Goal: Task Accomplishment & Management: Manage account settings

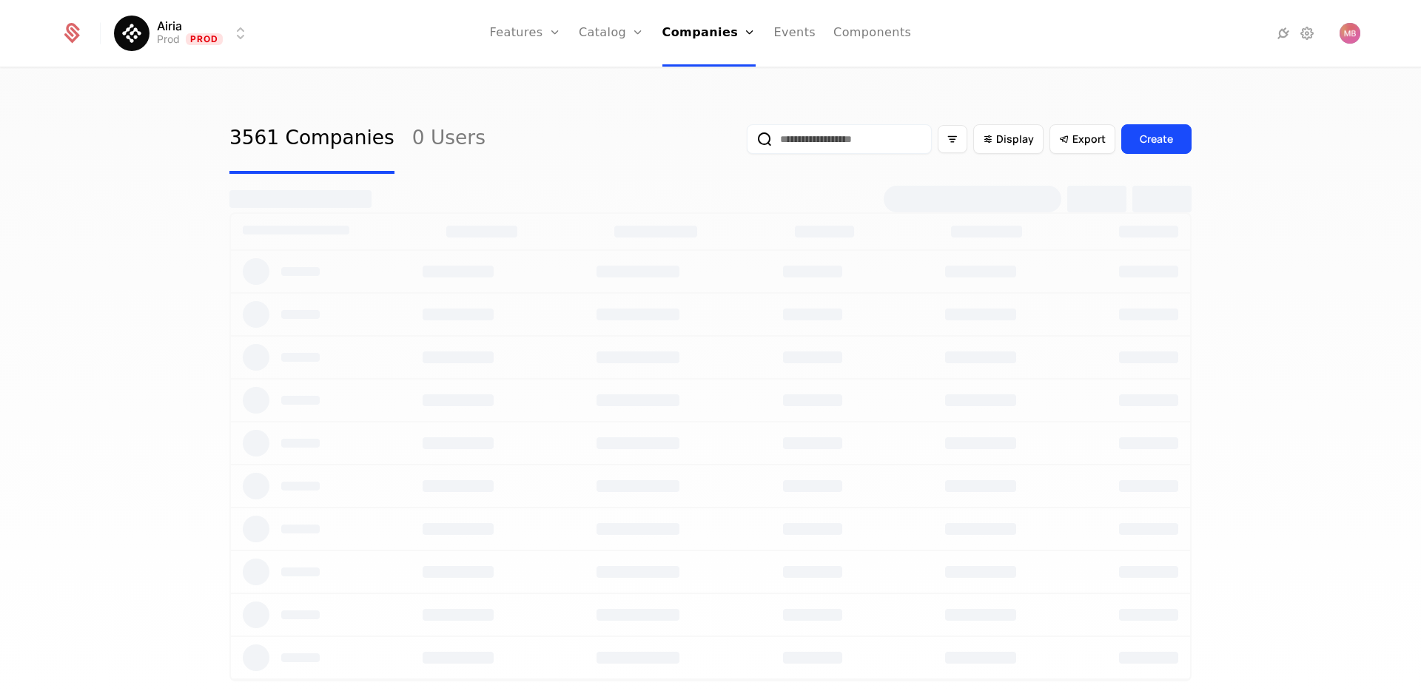
select select "***"
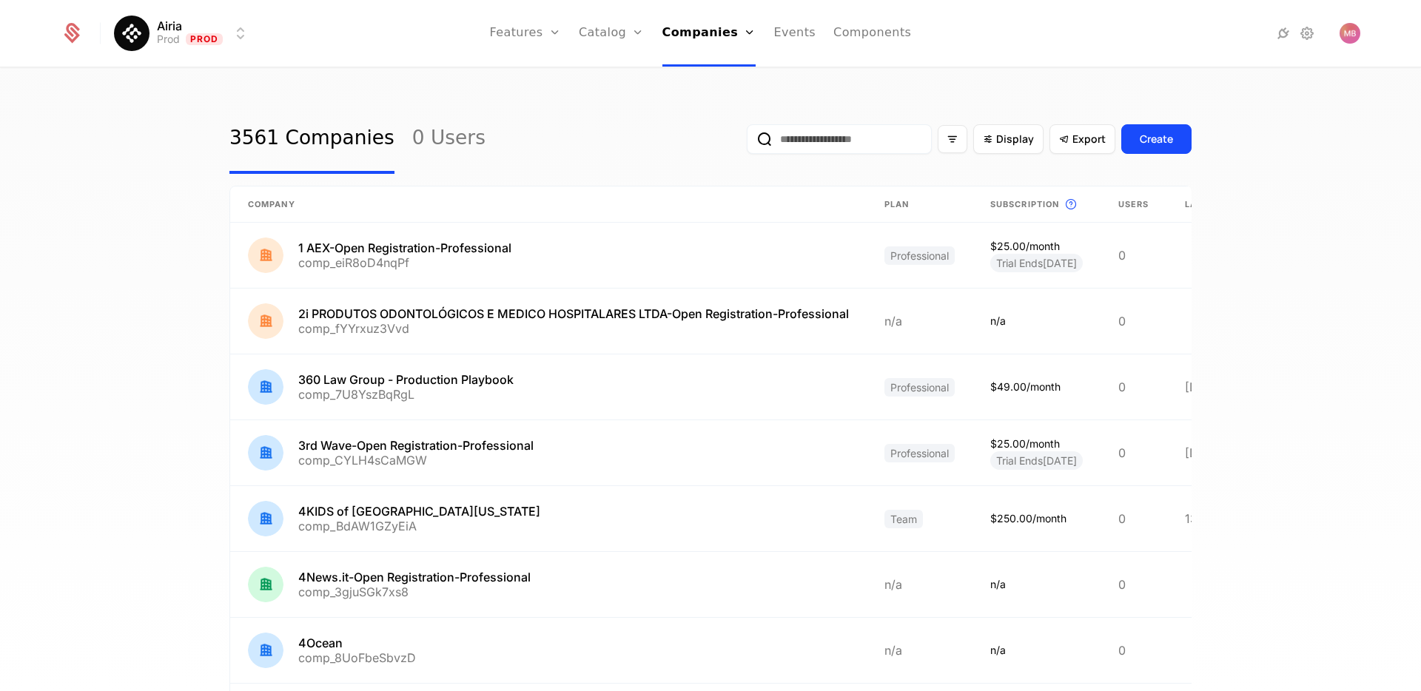
click at [804, 141] on input "email" at bounding box center [839, 139] width 185 height 30
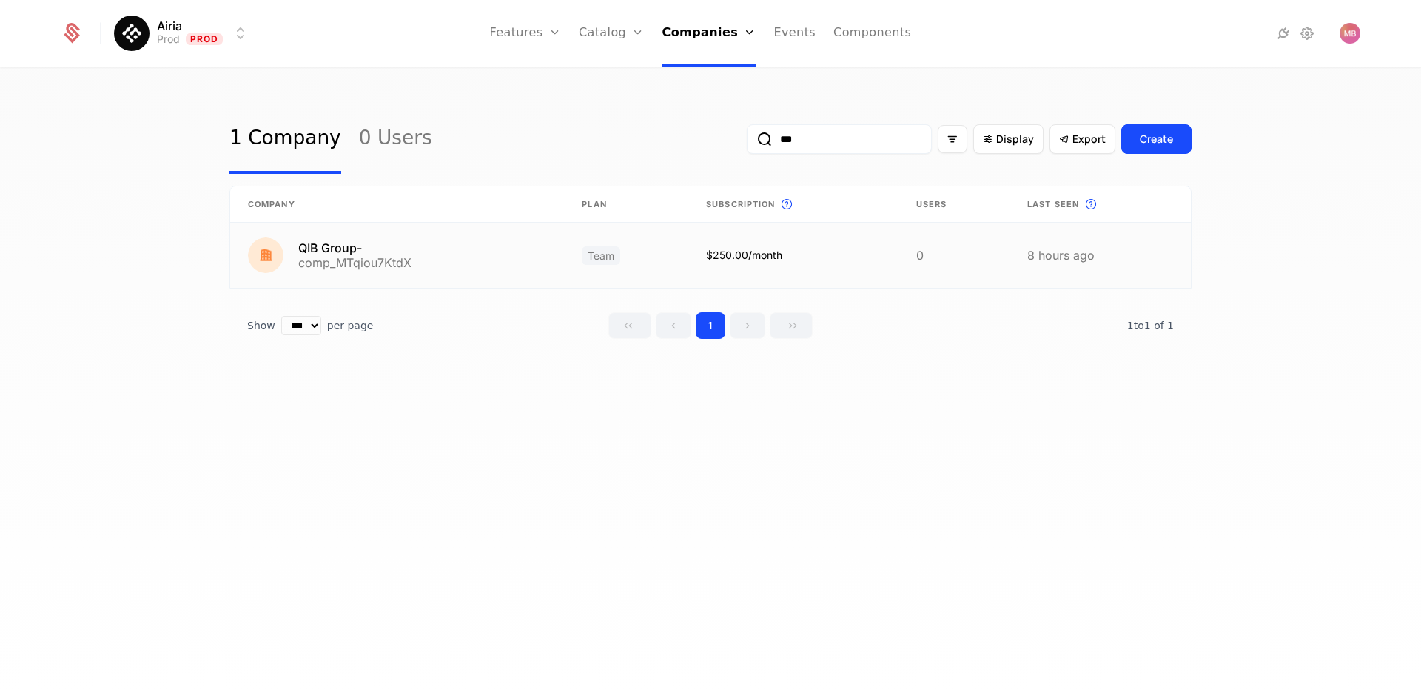
type input "***"
click at [335, 247] on link at bounding box center [397, 255] width 334 height 65
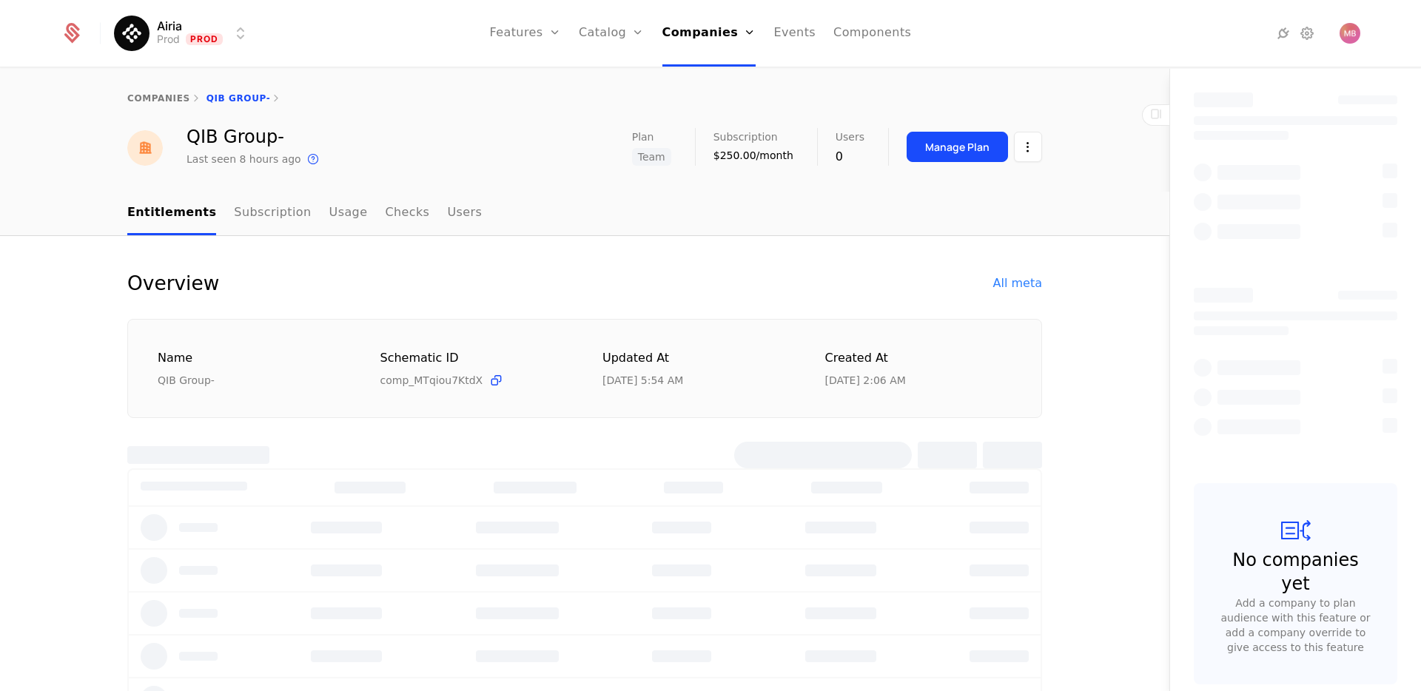
select select "***"
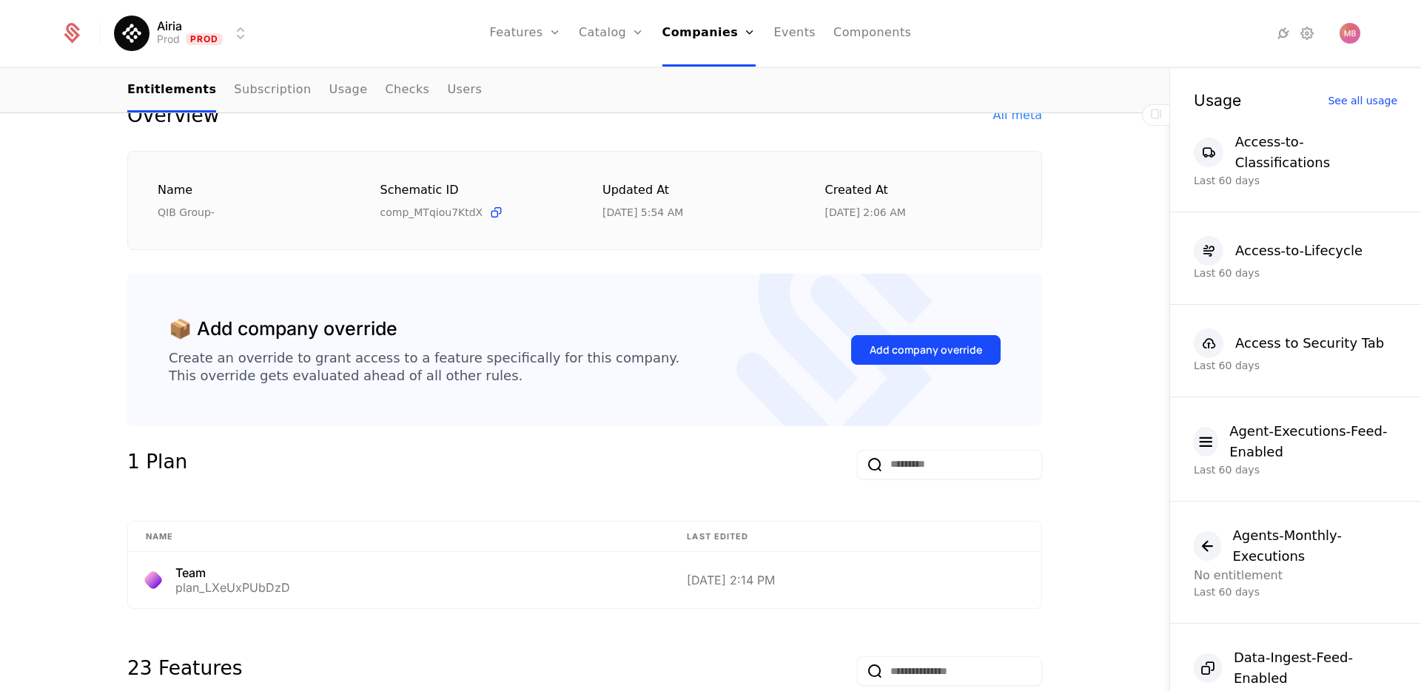
scroll to position [186, 0]
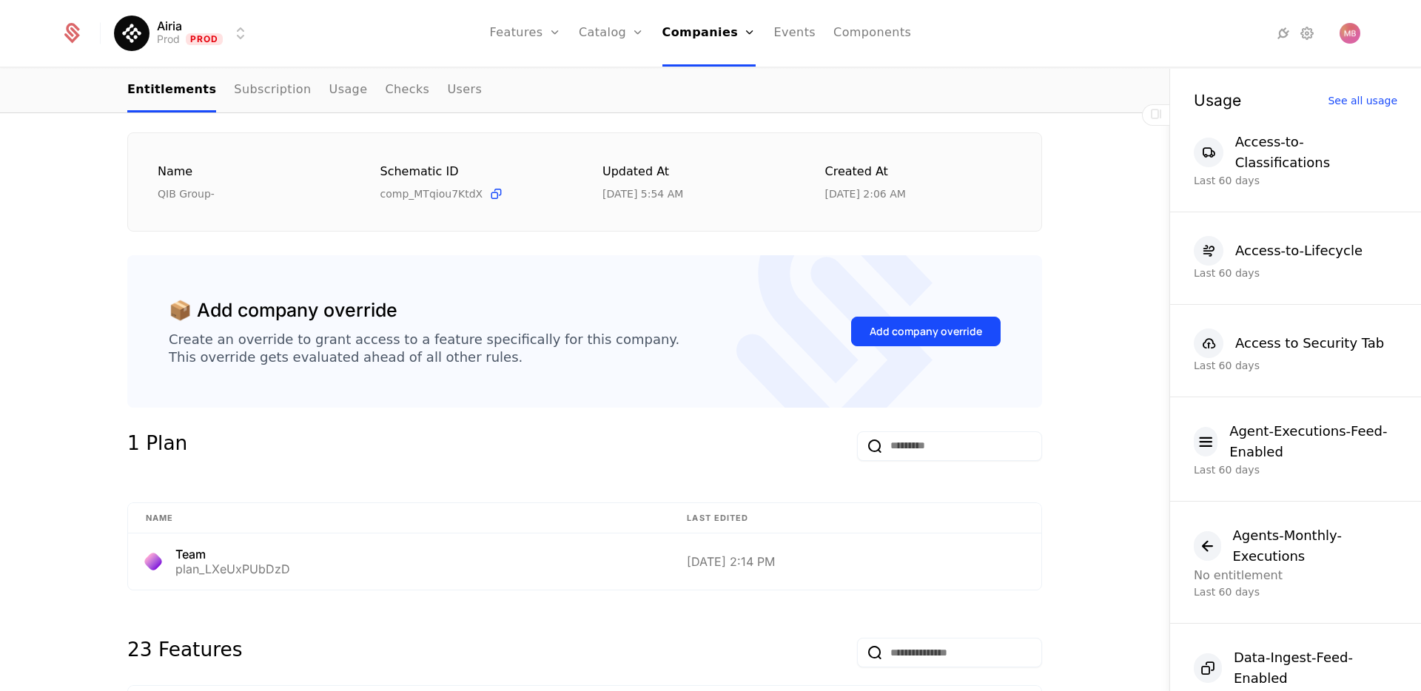
click at [954, 331] on div "Add company override" at bounding box center [925, 331] width 112 height 15
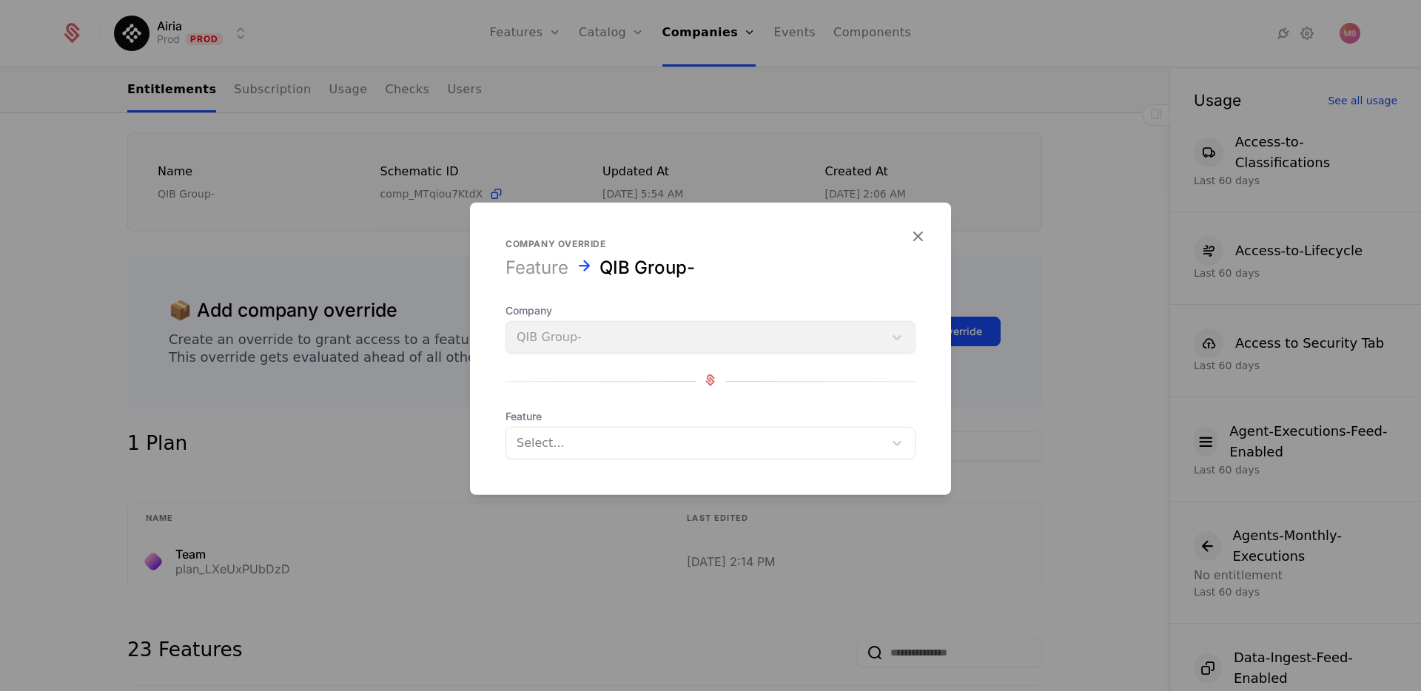
click at [623, 453] on div "Select..." at bounding box center [694, 443] width 377 height 27
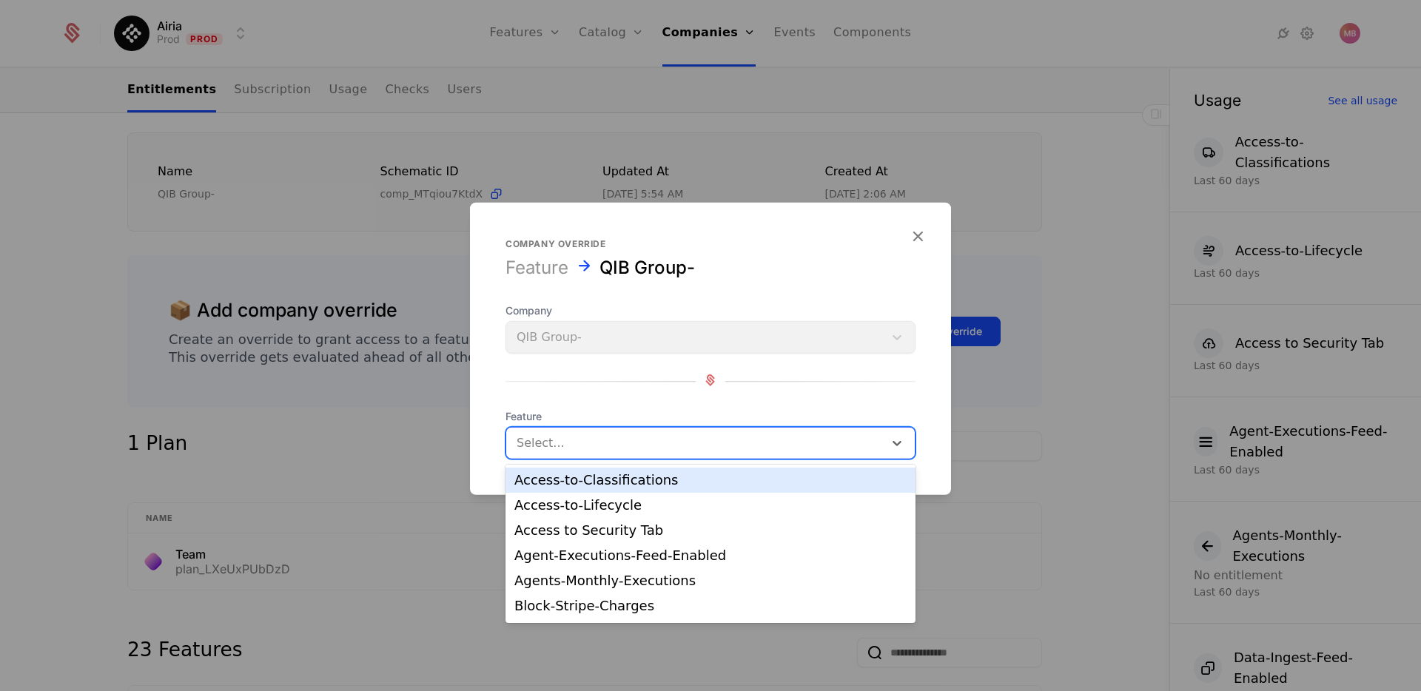
click at [618, 476] on div "Access-to-Classifications" at bounding box center [710, 480] width 392 height 13
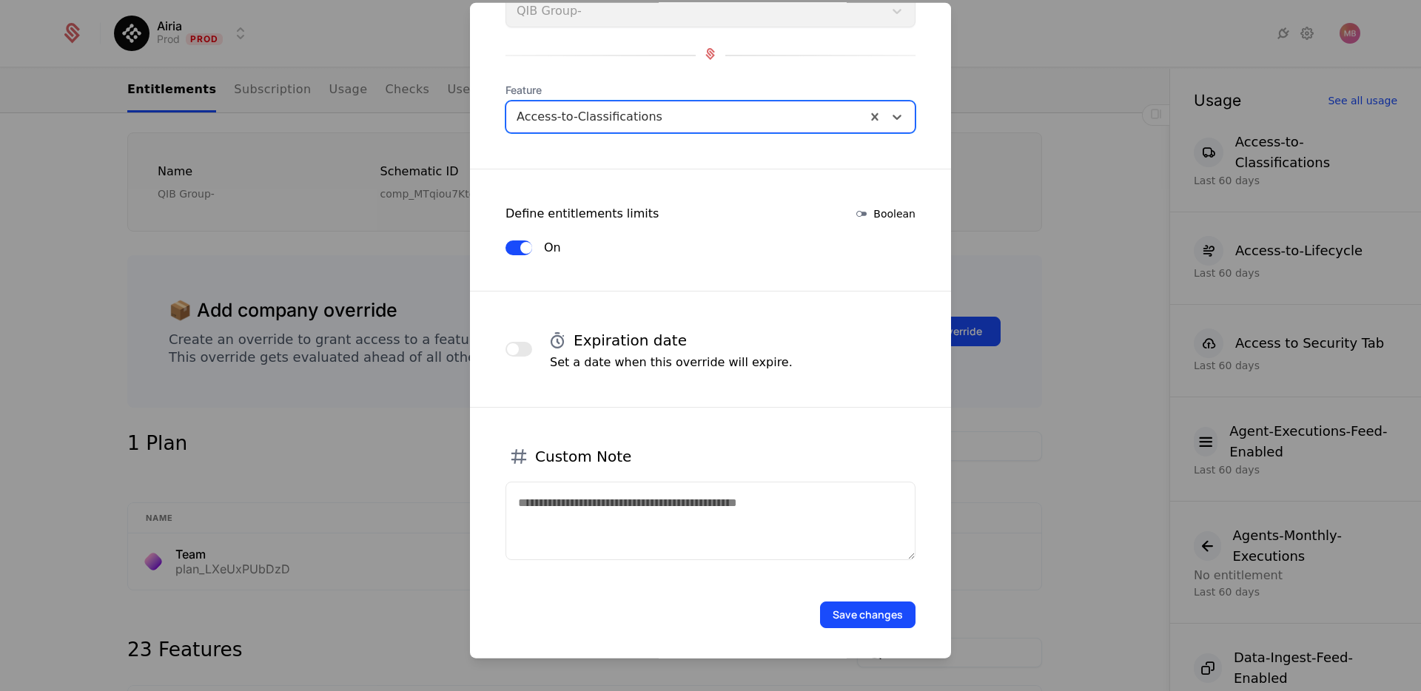
scroll to position [131, 0]
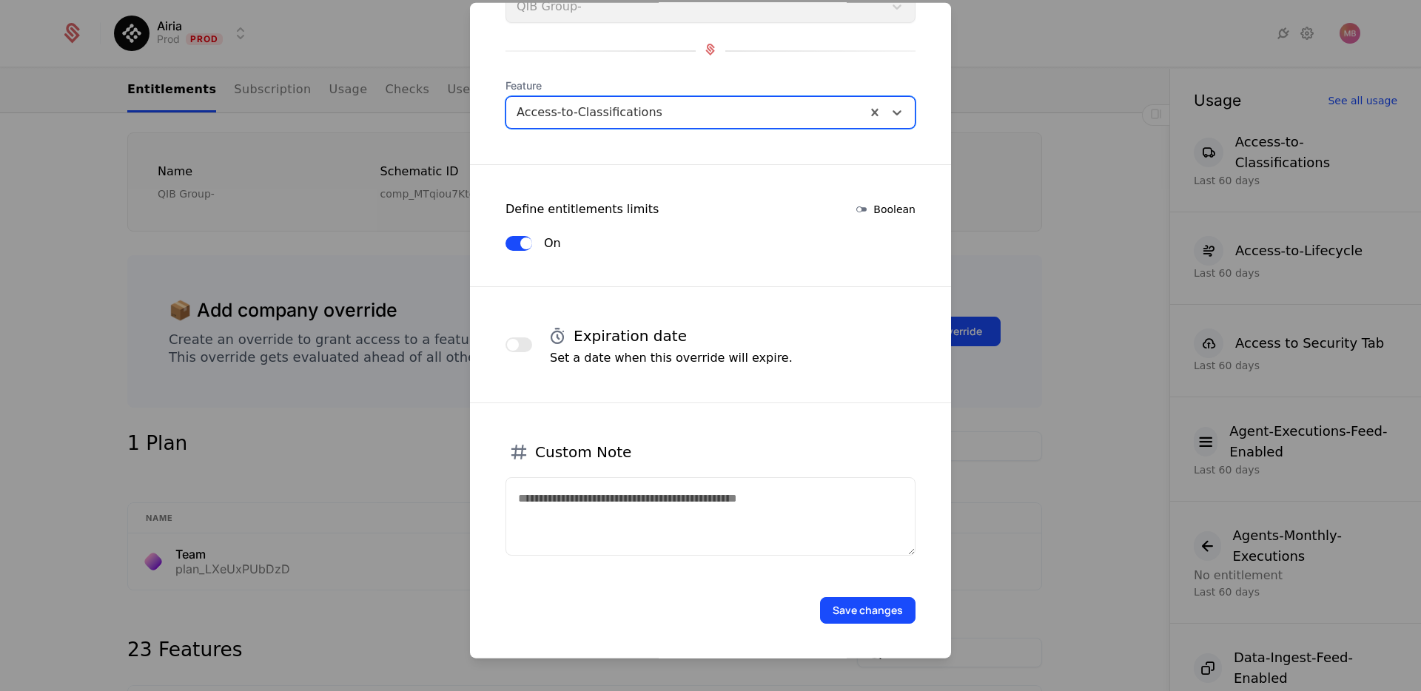
click at [877, 610] on button "Save changes" at bounding box center [867, 610] width 95 height 27
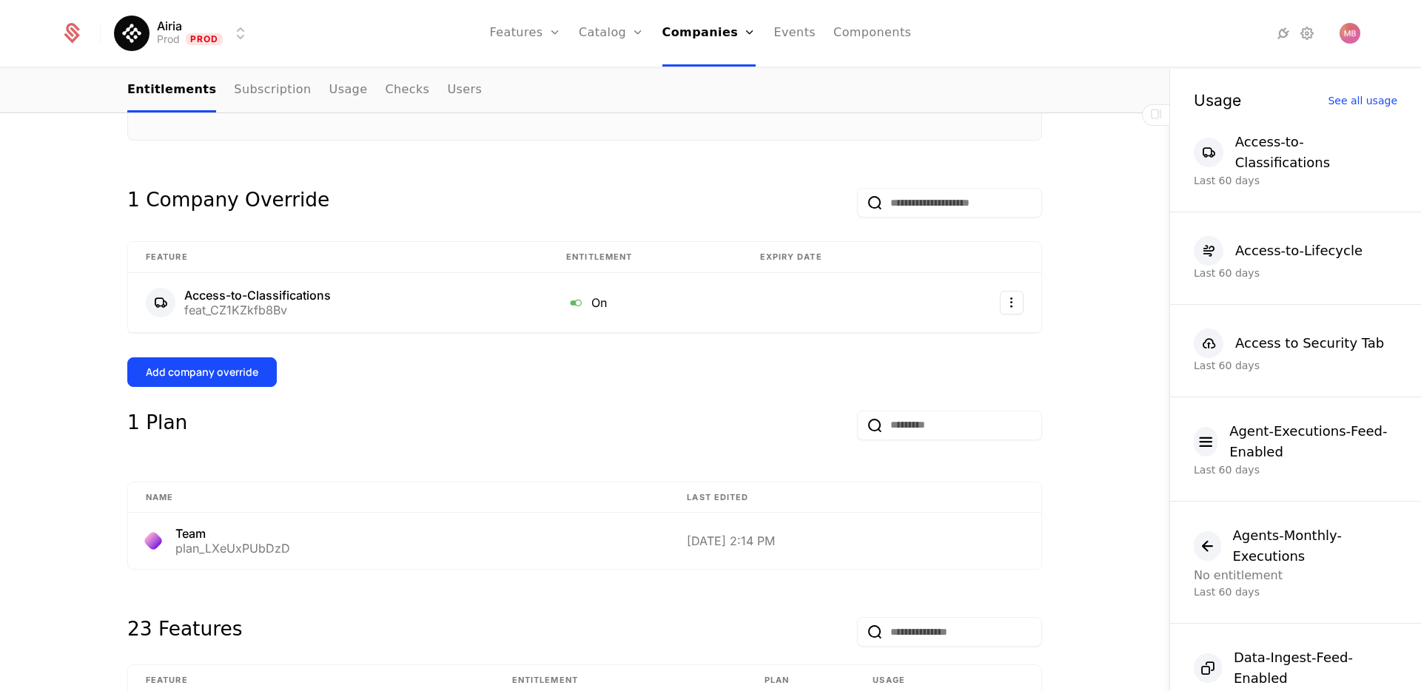
scroll to position [57, 0]
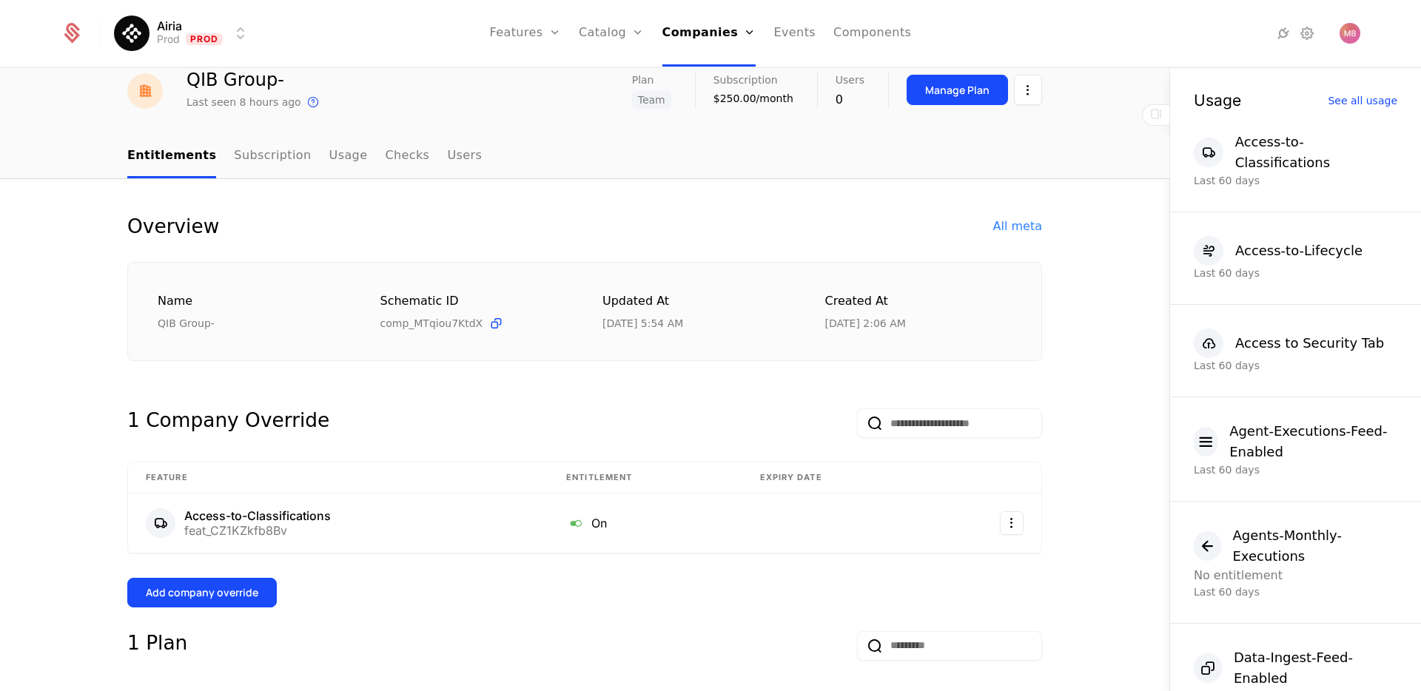
click at [200, 597] on div "Add company override" at bounding box center [202, 592] width 112 height 15
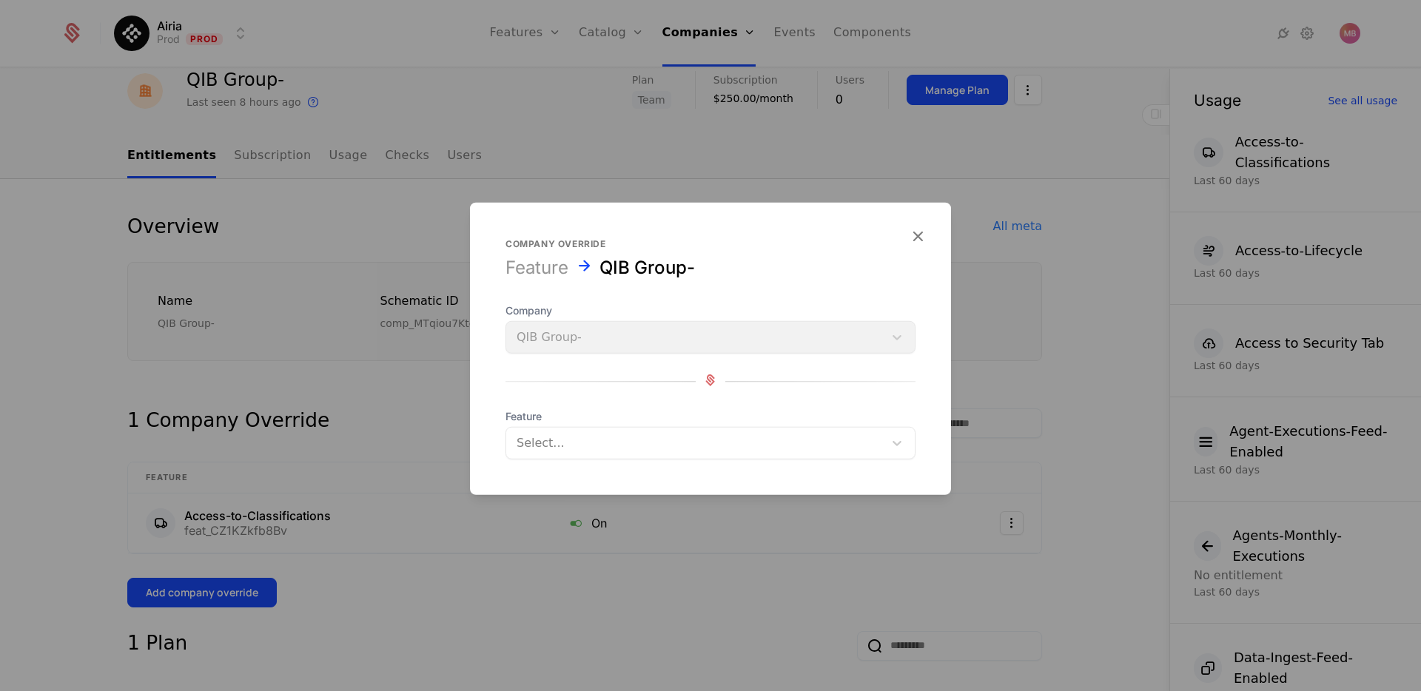
click at [593, 437] on div at bounding box center [694, 443] width 357 height 21
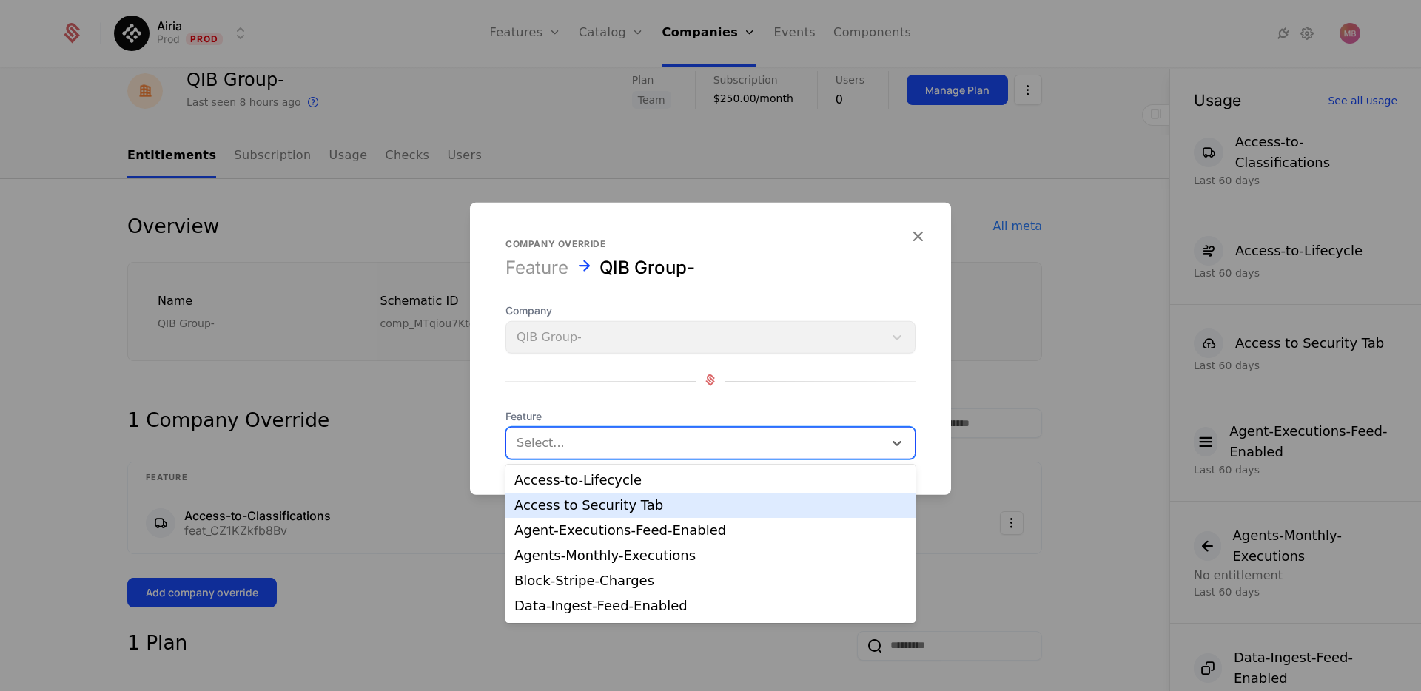
click at [630, 507] on div "Access to Security Tab" at bounding box center [710, 505] width 392 height 13
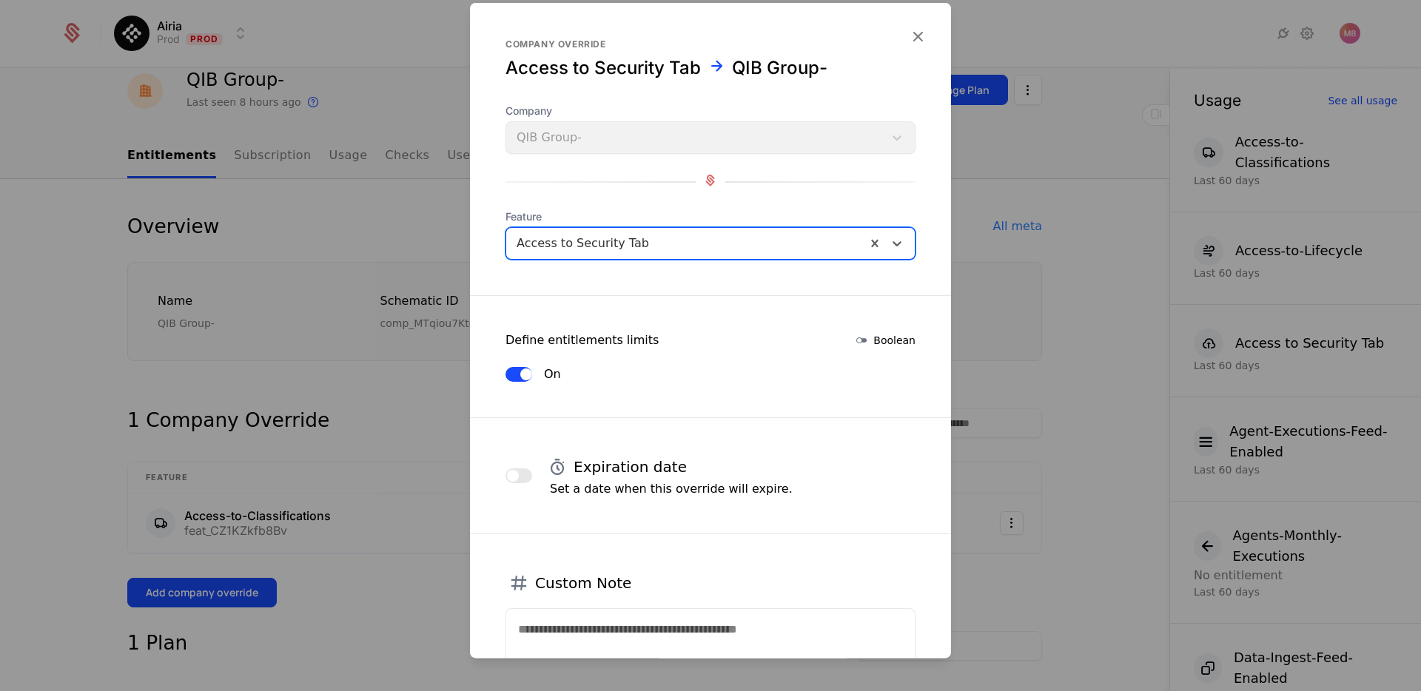
scroll to position [131, 0]
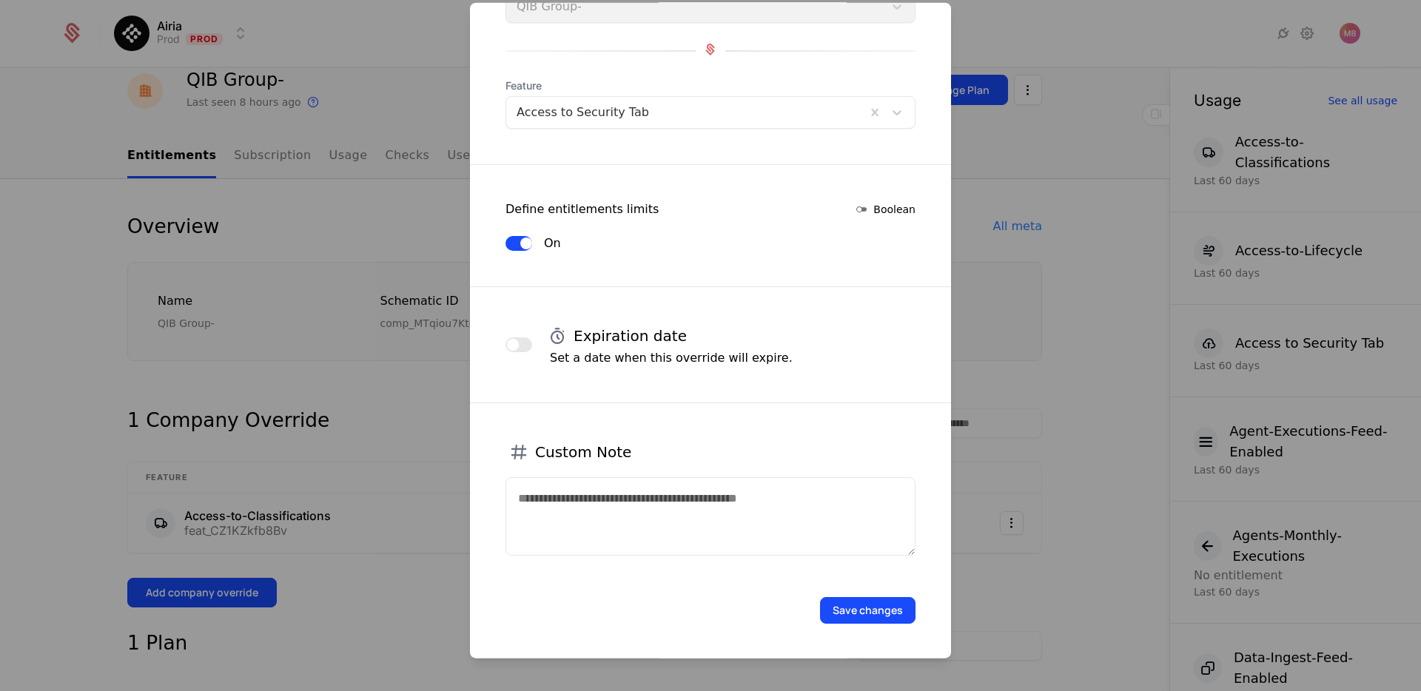
click at [864, 610] on button "Save changes" at bounding box center [867, 610] width 95 height 27
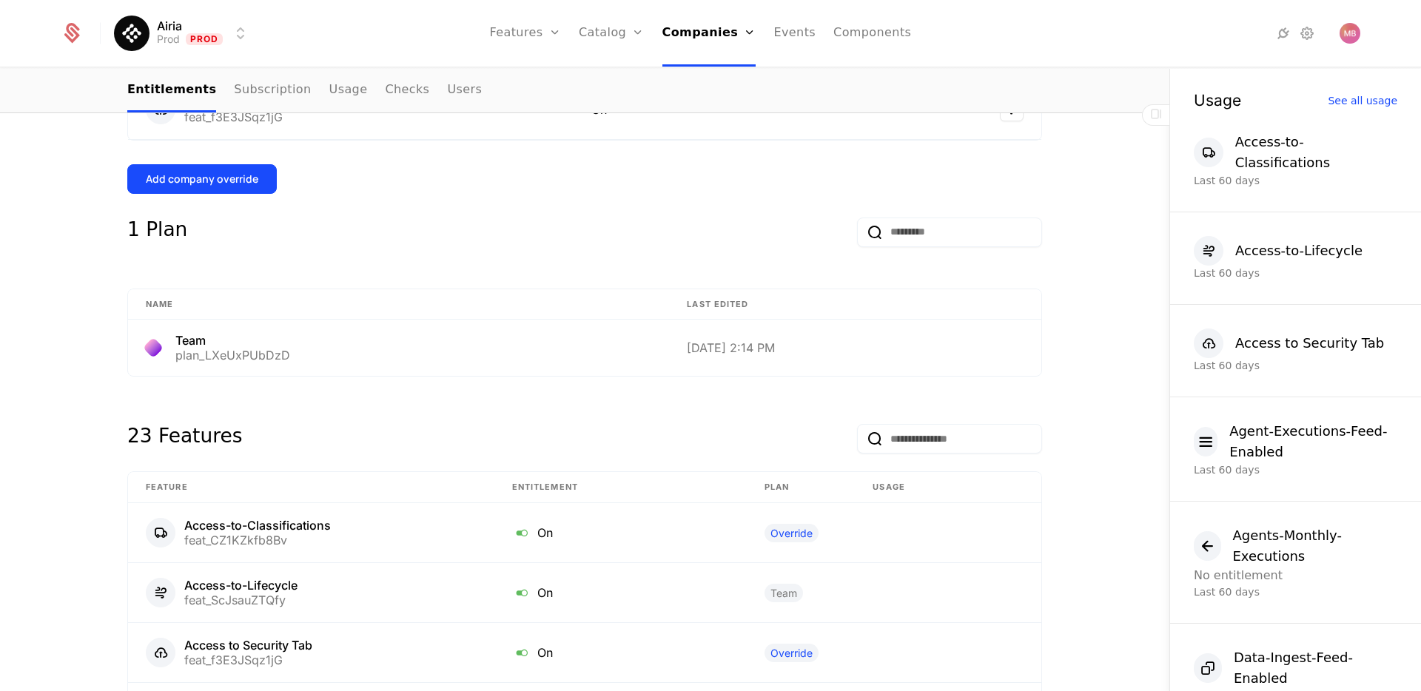
scroll to position [256, 0]
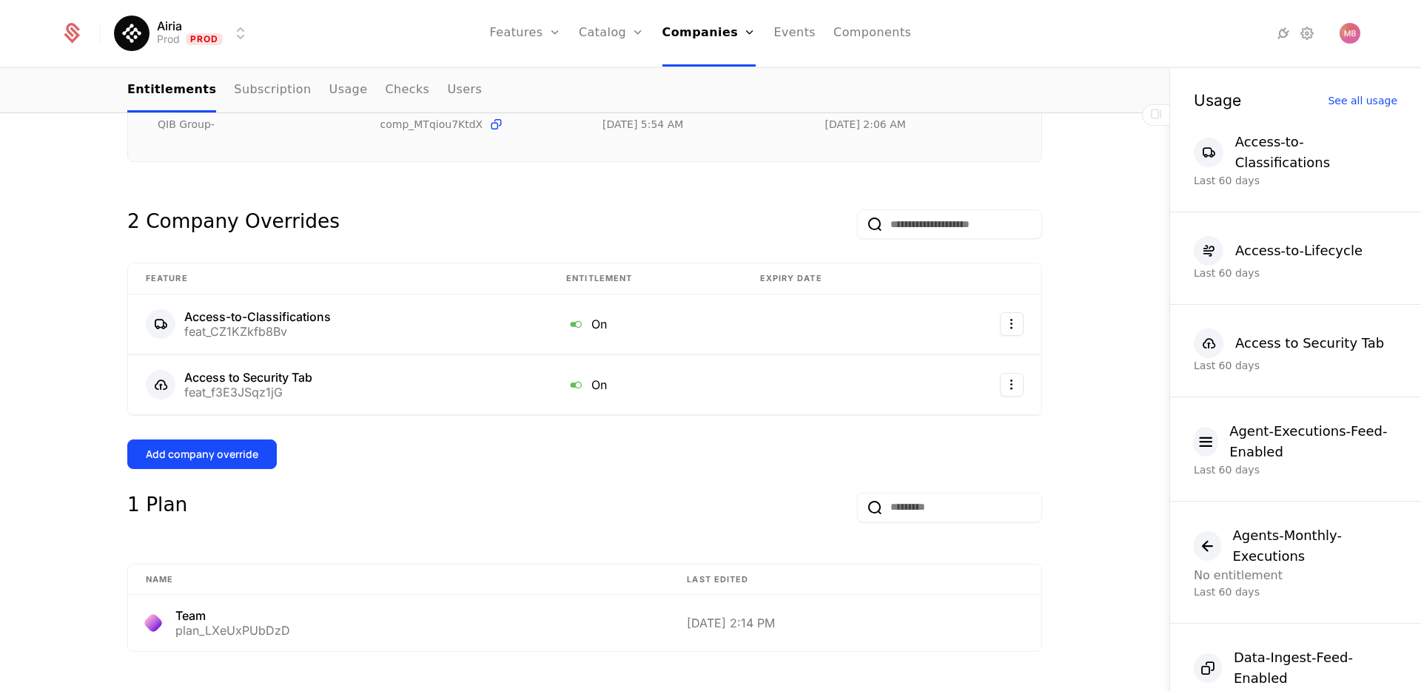
click at [252, 444] on button "Add company override" at bounding box center [201, 454] width 149 height 30
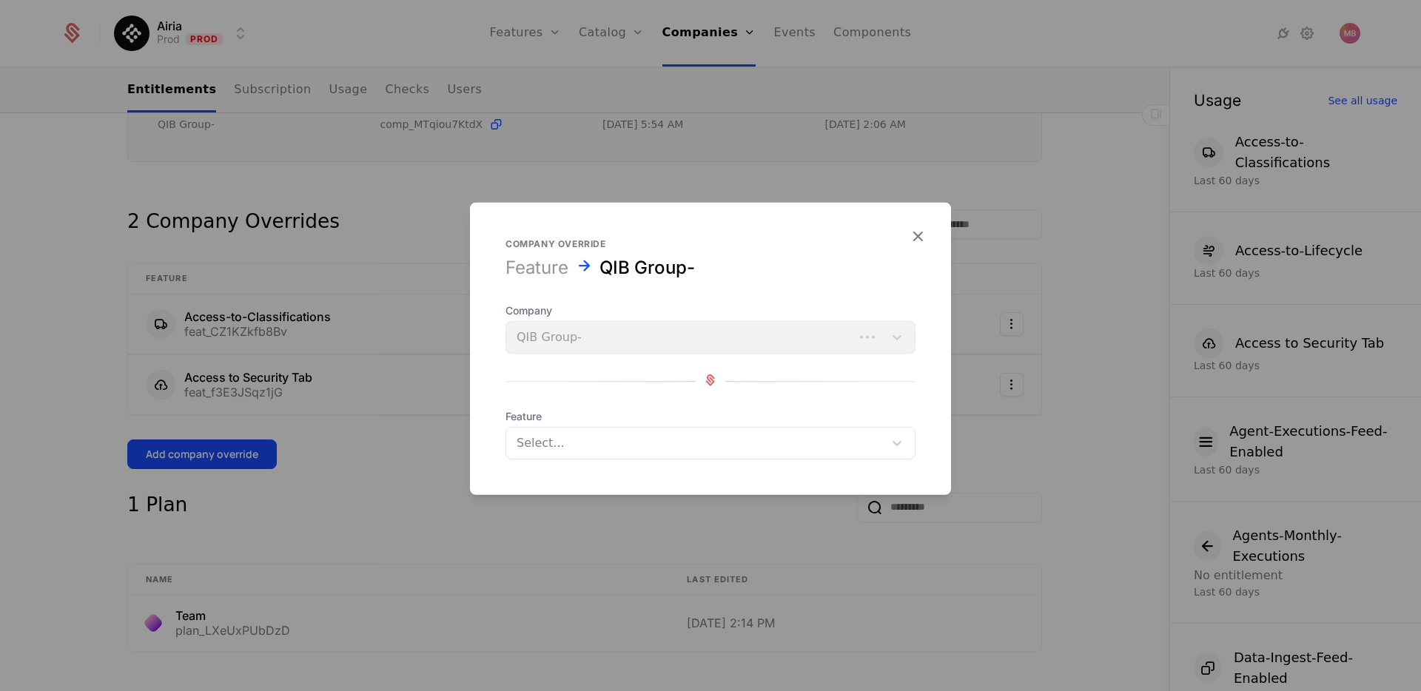
click at [523, 451] on div at bounding box center [694, 443] width 357 height 21
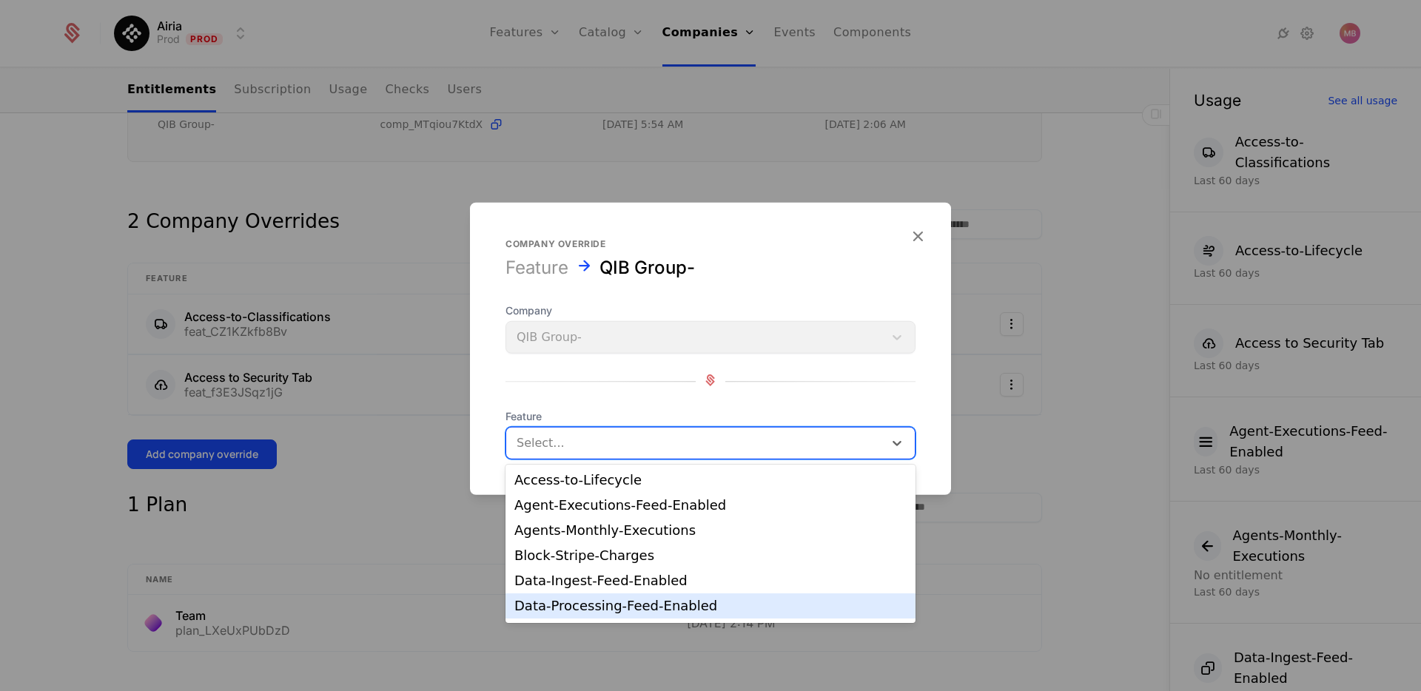
click at [589, 612] on div "Data-Processing-Feed-Enabled" at bounding box center [710, 605] width 392 height 13
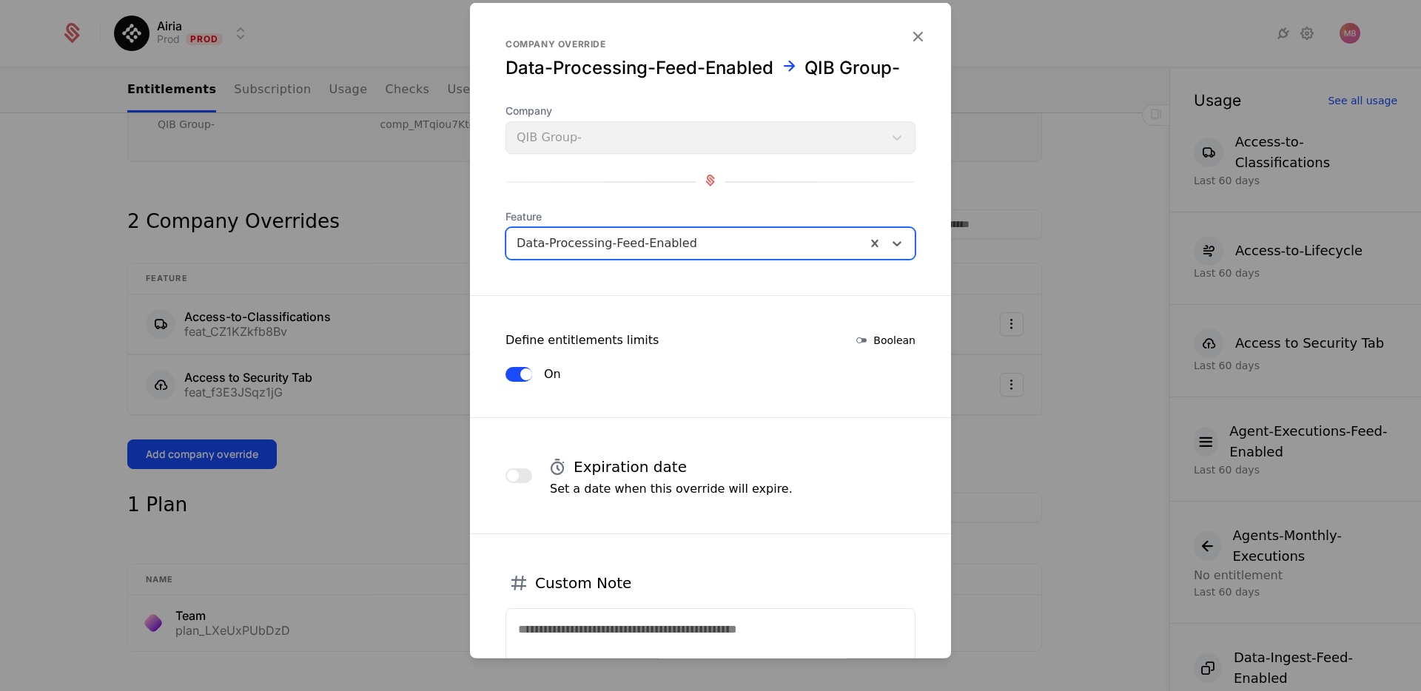
scroll to position [131, 0]
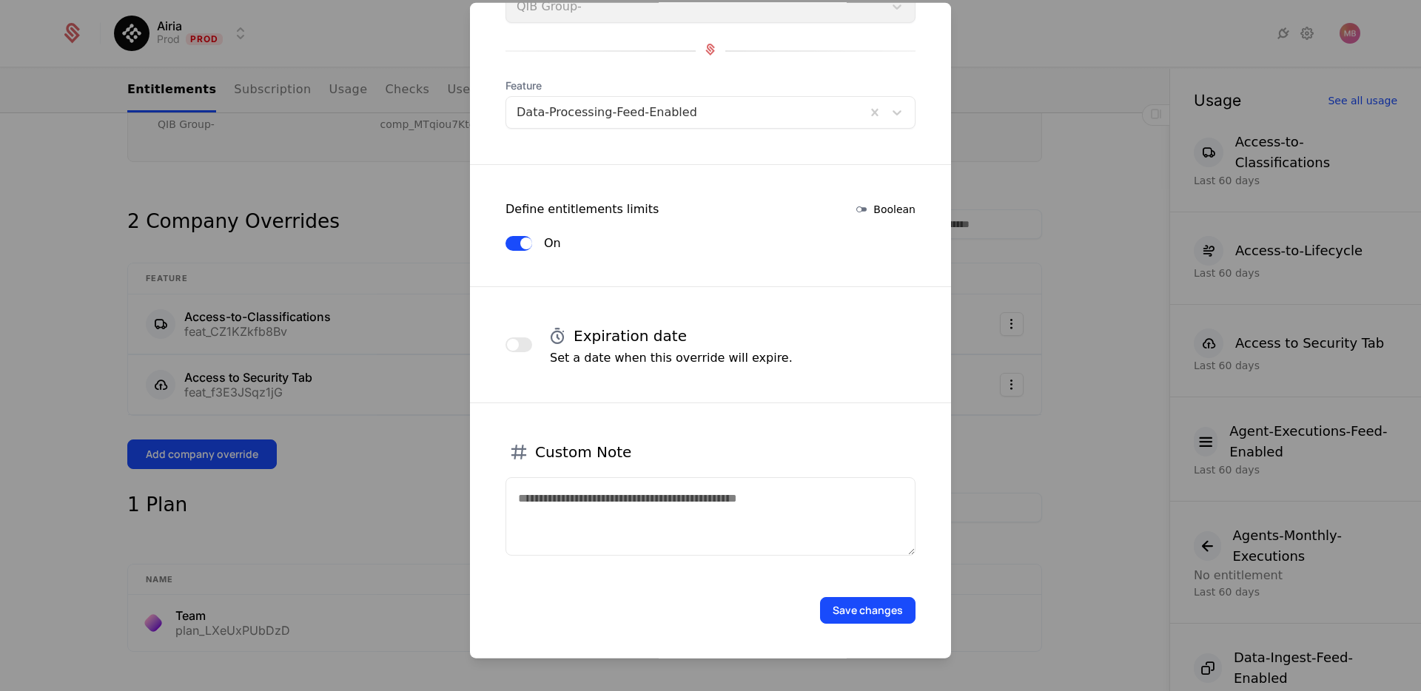
click at [826, 607] on button "Save changes" at bounding box center [867, 610] width 95 height 27
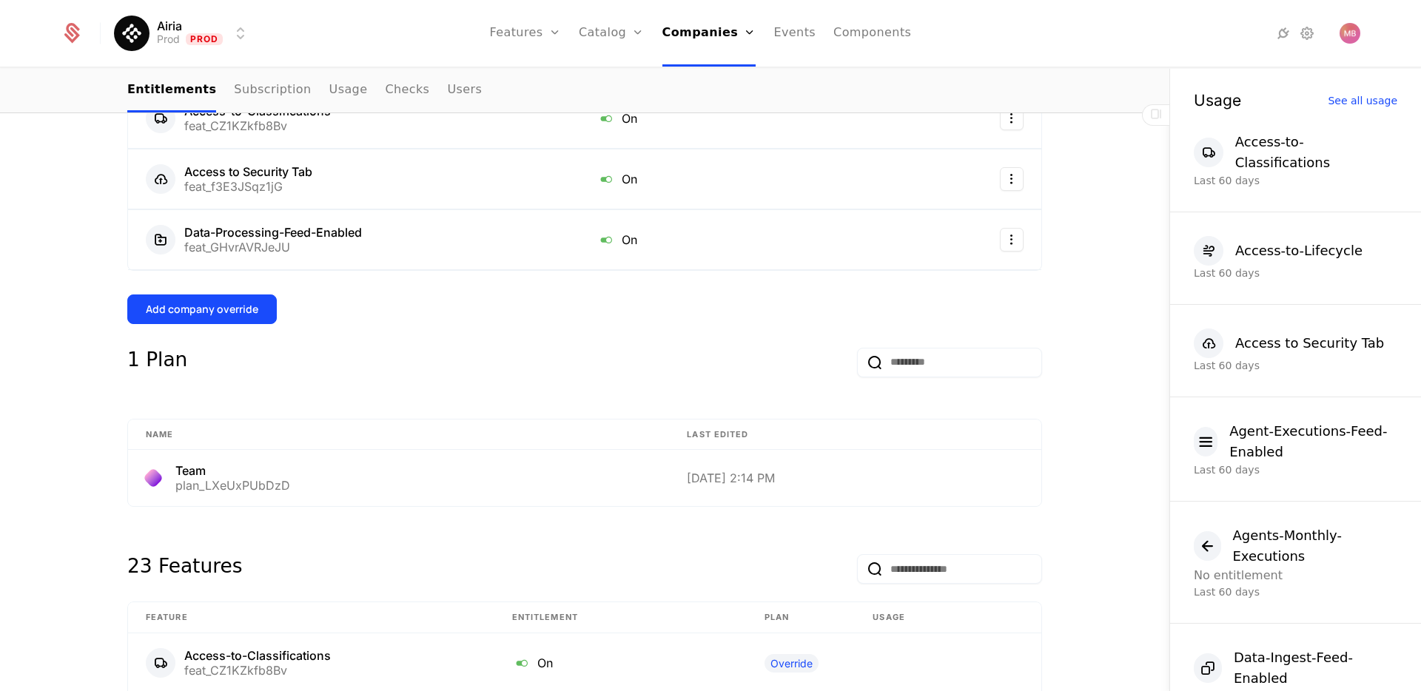
scroll to position [308, 0]
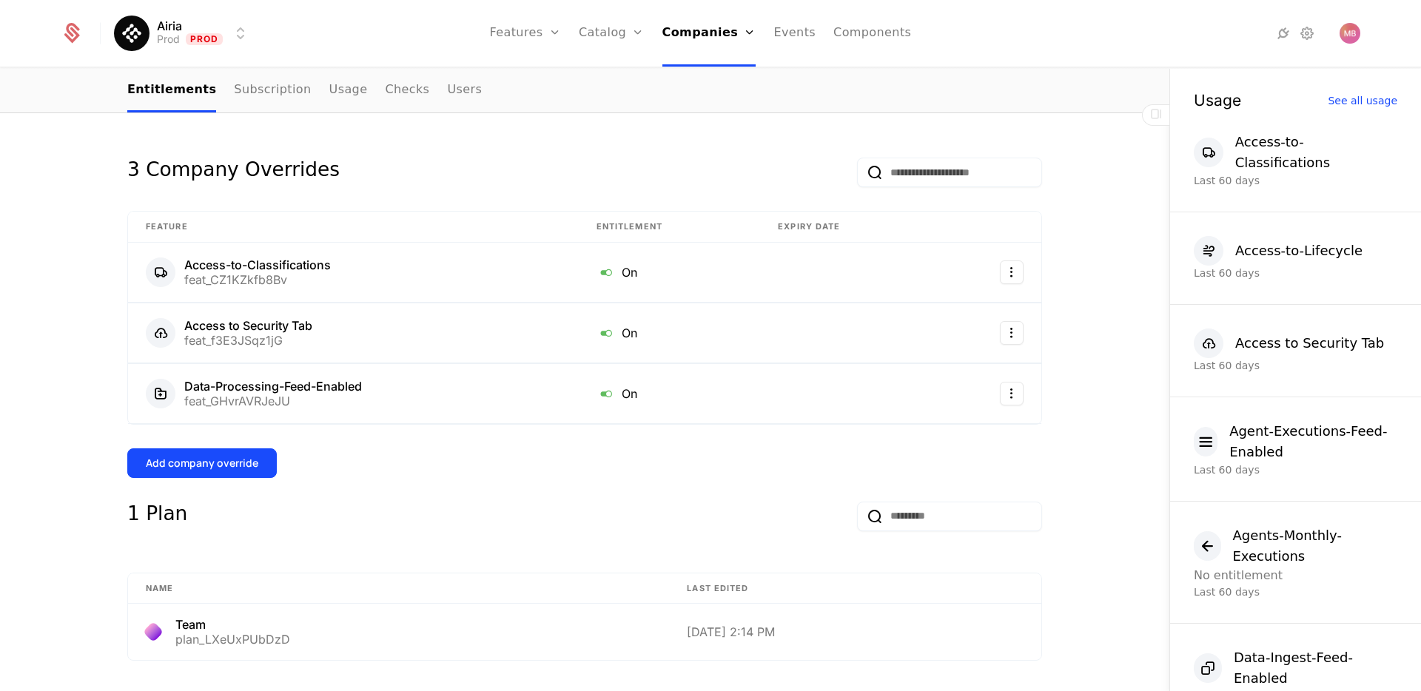
click at [228, 456] on div "Add company override" at bounding box center [202, 463] width 112 height 15
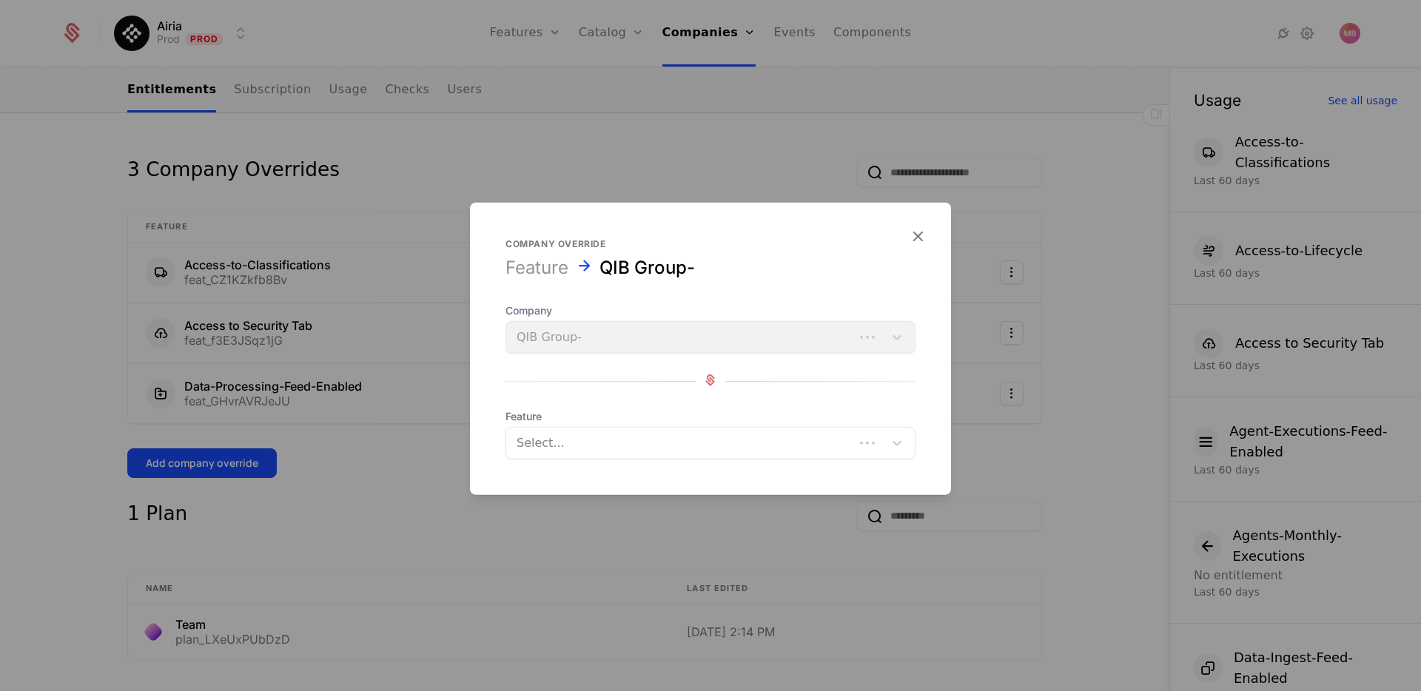
click at [573, 464] on form "Company override Feature QIB Group- Company QIB Group- Feature Select..." at bounding box center [710, 349] width 481 height 292
click at [565, 448] on div at bounding box center [679, 443] width 327 height 21
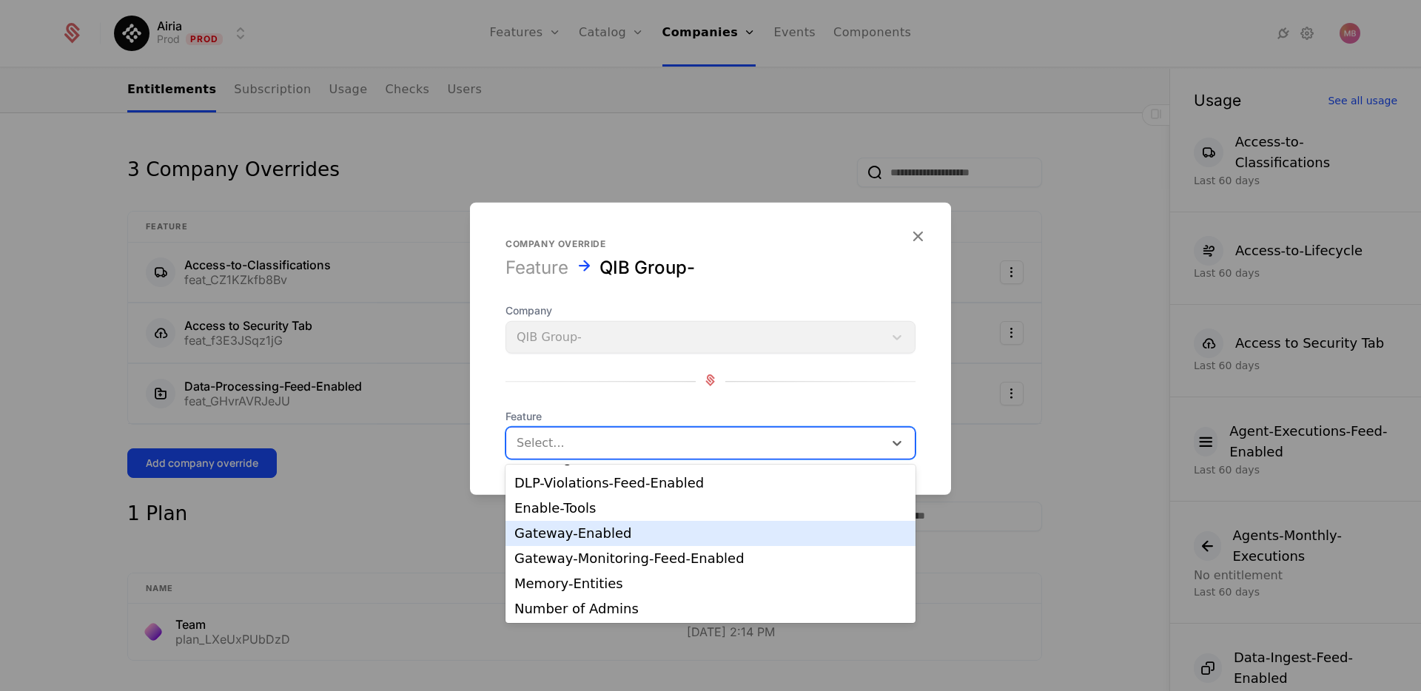
scroll to position [161, 0]
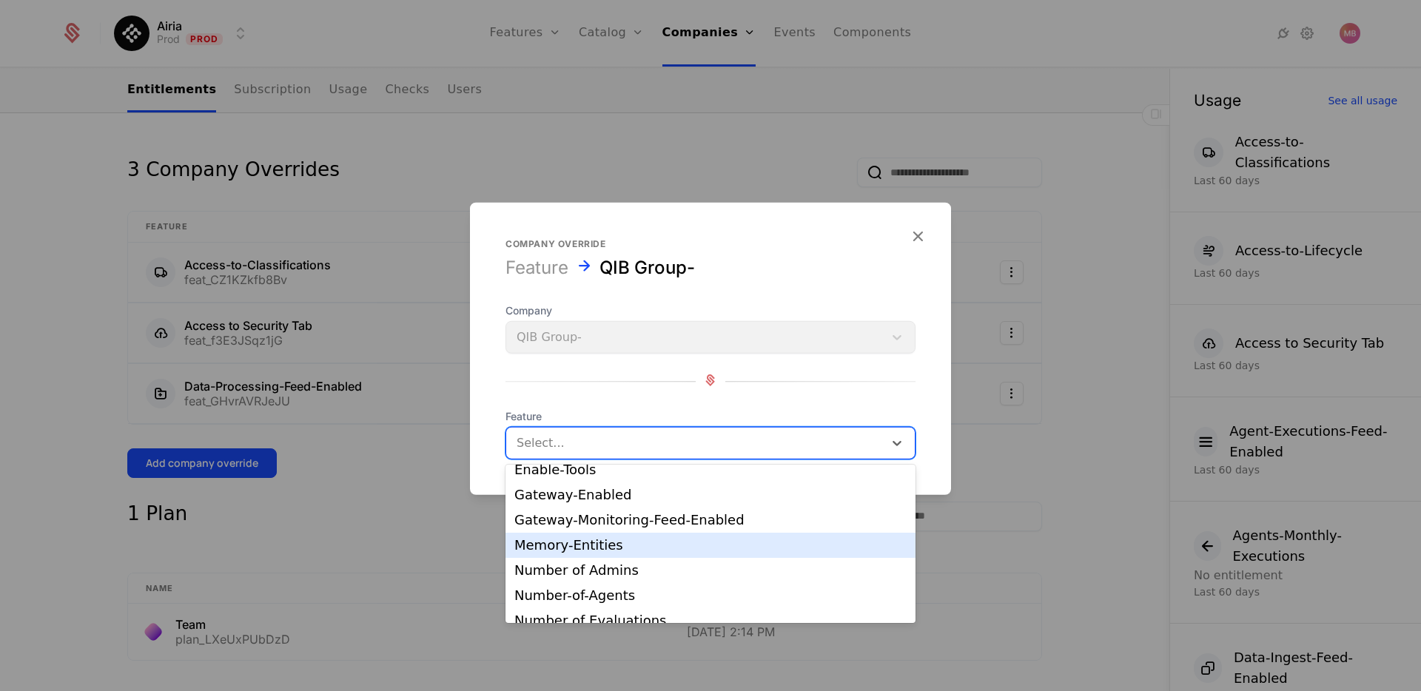
click at [626, 539] on div "Memory-Entities" at bounding box center [710, 545] width 392 height 13
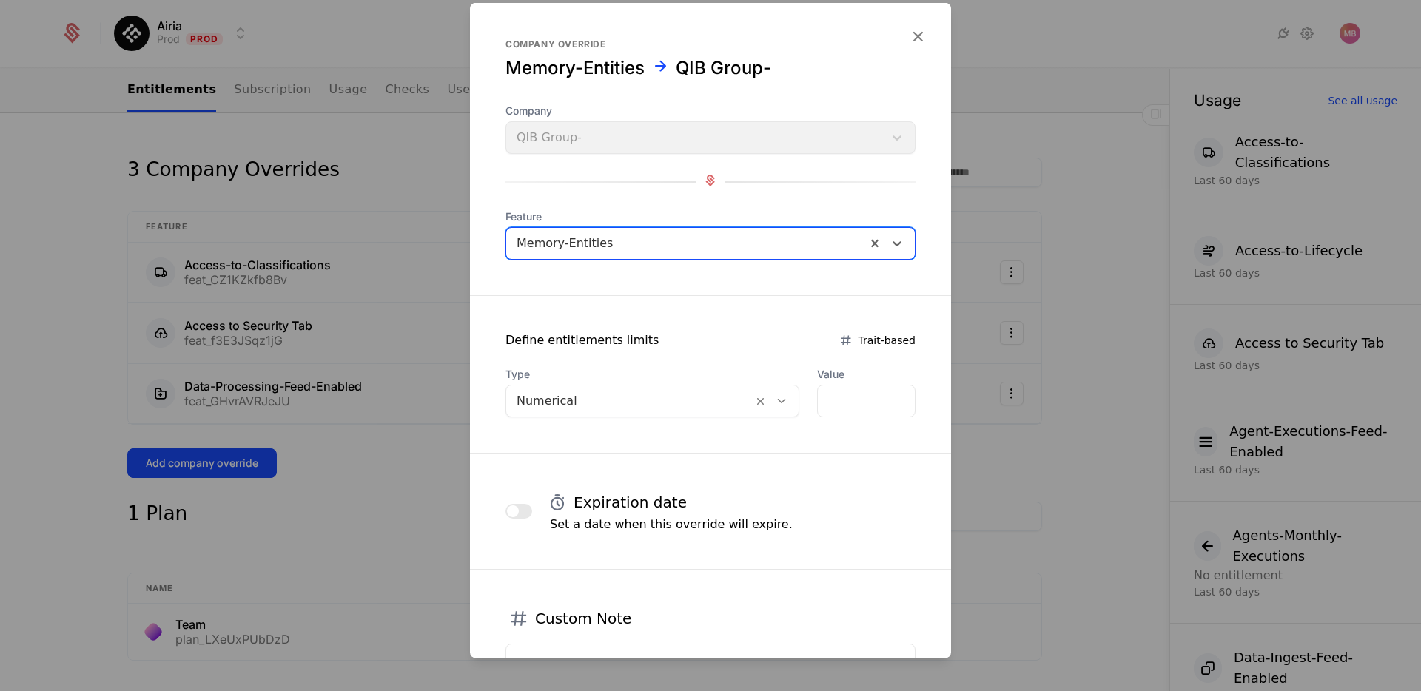
click at [781, 399] on icon at bounding box center [781, 400] width 13 height 13
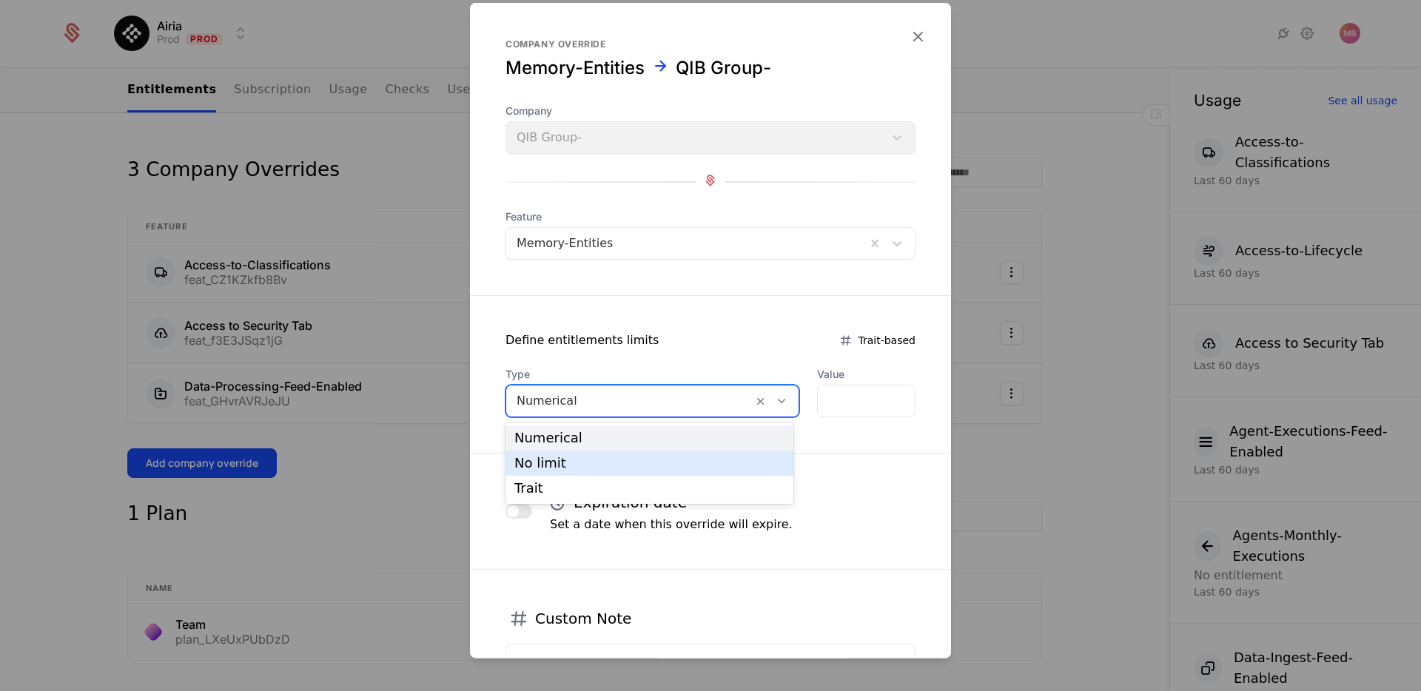
click at [689, 466] on div "No limit" at bounding box center [649, 462] width 270 height 13
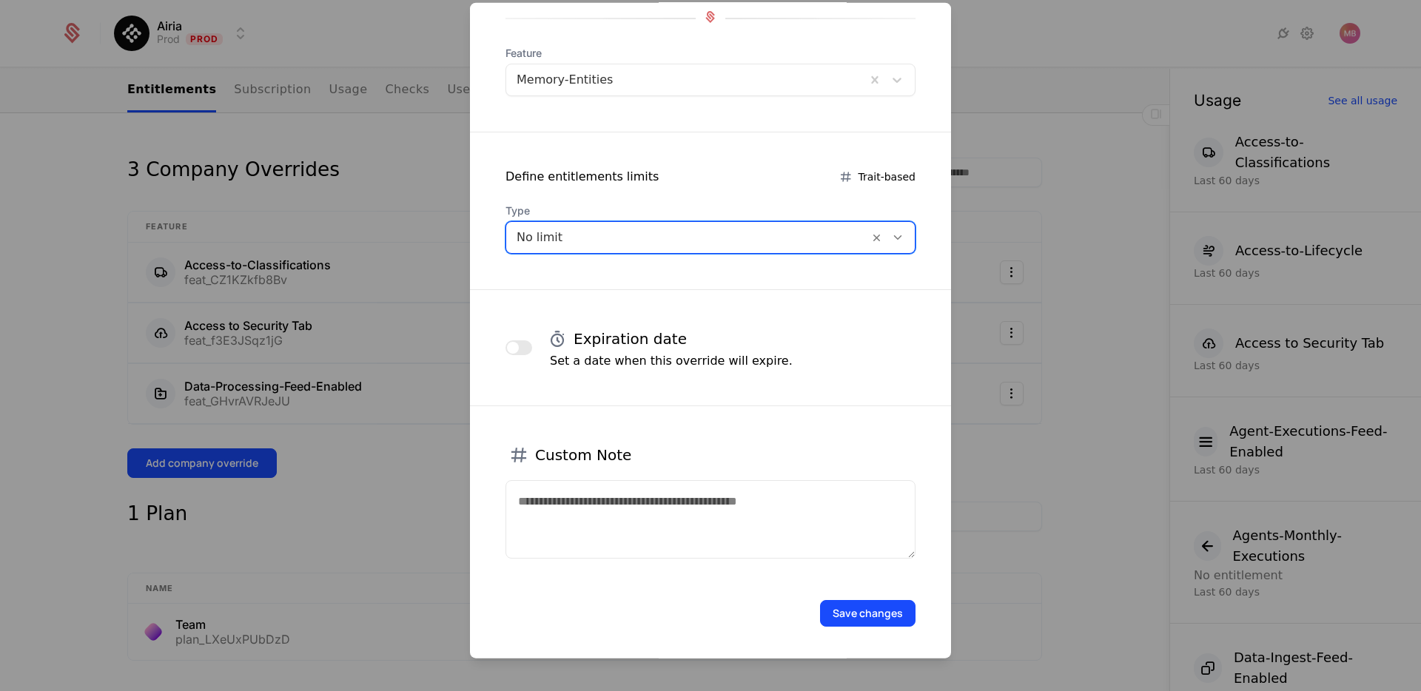
scroll to position [166, 0]
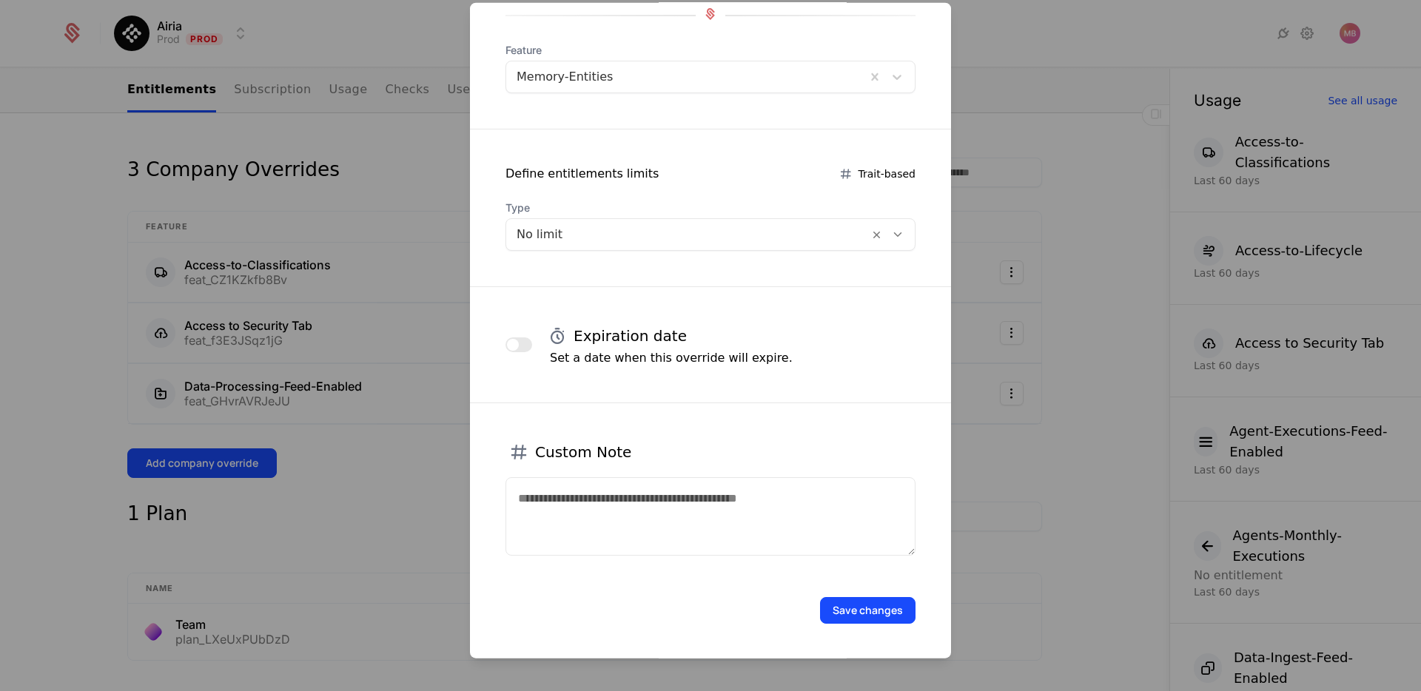
click at [850, 605] on button "Save changes" at bounding box center [867, 610] width 95 height 27
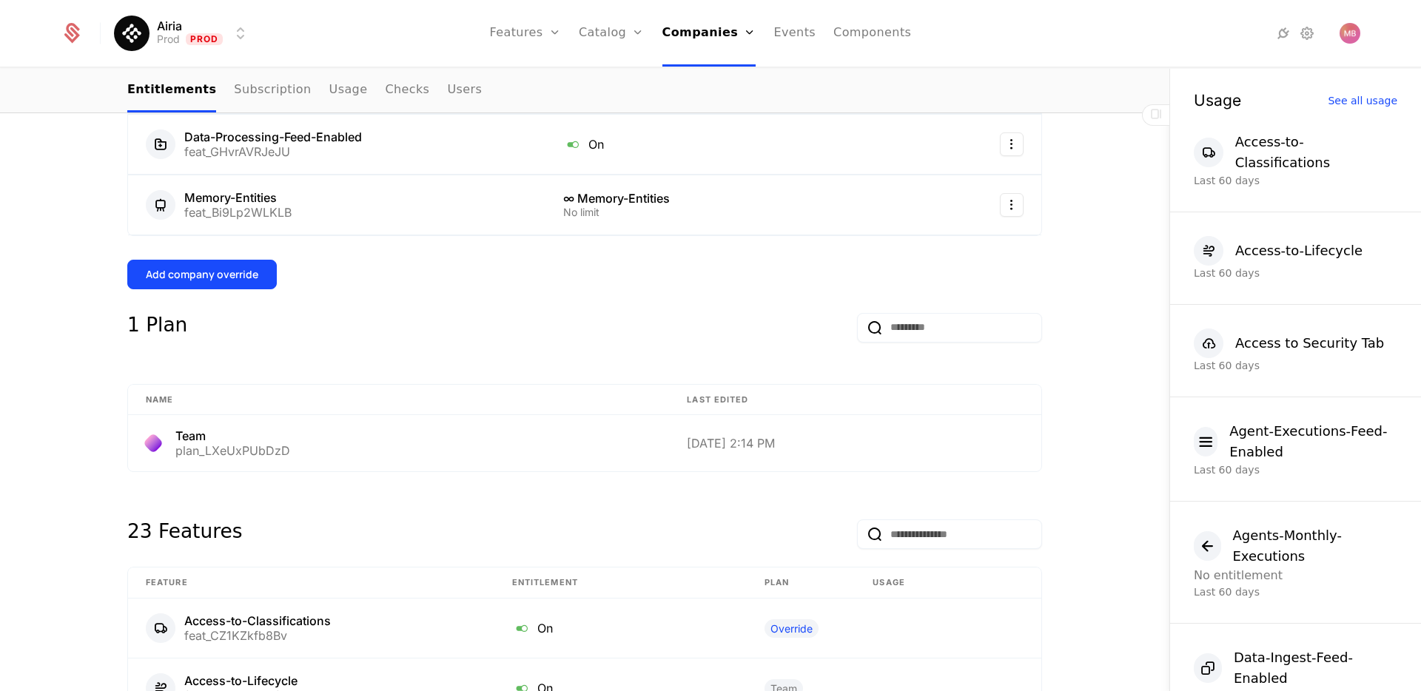
scroll to position [511, 0]
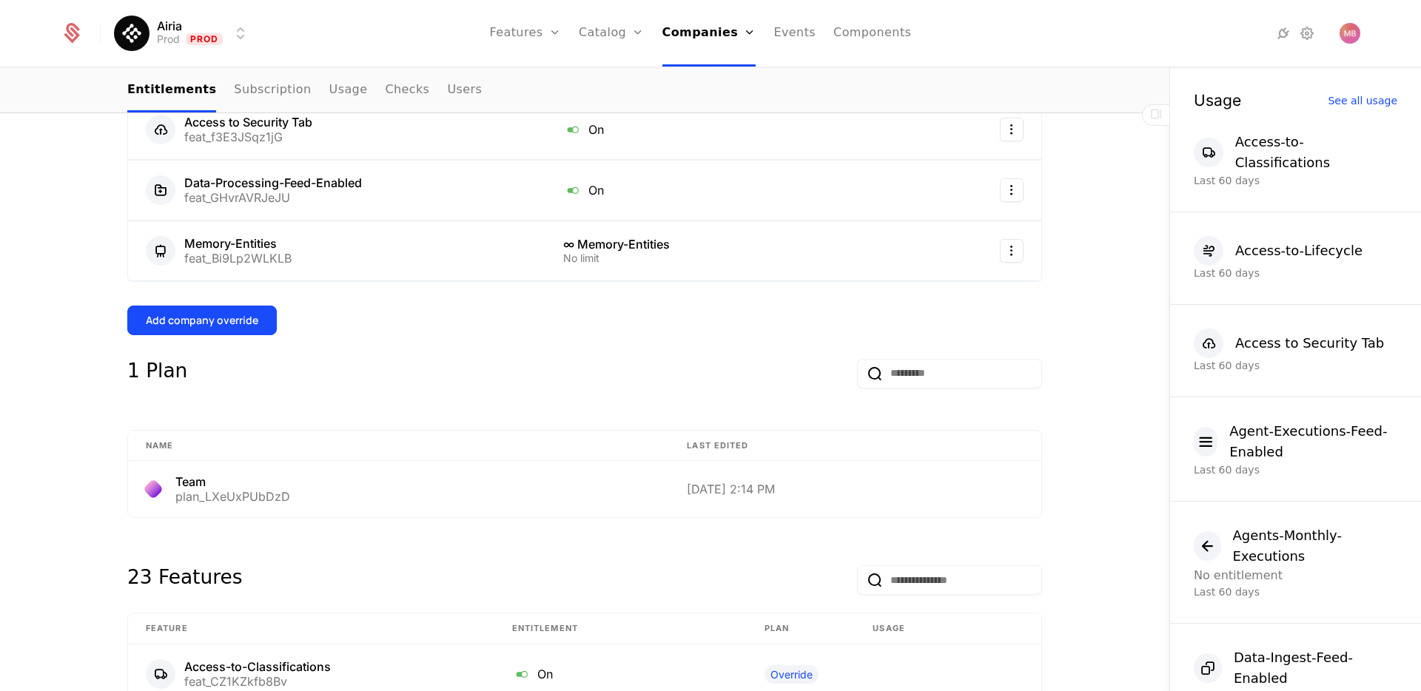
click at [246, 326] on div "Add company override" at bounding box center [202, 320] width 112 height 15
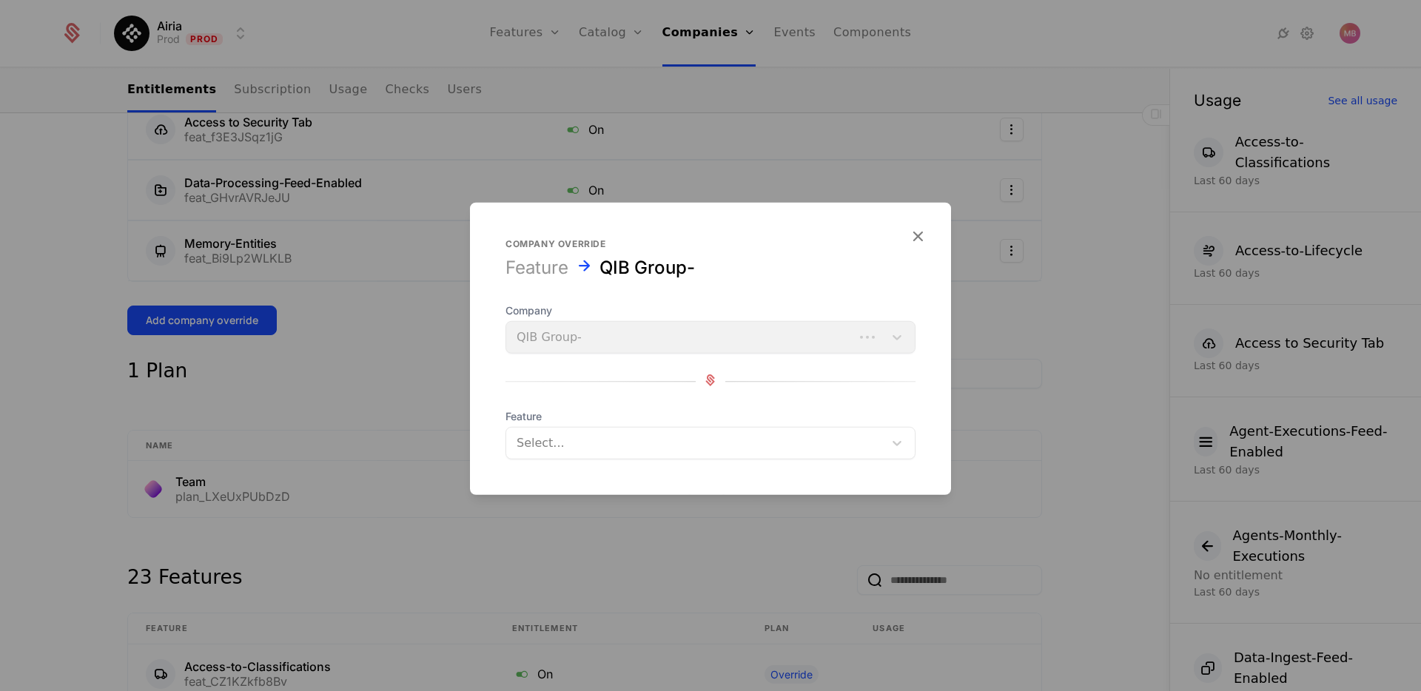
click at [630, 437] on div at bounding box center [694, 443] width 357 height 21
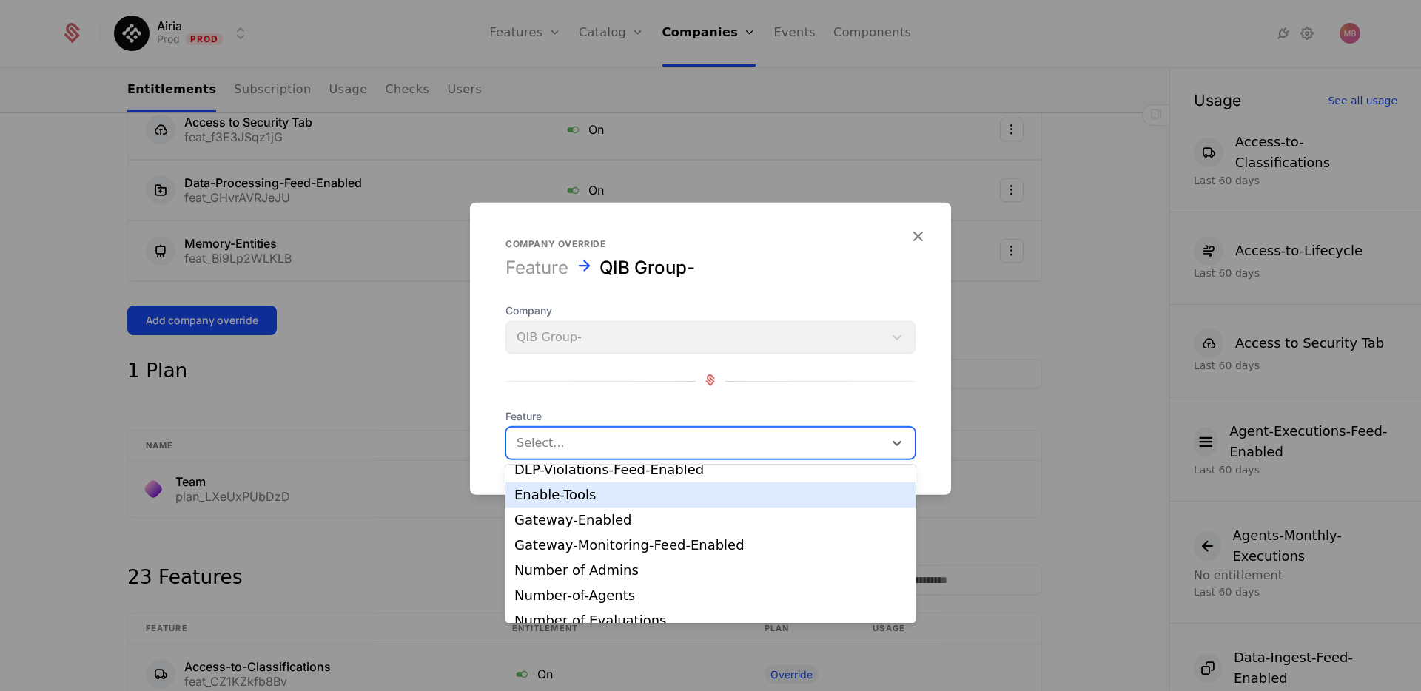
scroll to position [153, 0]
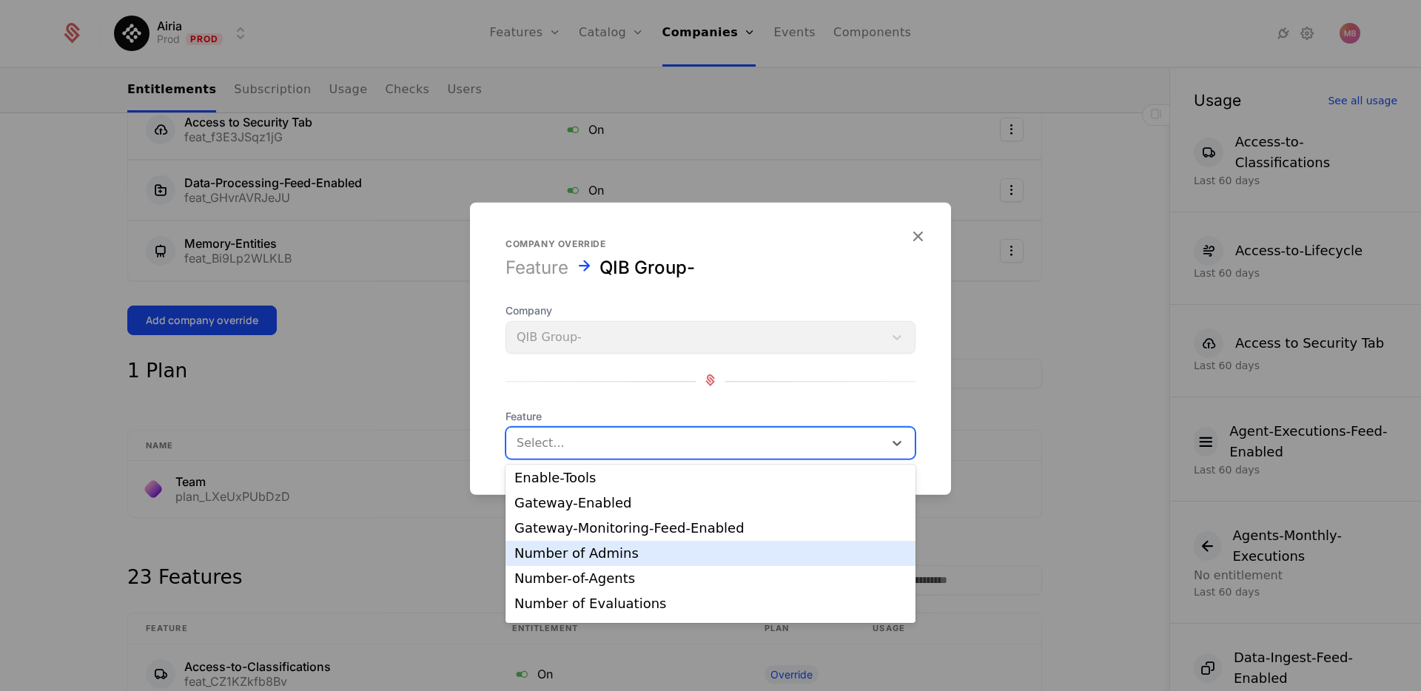
click at [645, 547] on div "Number of Admins" at bounding box center [710, 553] width 392 height 13
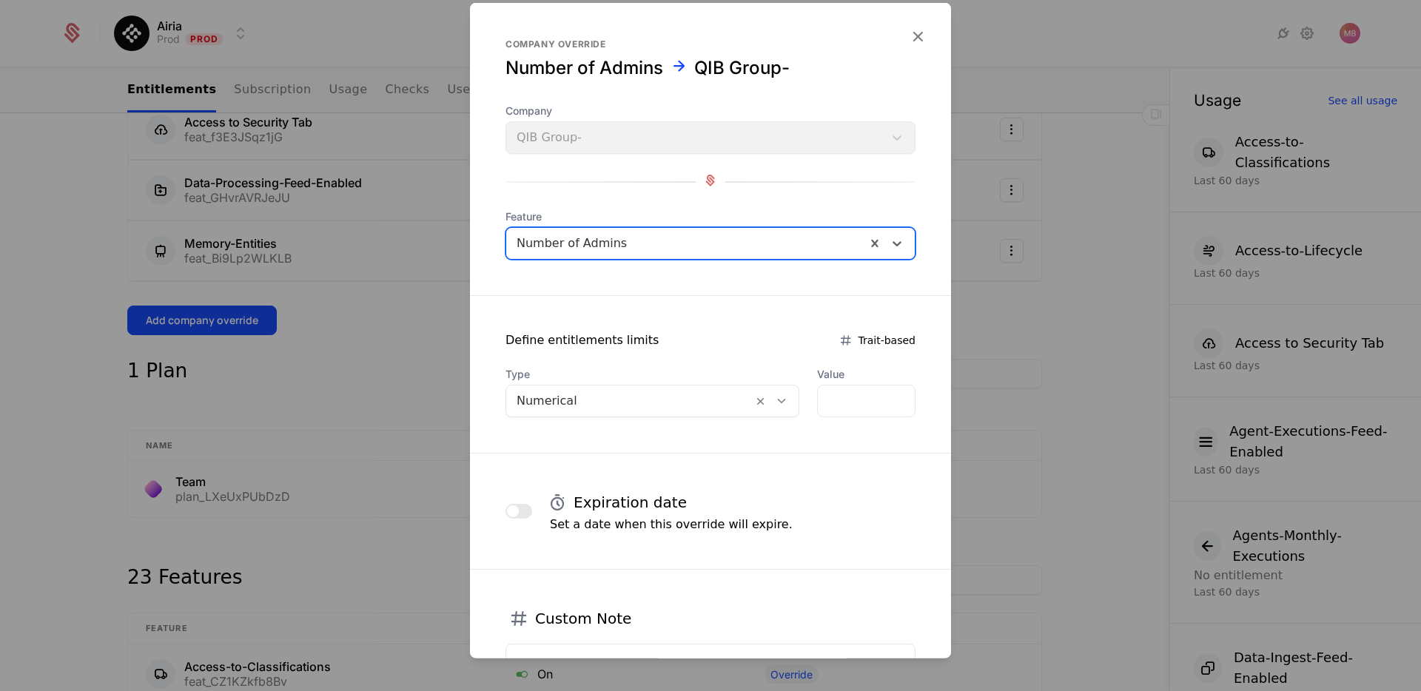
click at [778, 399] on icon at bounding box center [781, 400] width 13 height 13
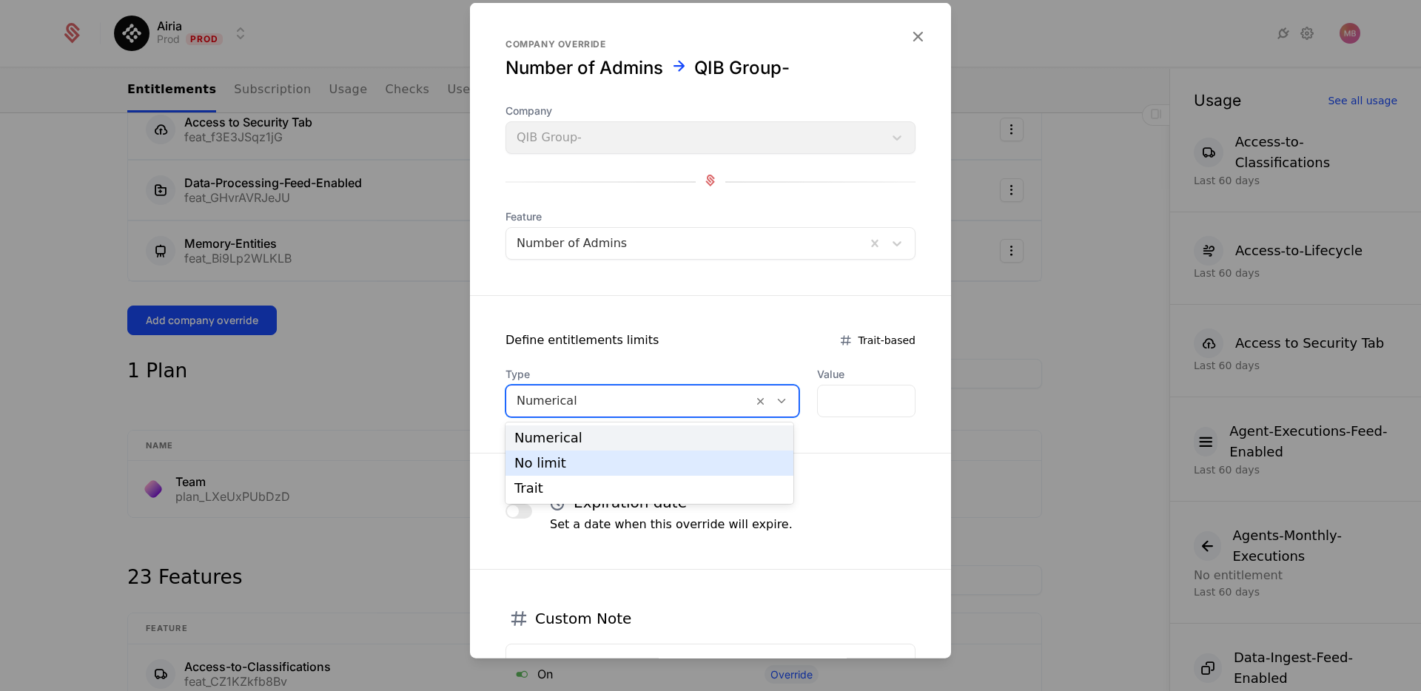
click at [703, 457] on div "No limit" at bounding box center [649, 462] width 270 height 13
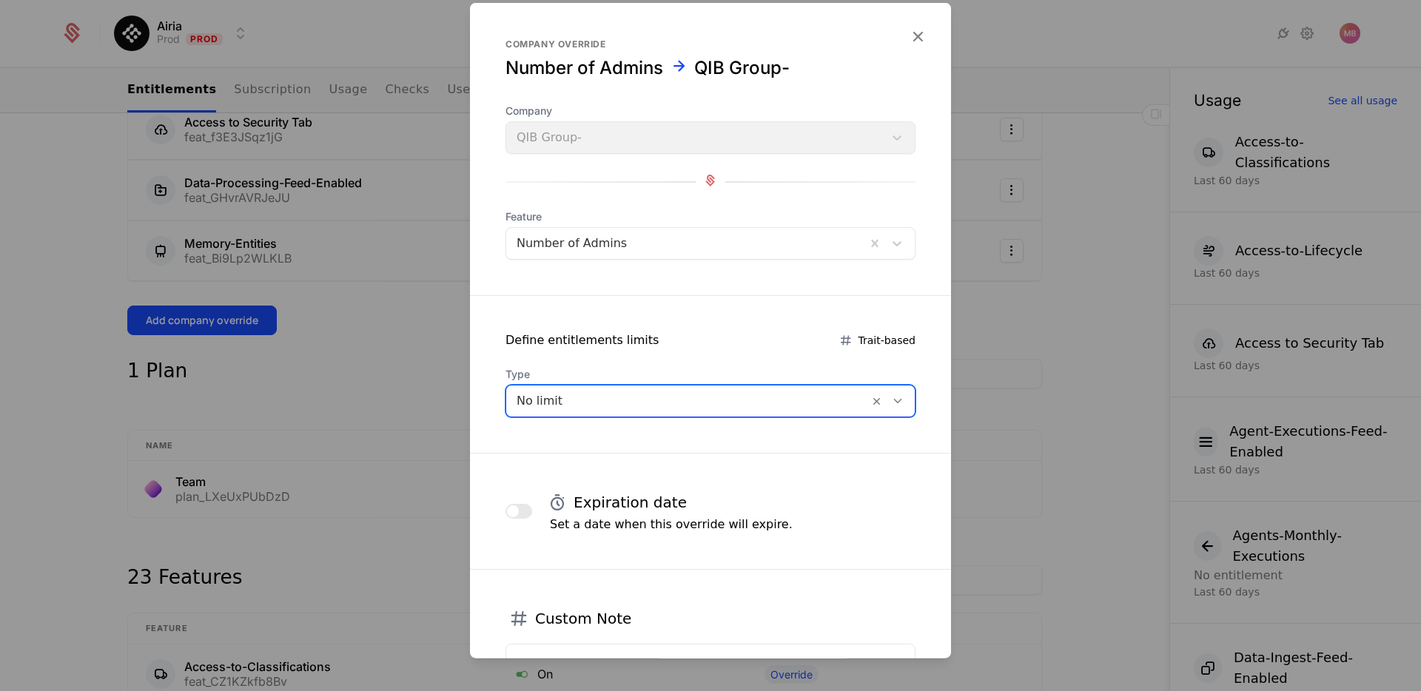
scroll to position [166, 0]
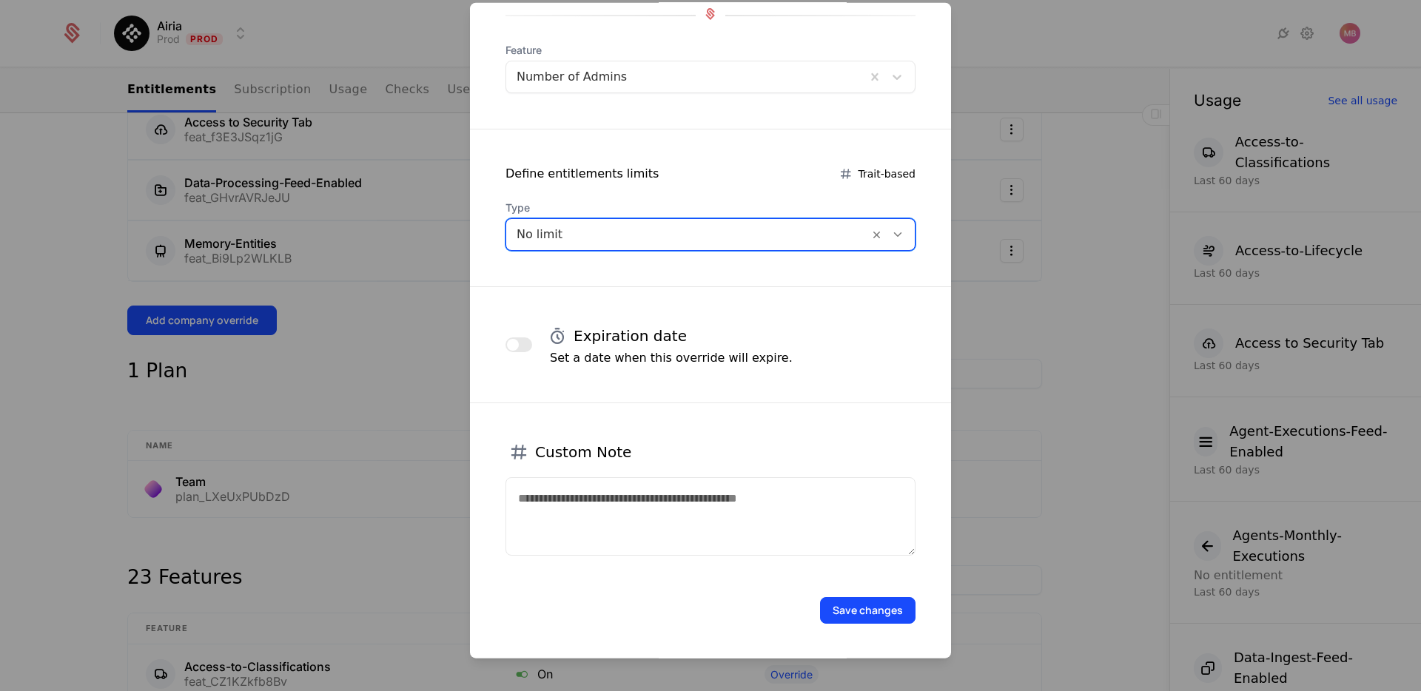
click at [863, 607] on button "Save changes" at bounding box center [867, 610] width 95 height 27
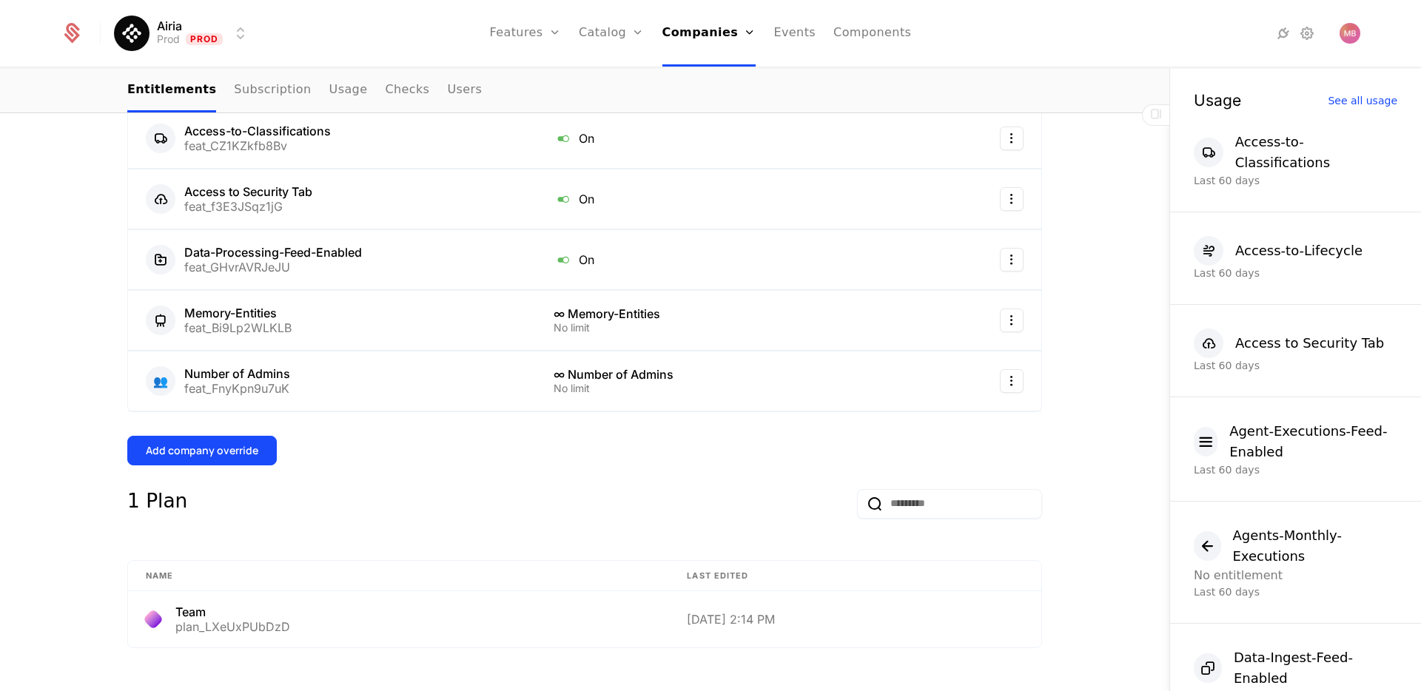
scroll to position [439, 0]
click at [247, 446] on div "Add company override" at bounding box center [202, 453] width 112 height 15
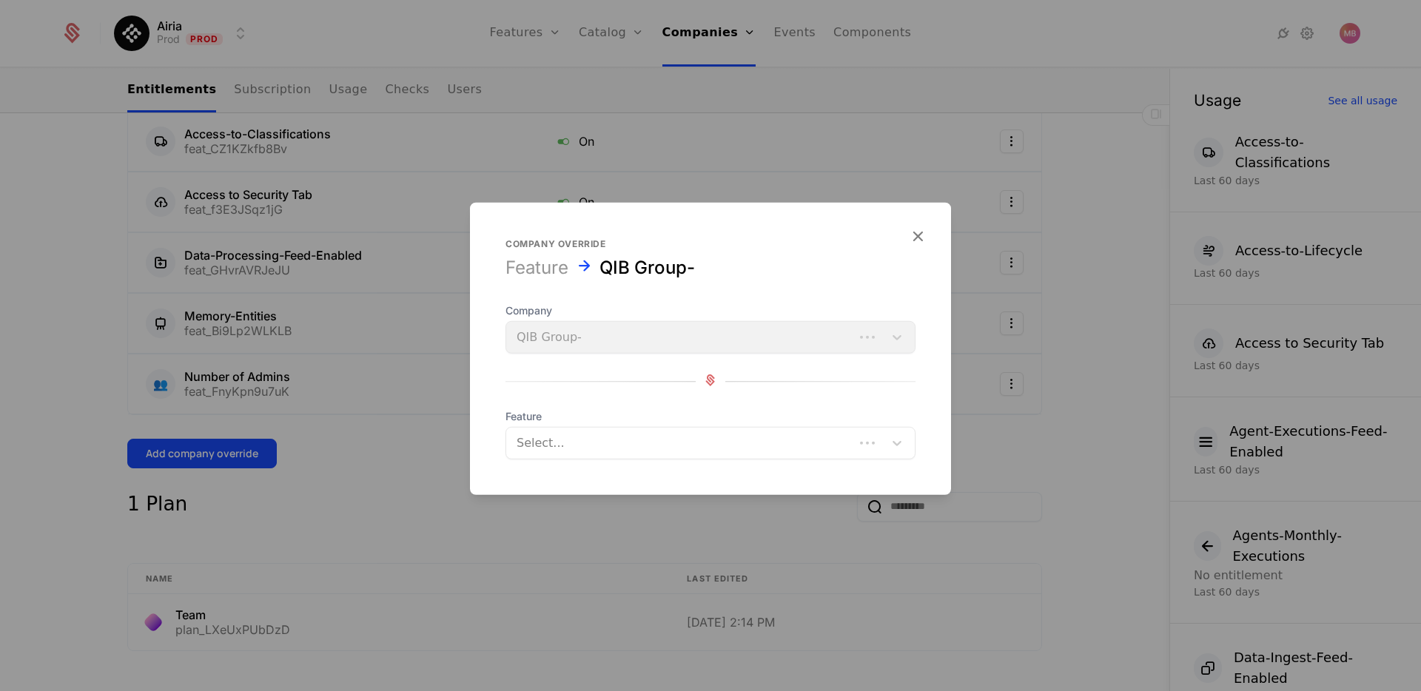
click at [592, 456] on div "Select..." at bounding box center [710, 443] width 410 height 33
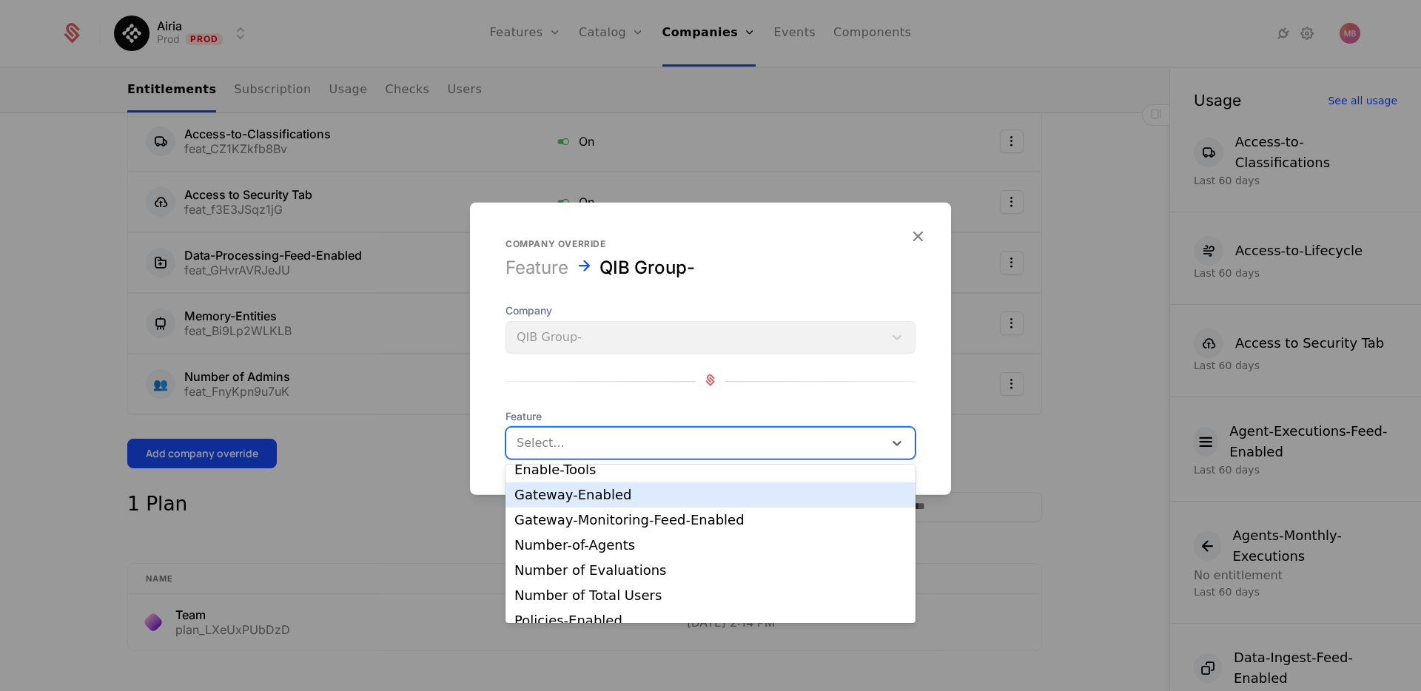
scroll to position [163, 0]
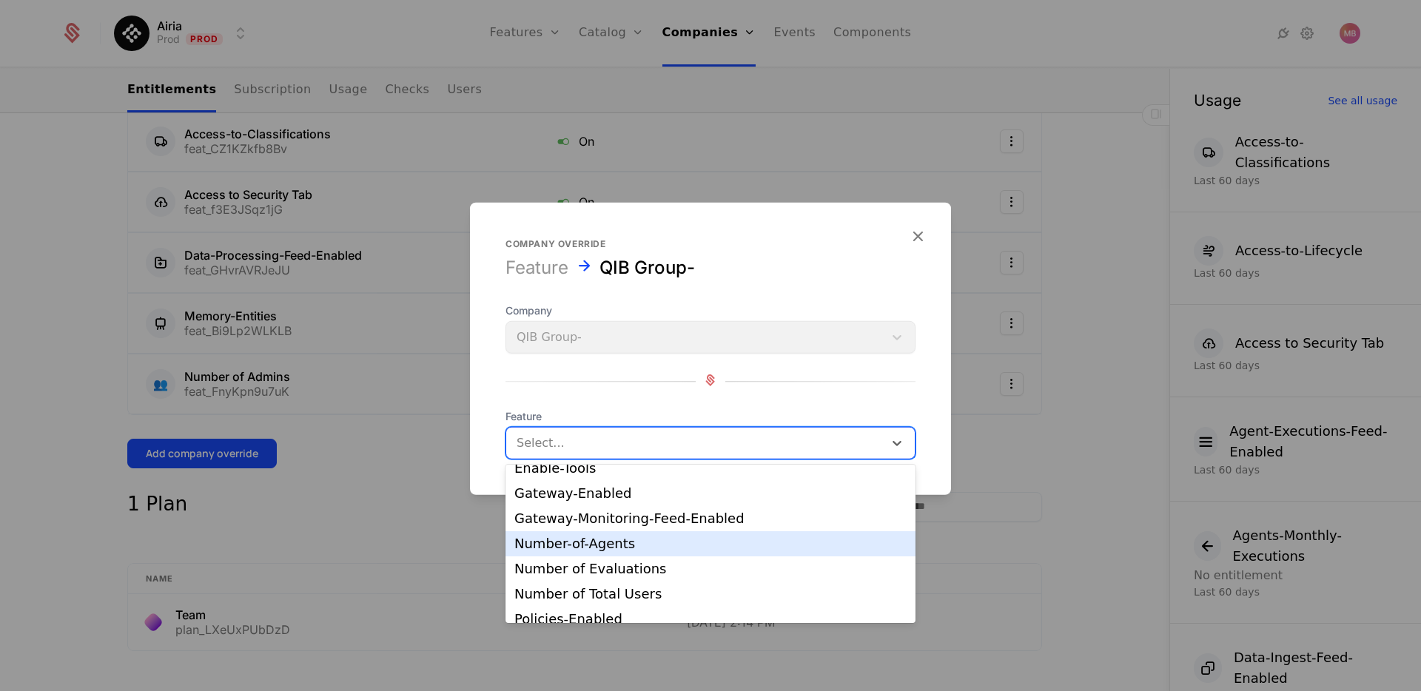
click at [667, 544] on div "Number-of-Agents" at bounding box center [710, 543] width 392 height 13
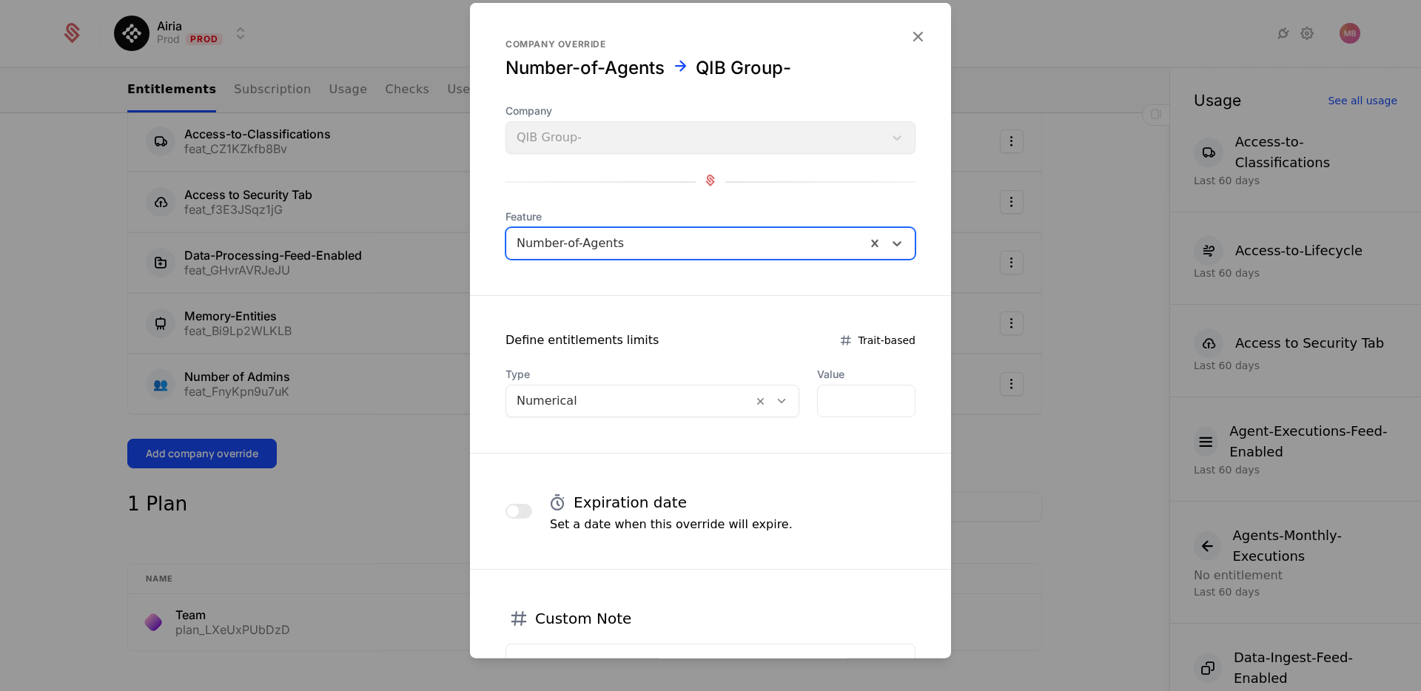
click at [775, 400] on icon at bounding box center [781, 400] width 13 height 13
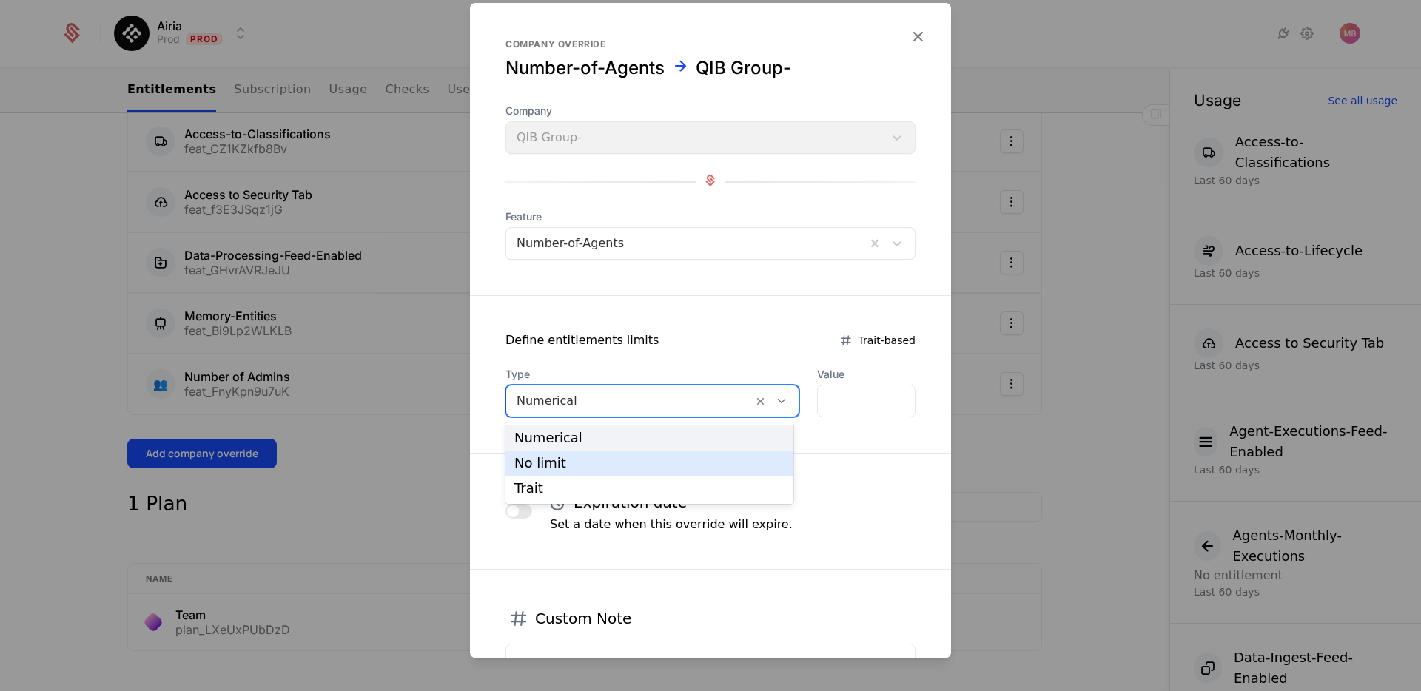
click at [670, 465] on div "No limit" at bounding box center [649, 462] width 270 height 13
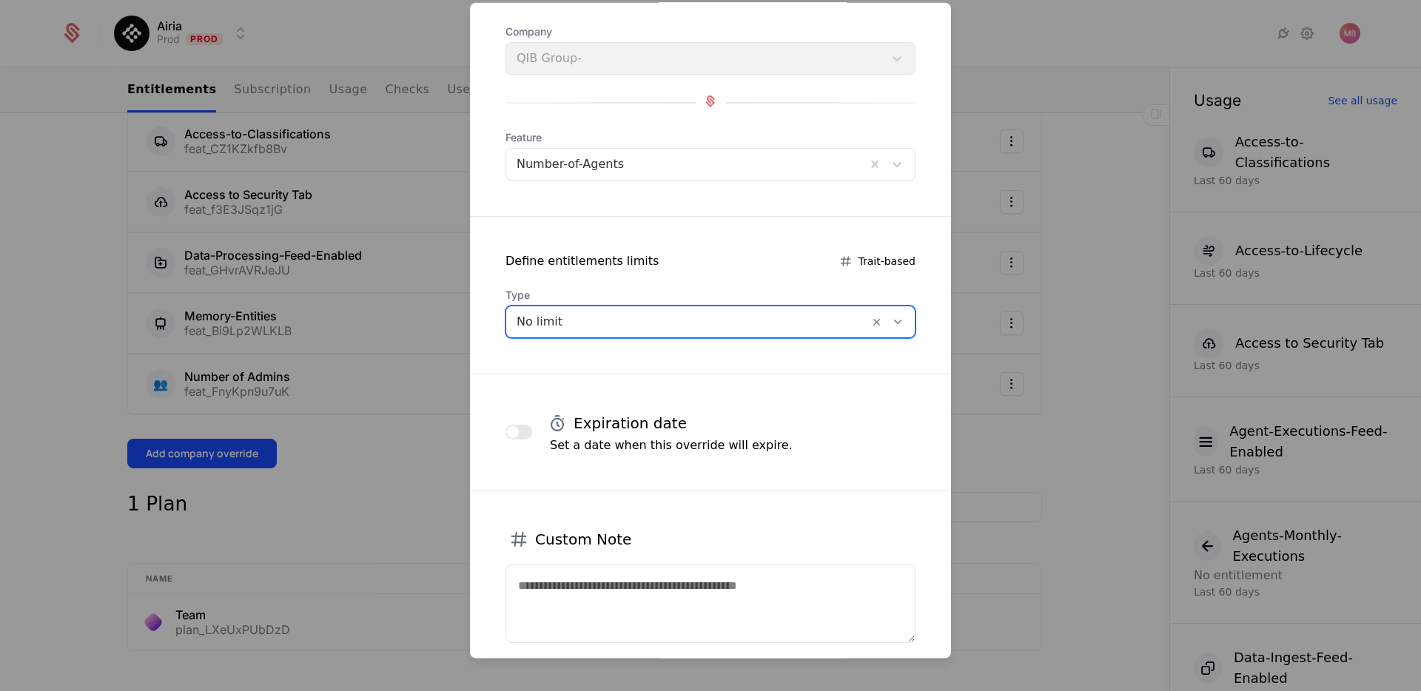
scroll to position [166, 0]
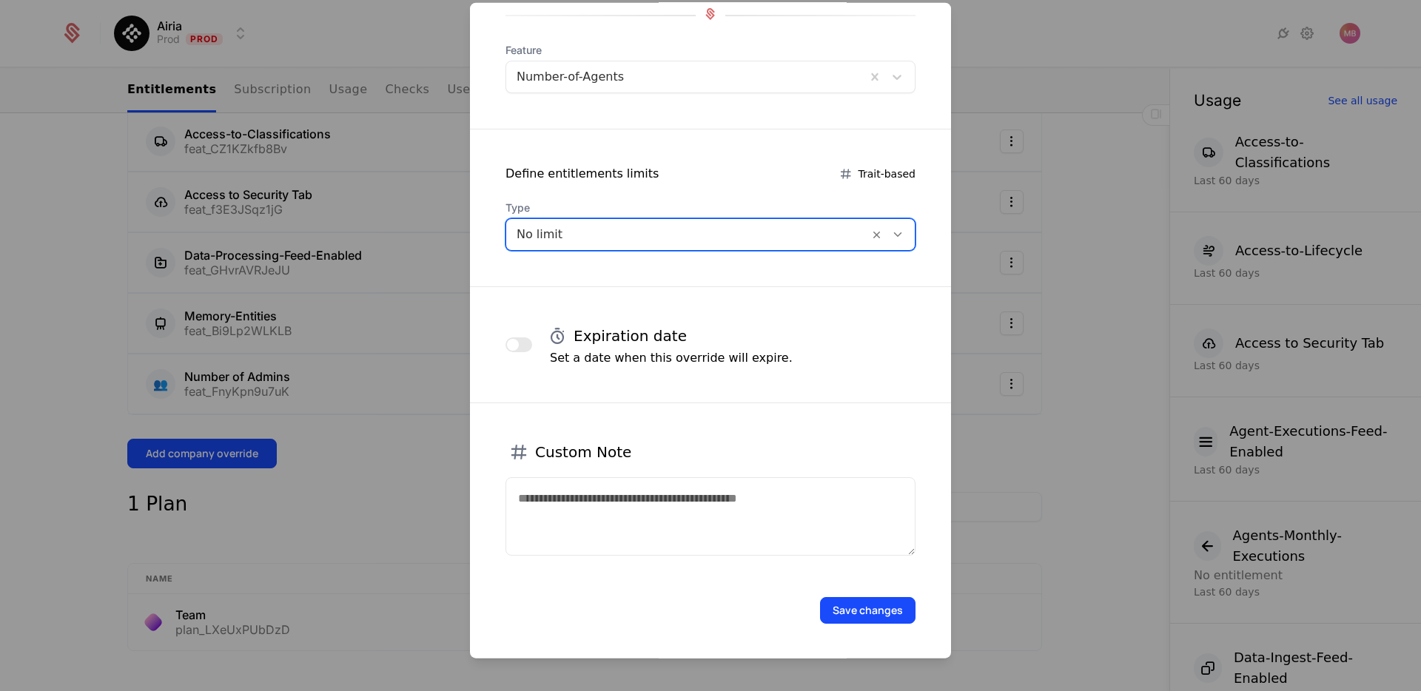
click at [843, 609] on button "Save changes" at bounding box center [867, 610] width 95 height 27
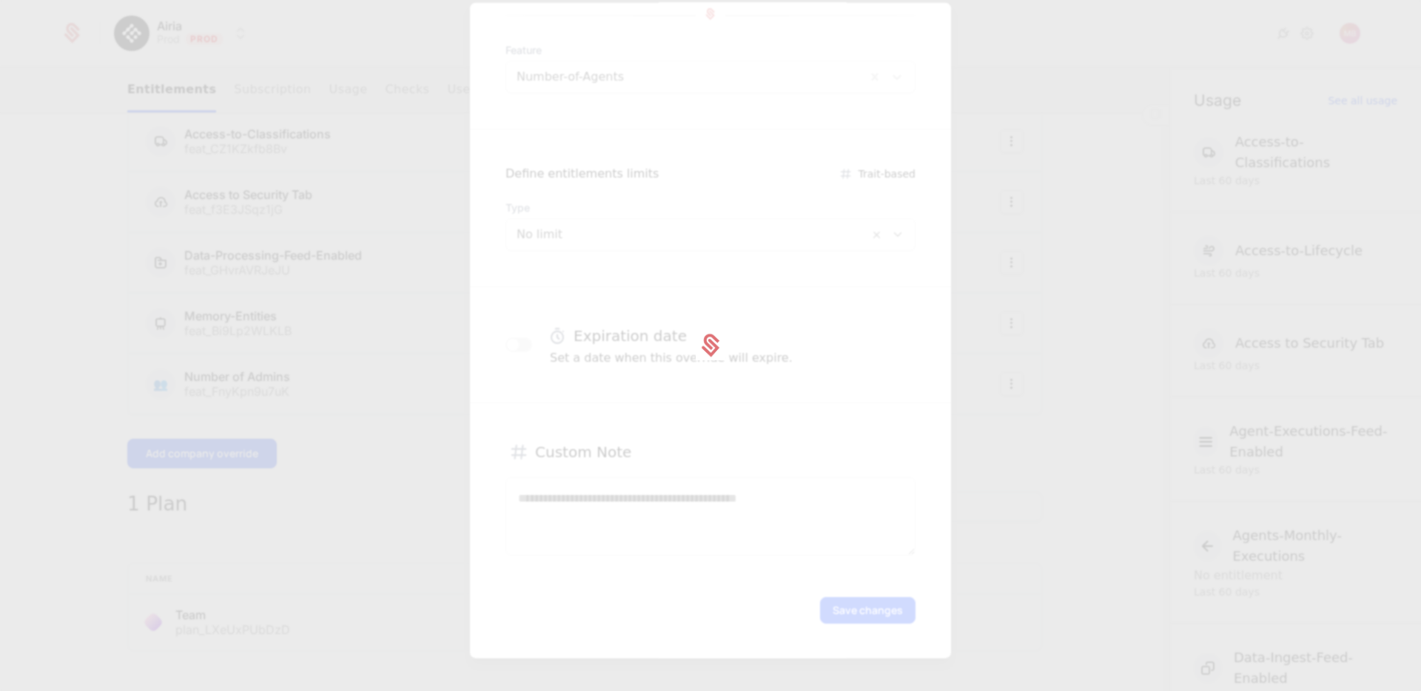
scroll to position [0, 0]
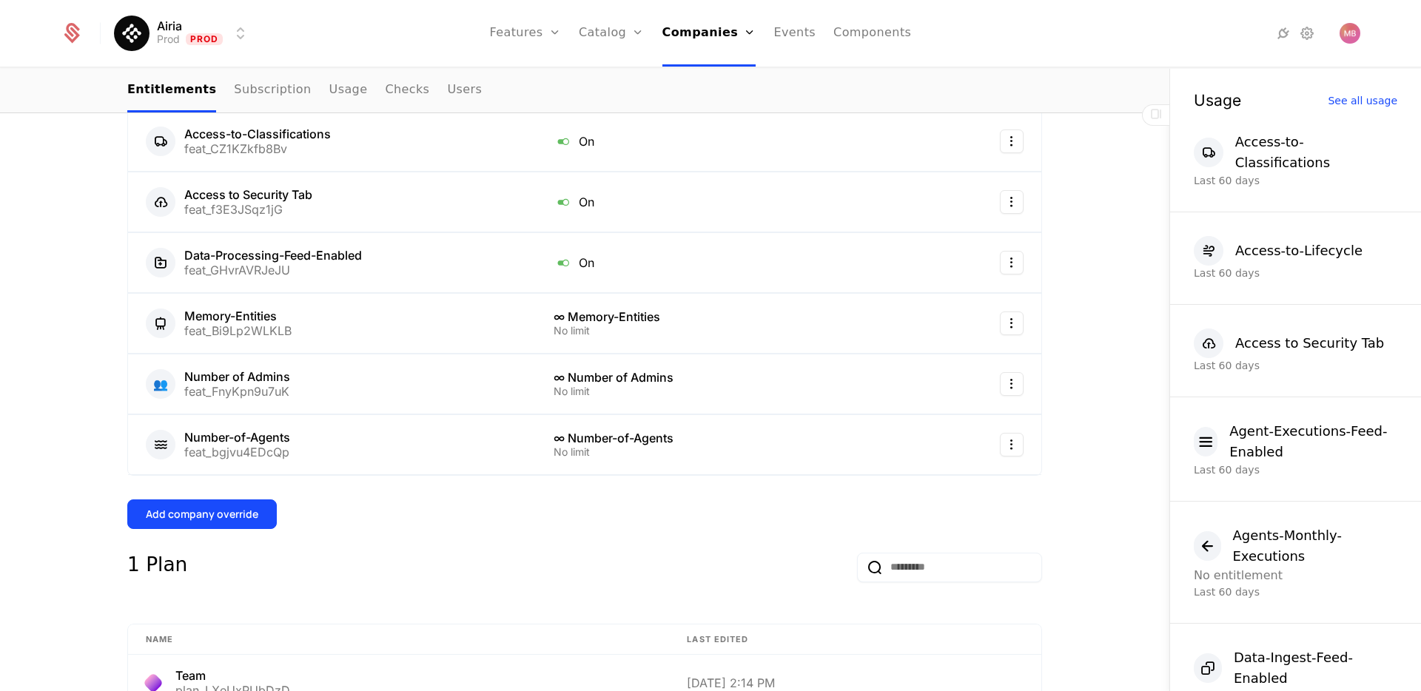
click at [257, 519] on button "Add company override" at bounding box center [201, 514] width 149 height 30
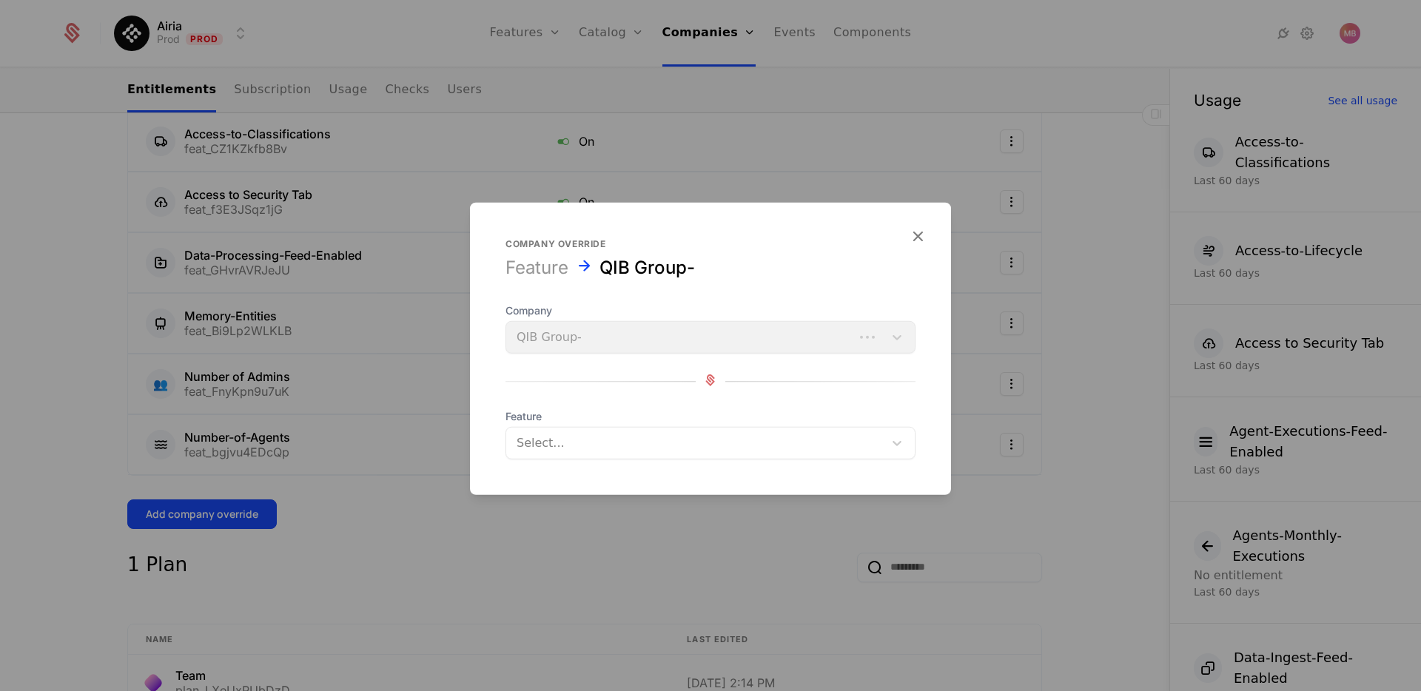
click at [559, 439] on div at bounding box center [694, 443] width 357 height 21
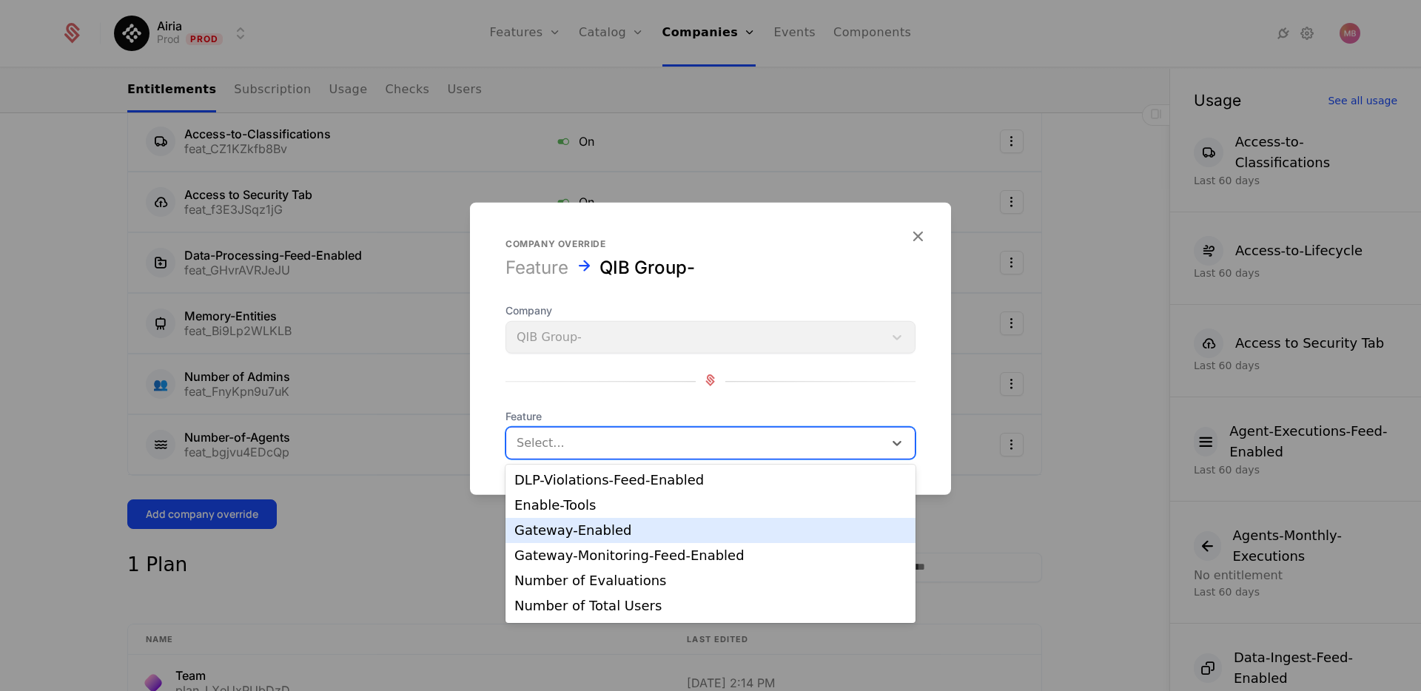
scroll to position [167, 0]
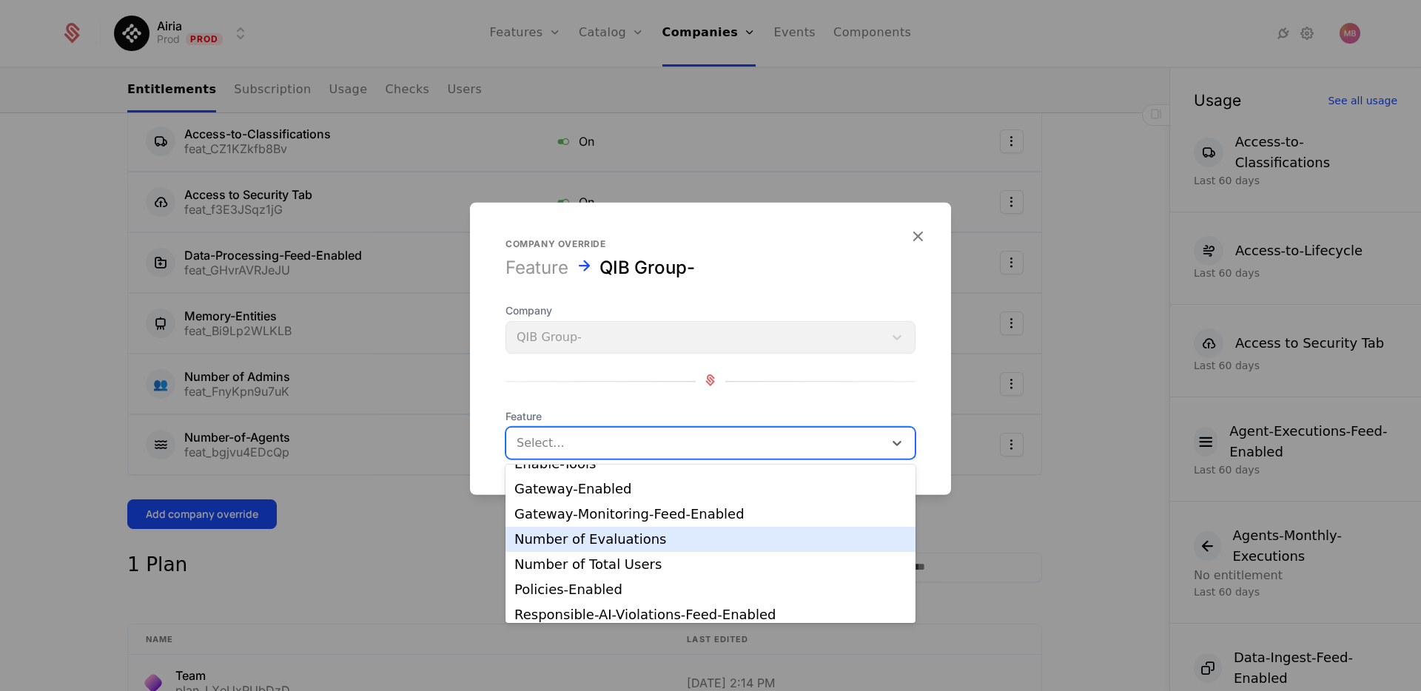
click at [627, 540] on div "Number of Evaluations" at bounding box center [710, 539] width 392 height 13
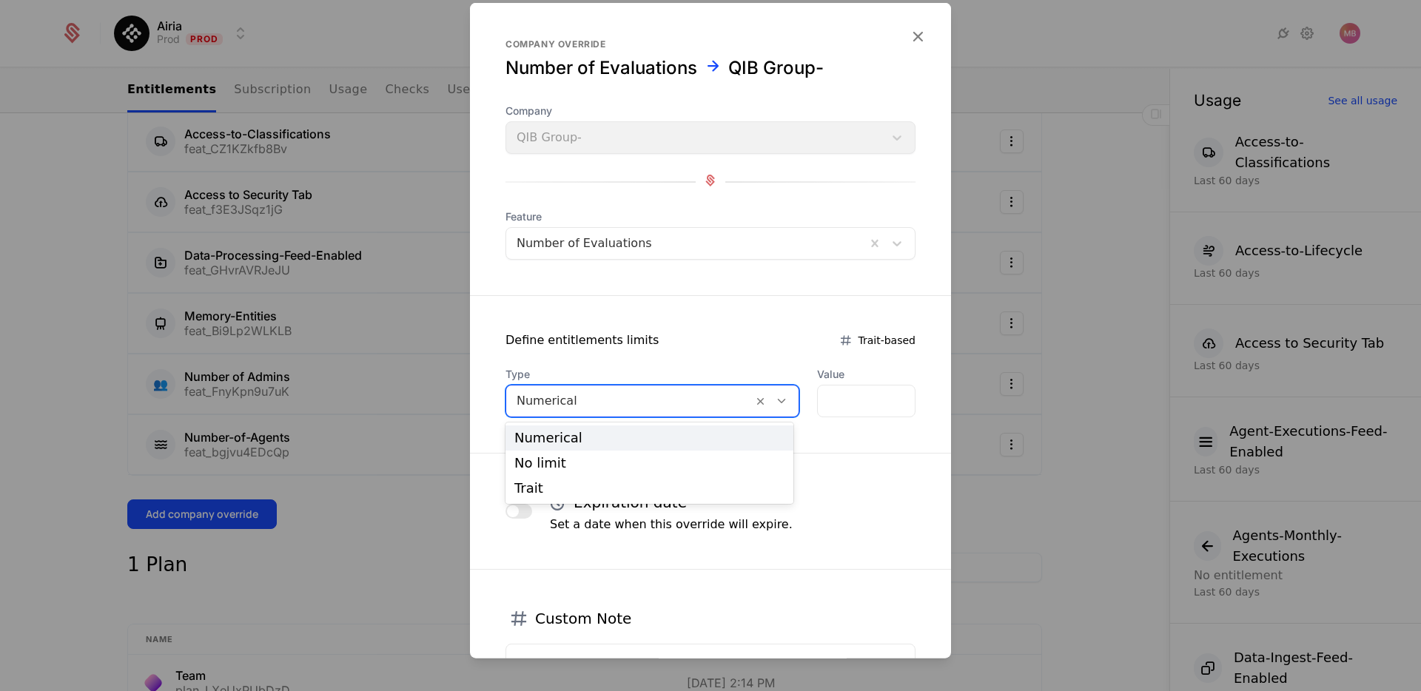
click at [778, 397] on icon at bounding box center [781, 400] width 13 height 13
drag, startPoint x: 701, startPoint y: 448, endPoint x: 693, endPoint y: 465, distance: 18.2
click at [693, 465] on div "Numerical No limit Trait" at bounding box center [649, 462] width 288 height 81
click at [693, 465] on div "No limit" at bounding box center [649, 462] width 270 height 13
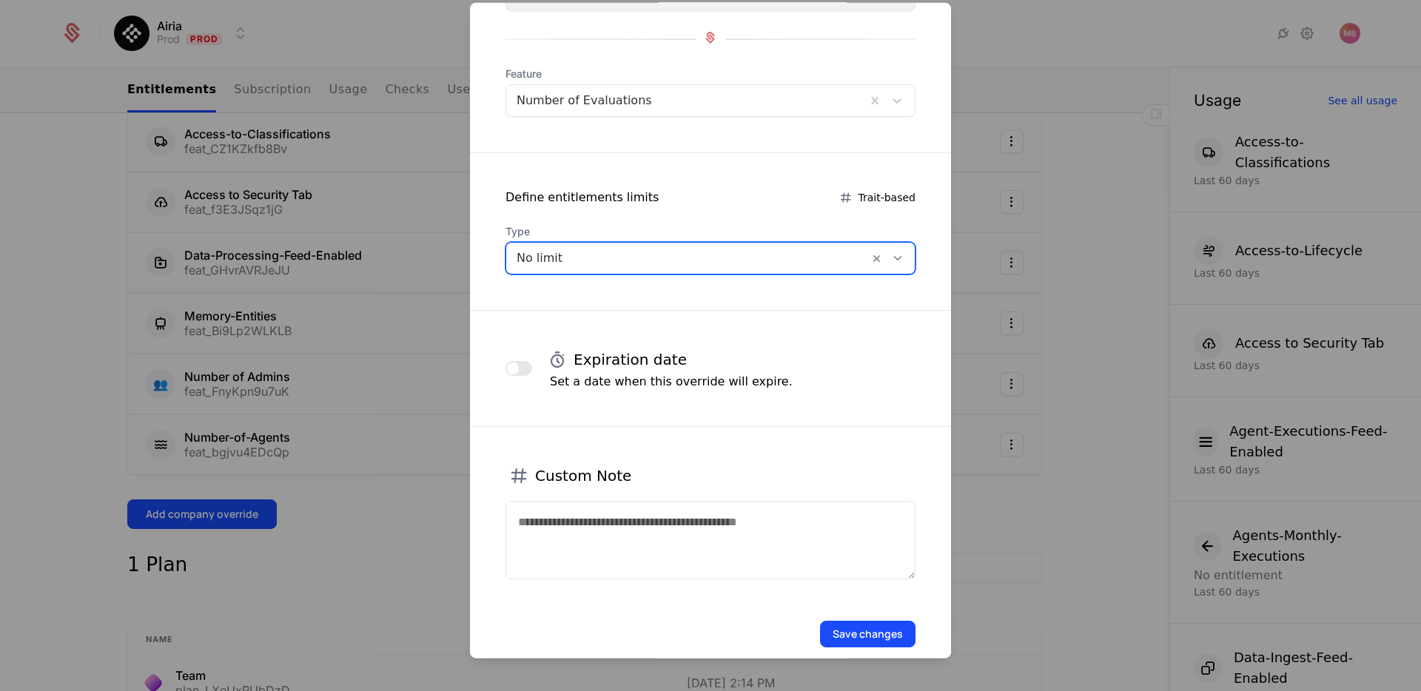
scroll to position [166, 0]
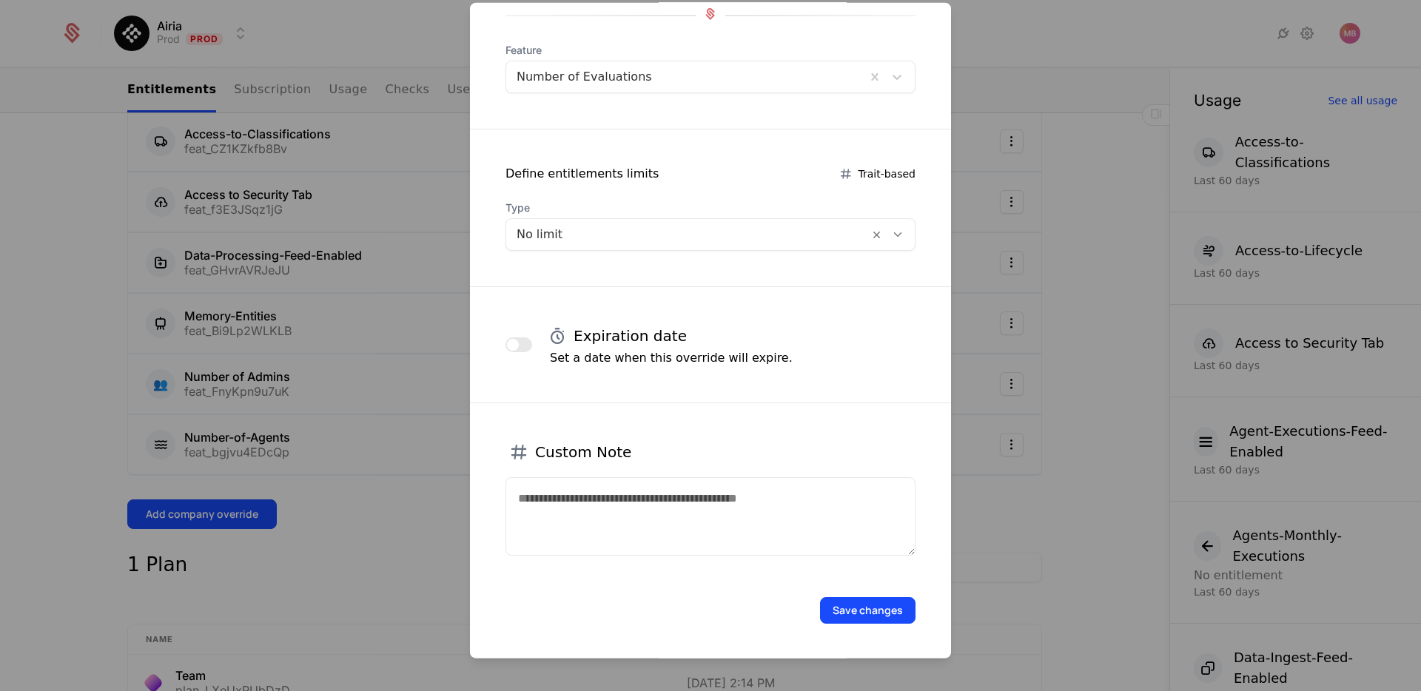
click at [880, 604] on button "Save changes" at bounding box center [867, 610] width 95 height 27
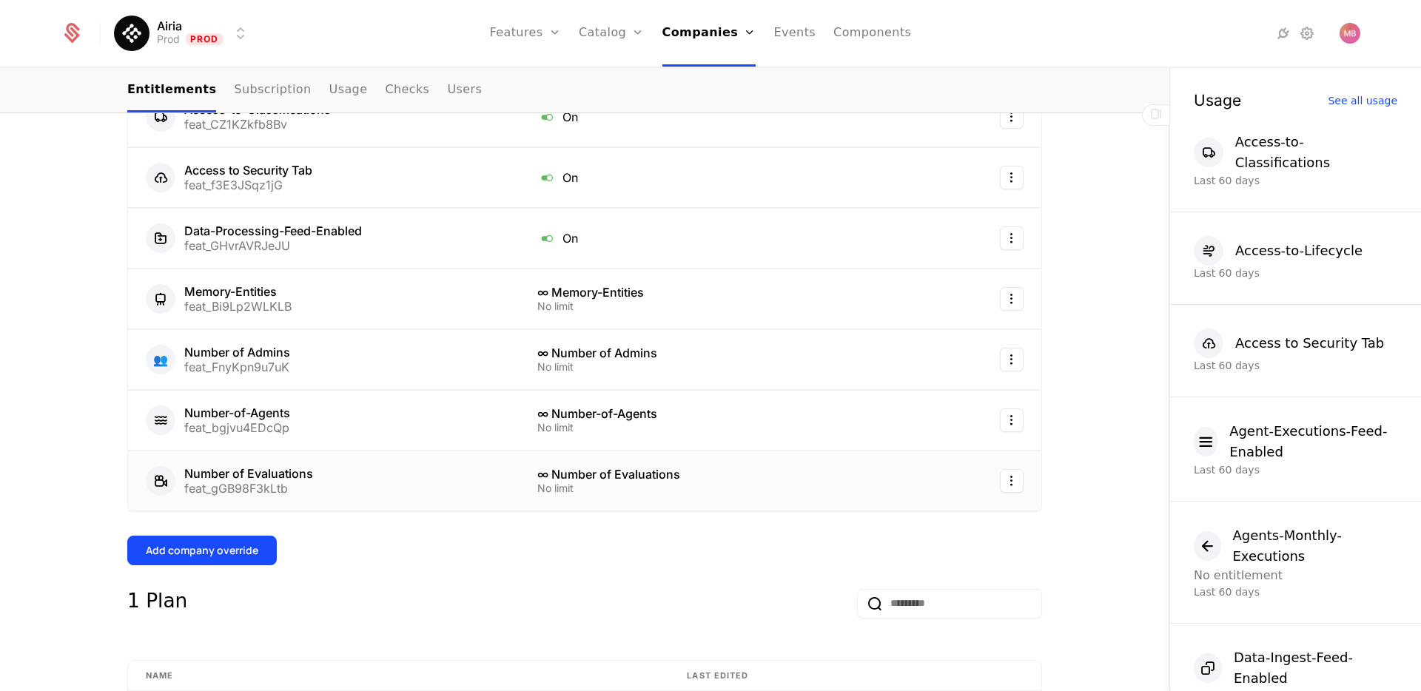
scroll to position [510, 0]
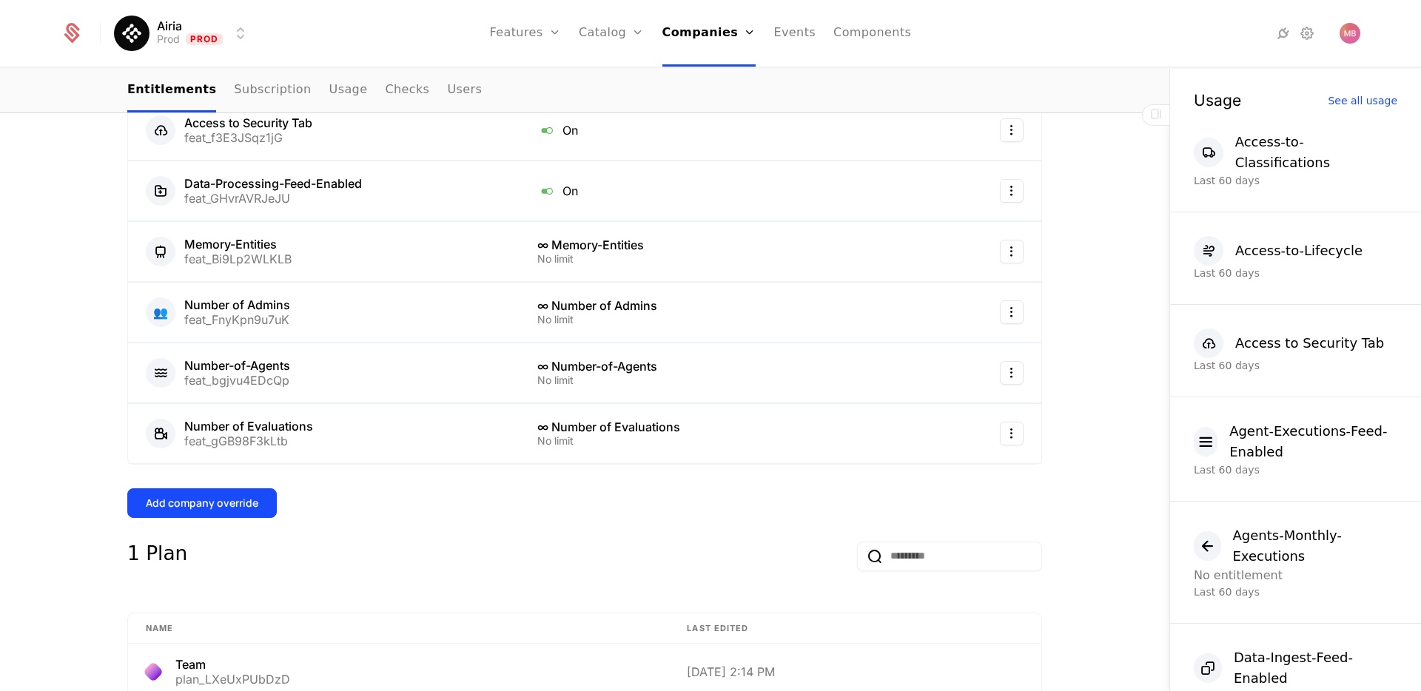
click at [255, 508] on div "Add company override" at bounding box center [202, 503] width 112 height 15
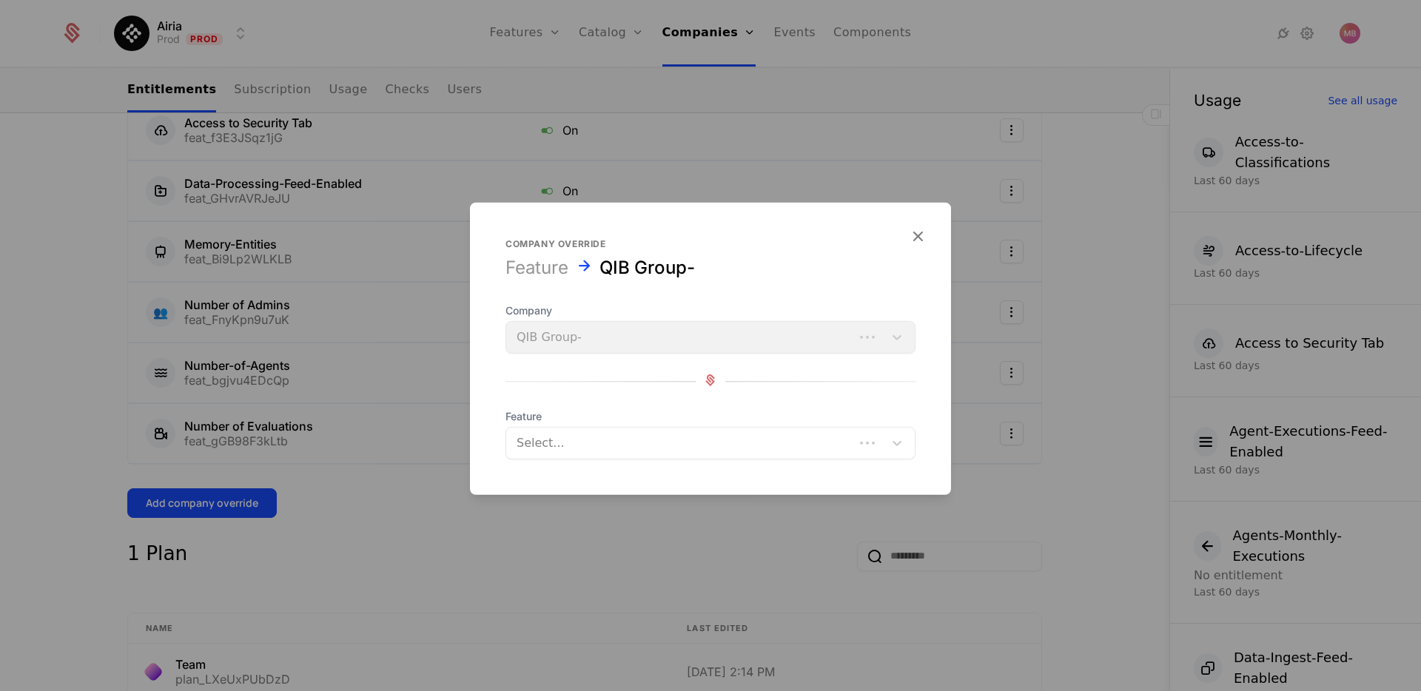
click at [615, 437] on div at bounding box center [679, 443] width 327 height 21
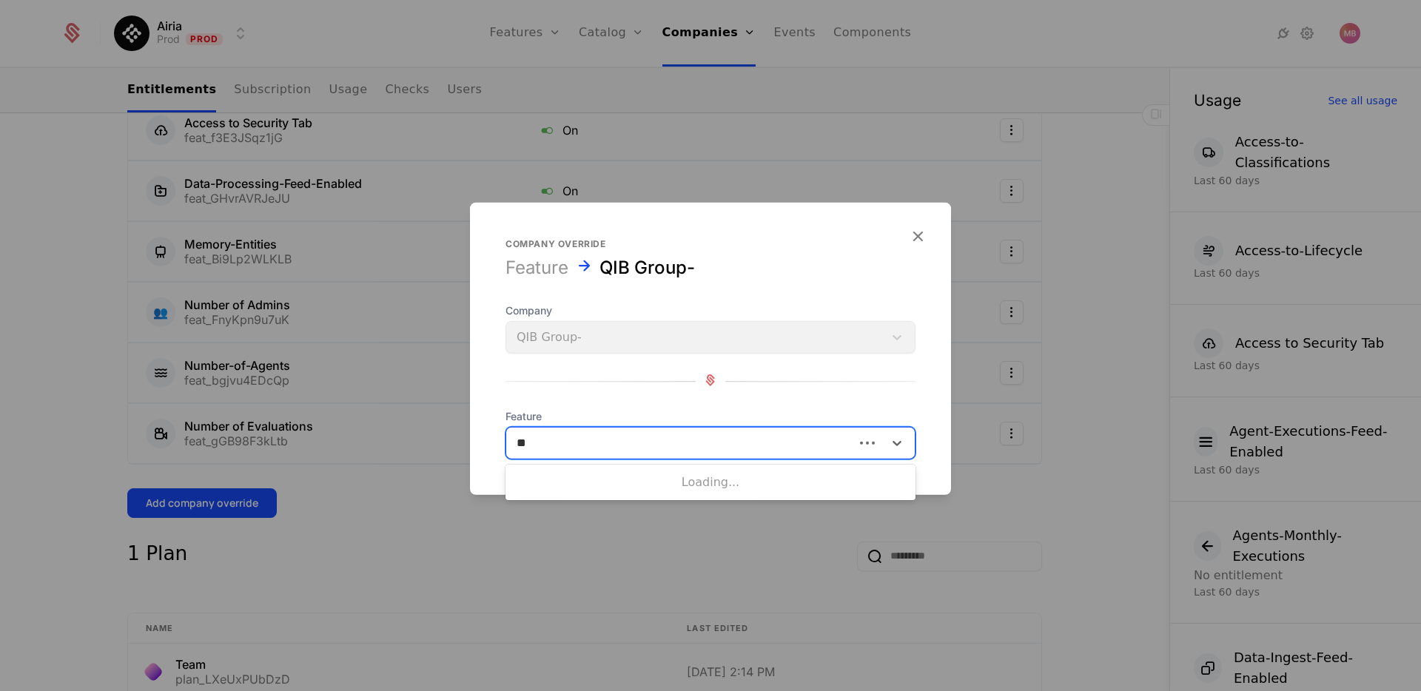
type input "***"
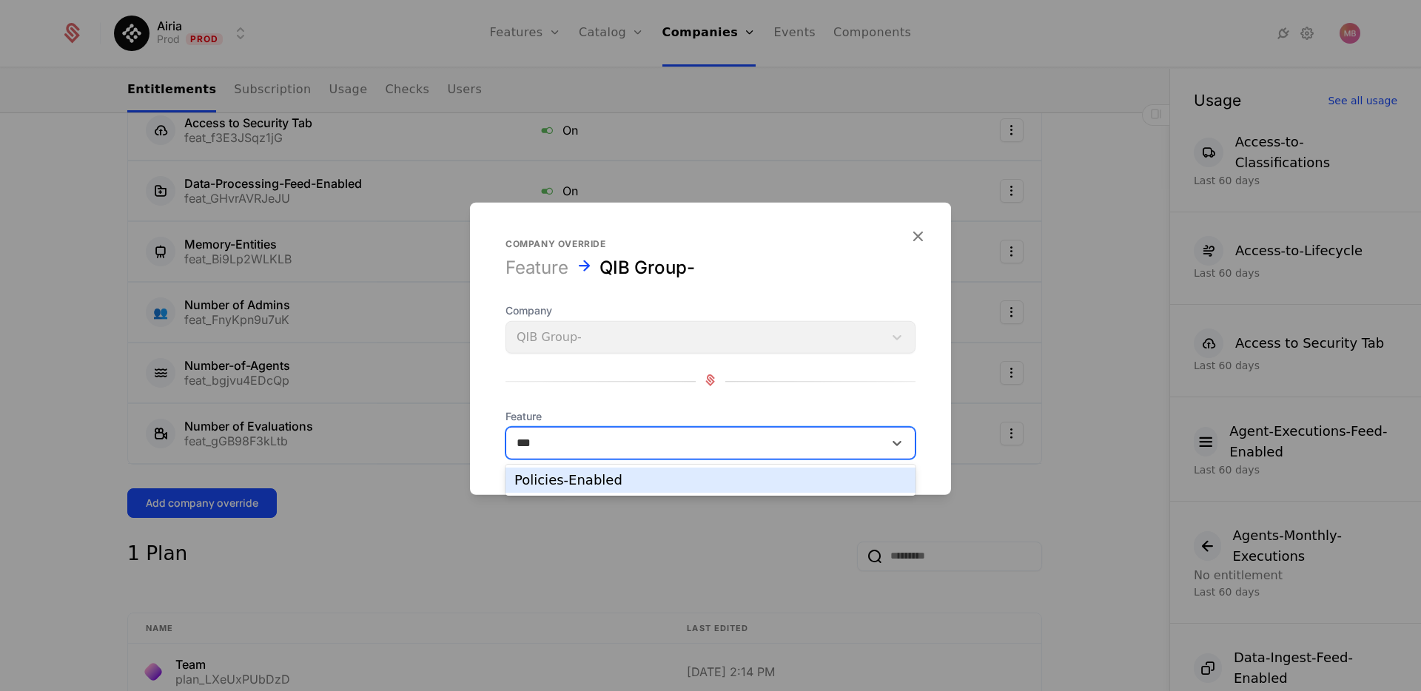
click at [593, 481] on div "Policies-Enabled" at bounding box center [710, 480] width 392 height 13
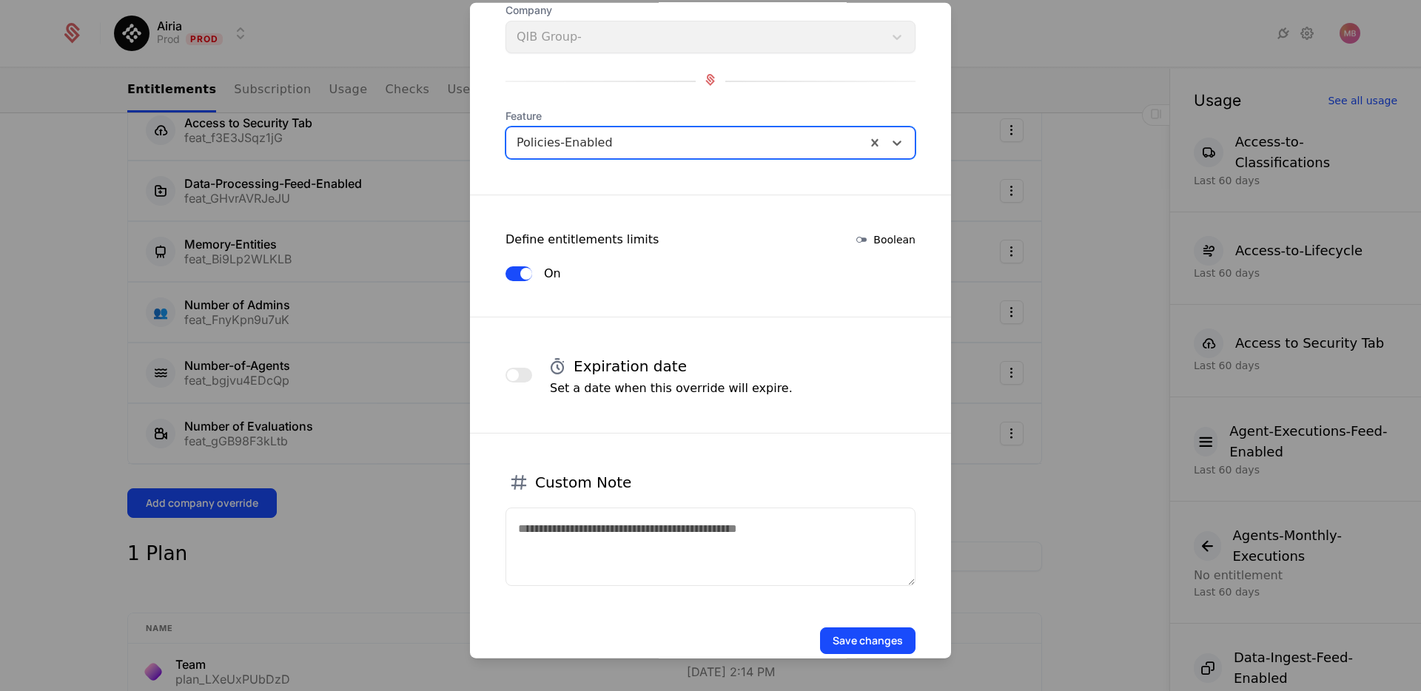
scroll to position [131, 0]
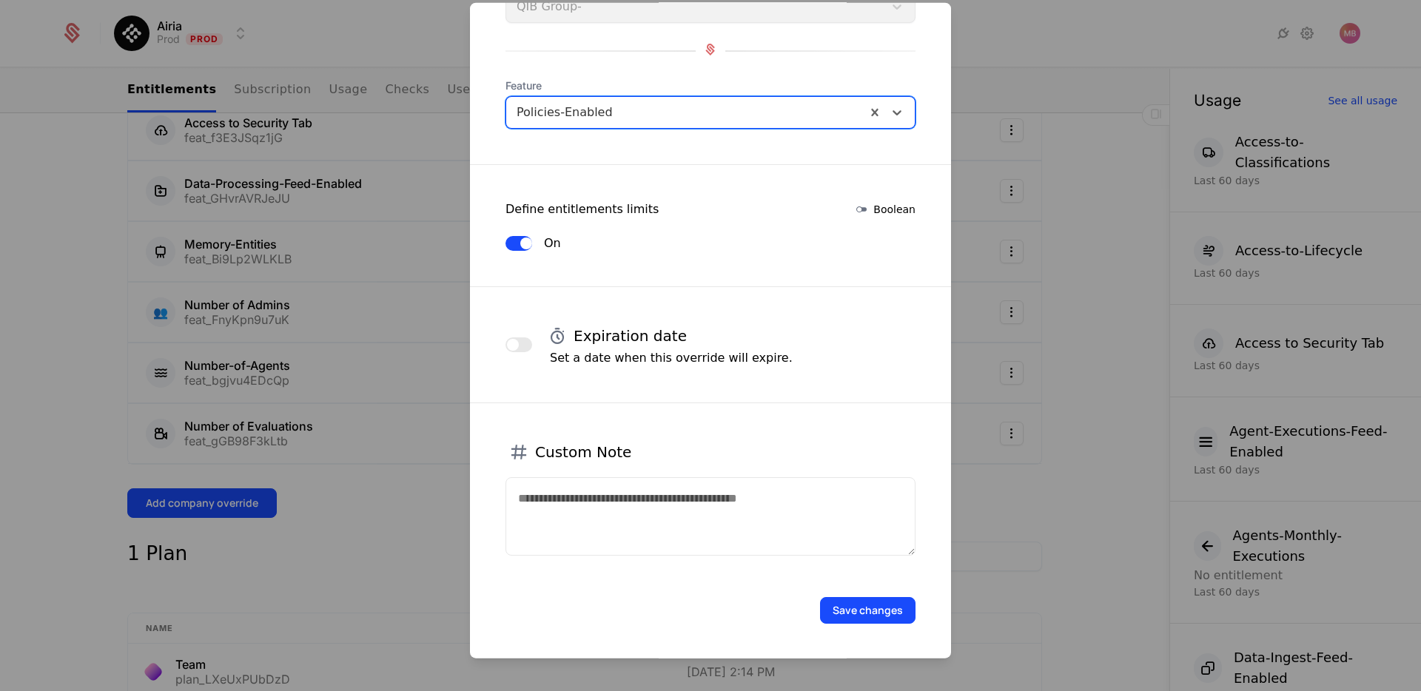
click at [853, 619] on button "Save changes" at bounding box center [867, 610] width 95 height 27
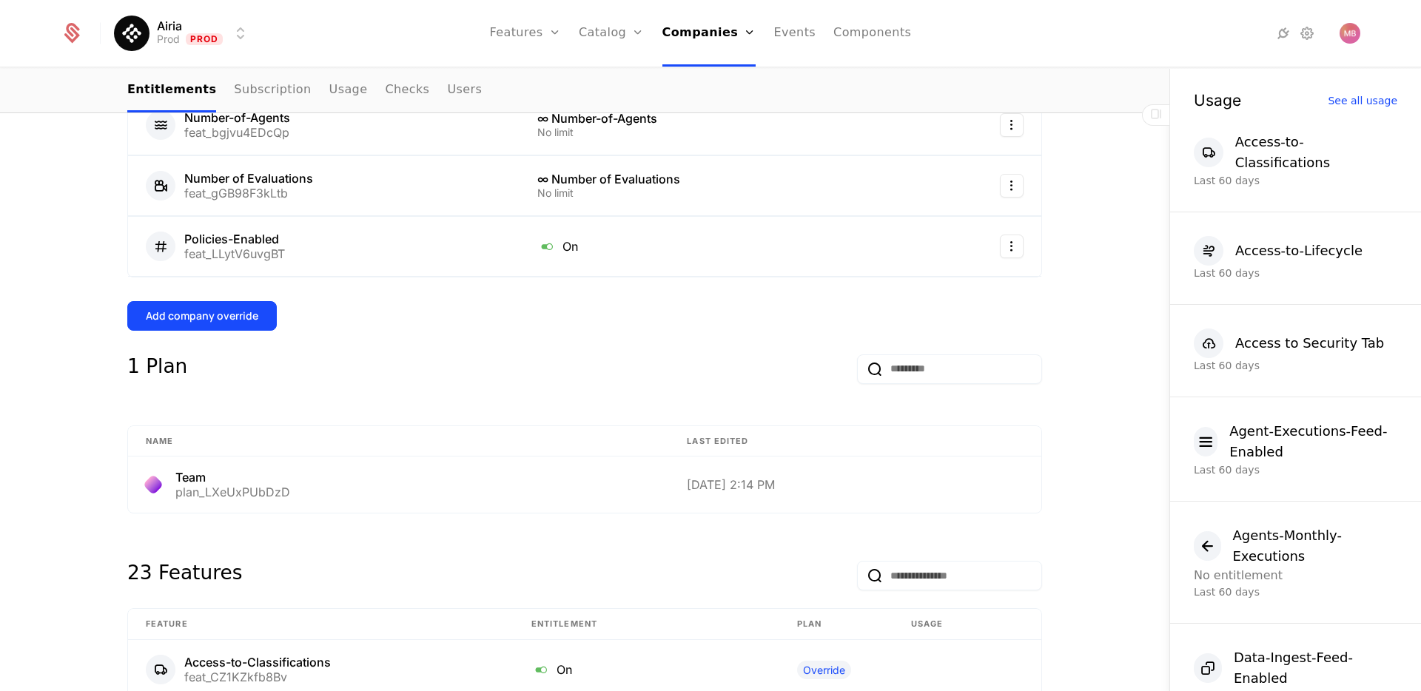
scroll to position [749, 0]
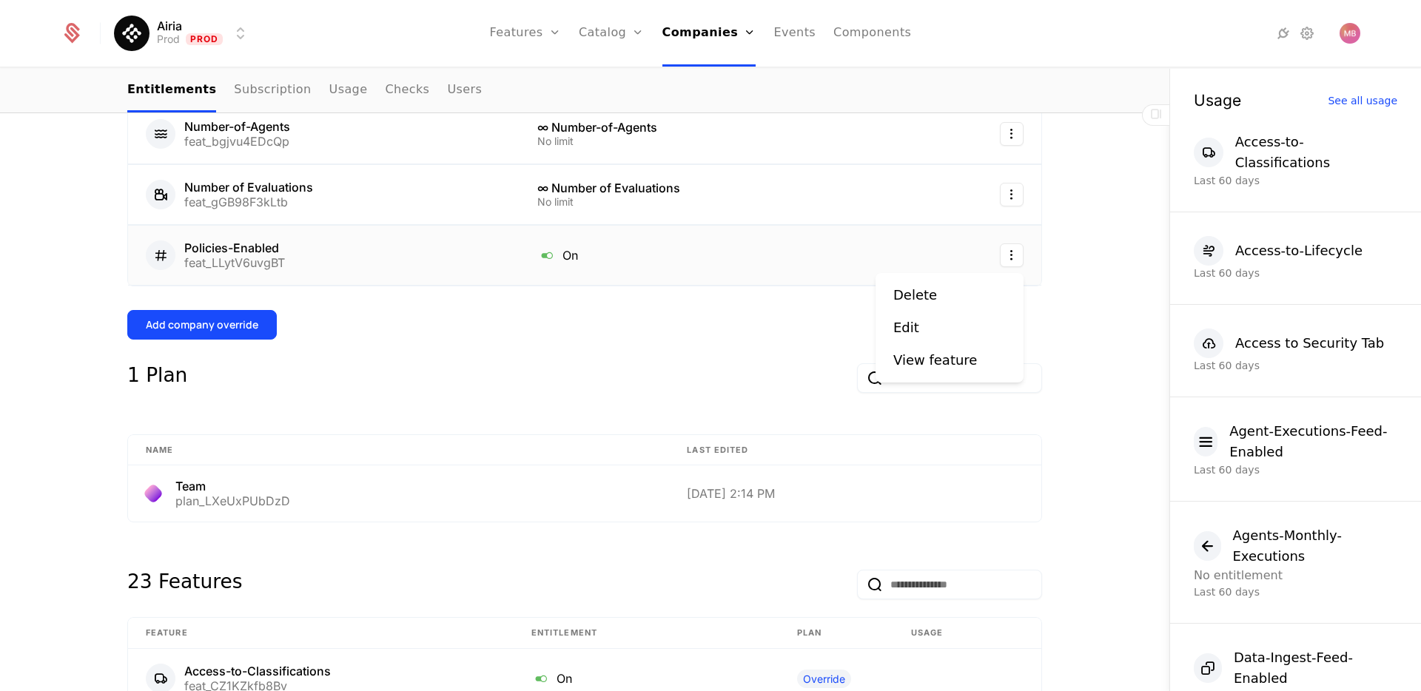
click at [1010, 255] on html "Airia Prod Prod Features Features Flags Catalog Plans Add Ons Credits Configura…" at bounding box center [710, 345] width 1421 height 691
click at [958, 291] on div "Delete" at bounding box center [949, 295] width 112 height 21
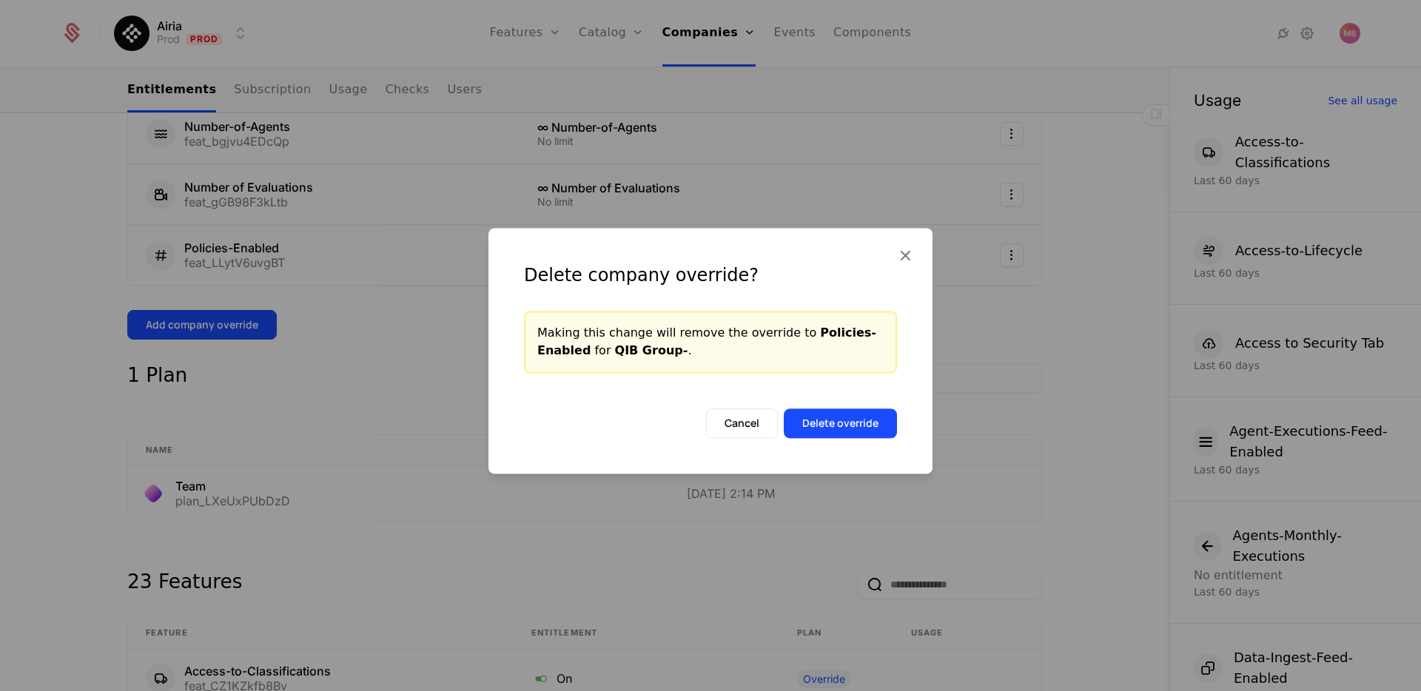
click at [860, 420] on button "Delete override" at bounding box center [839, 423] width 113 height 30
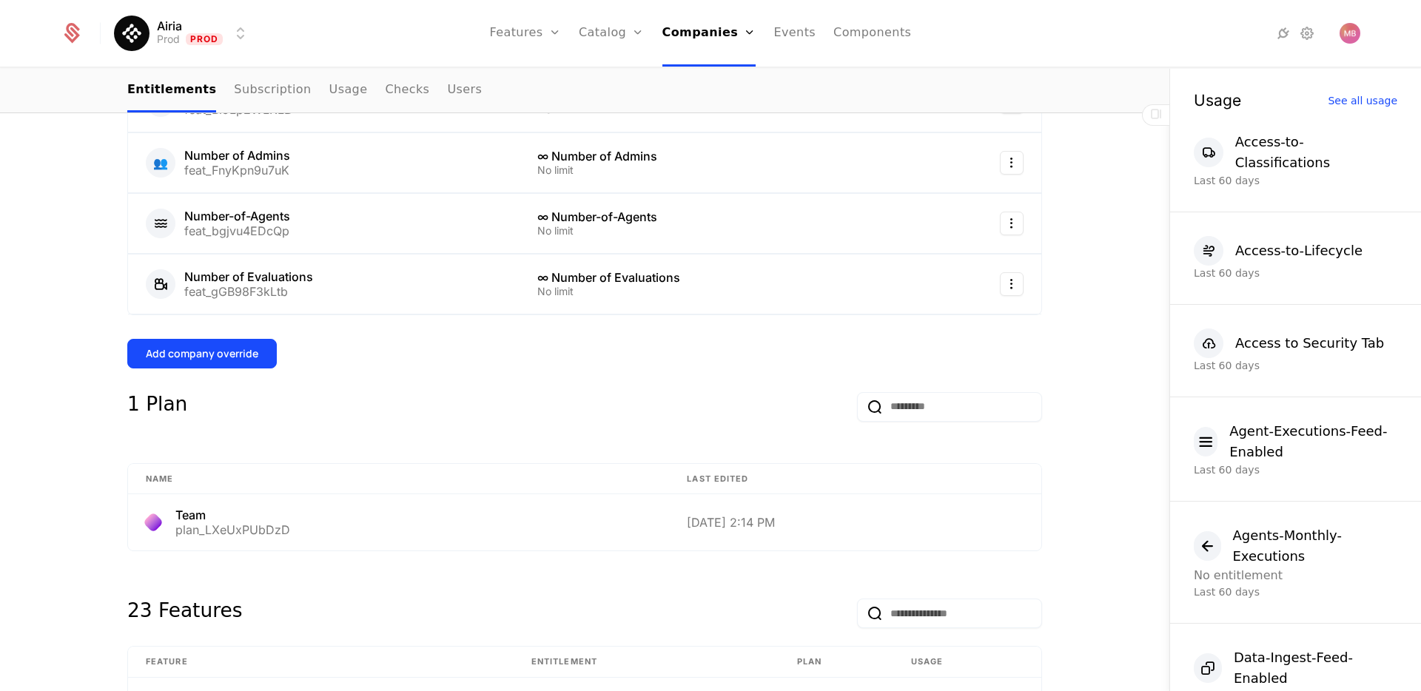
scroll to position [499, 0]
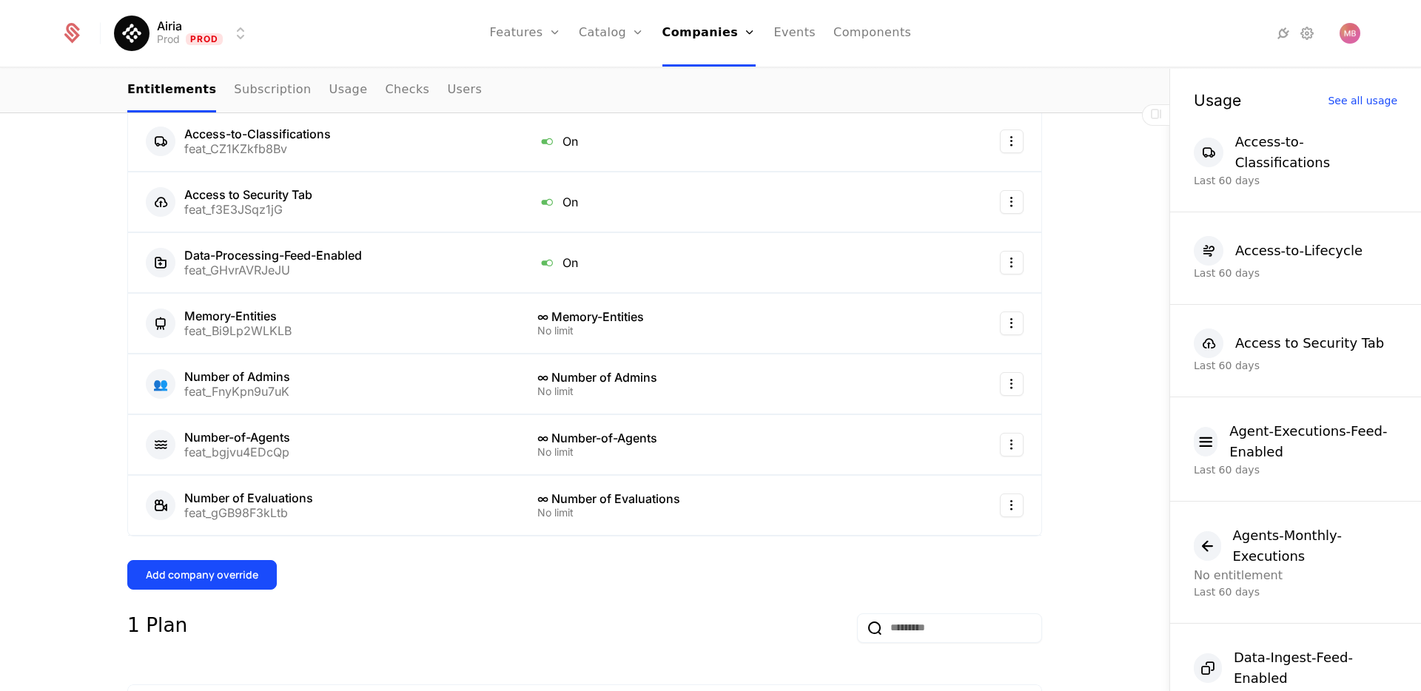
click at [235, 576] on div "Add company override" at bounding box center [202, 574] width 112 height 15
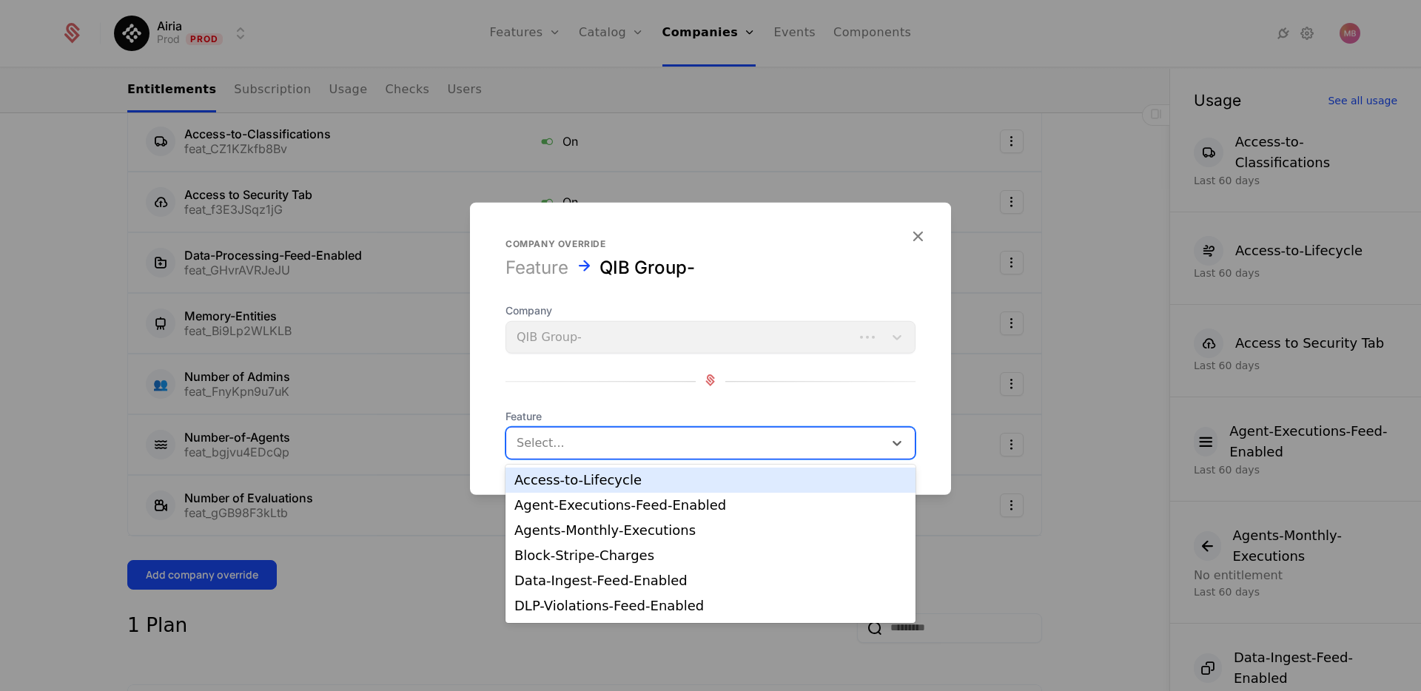
click at [576, 456] on div "Select..." at bounding box center [710, 443] width 410 height 33
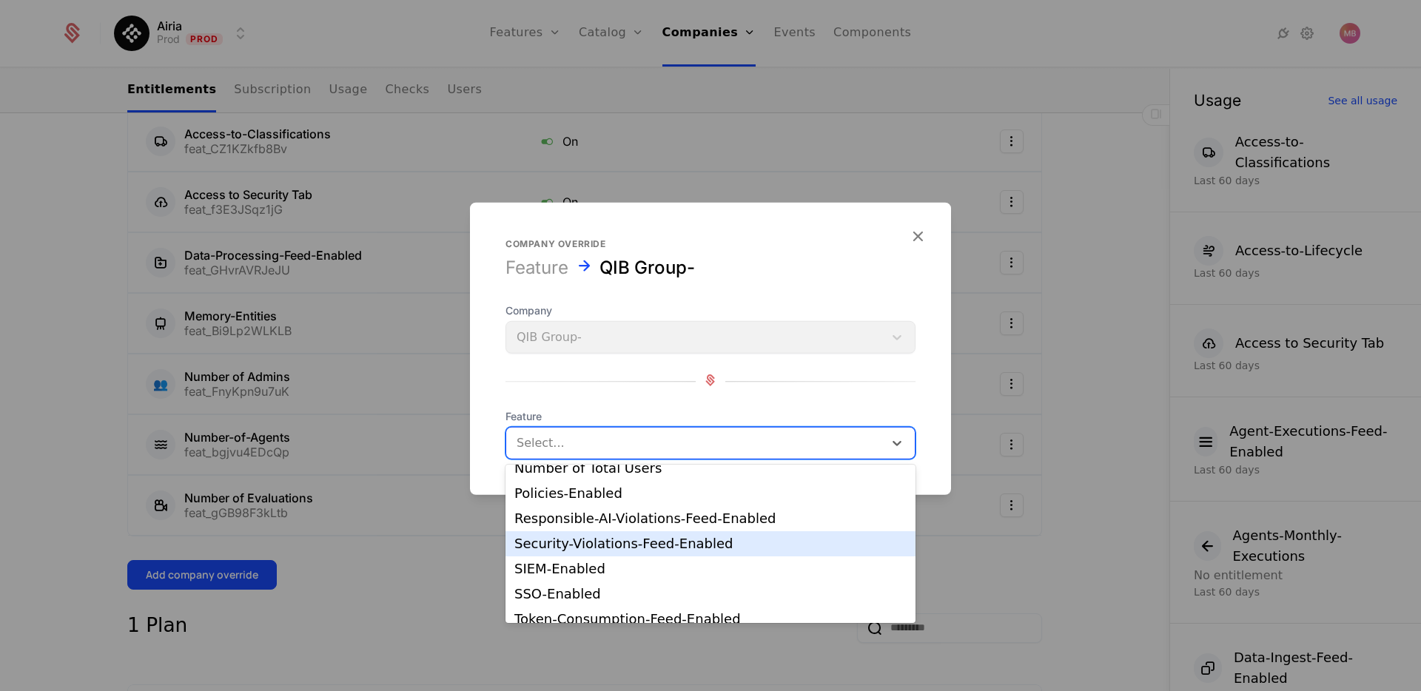
scroll to position [266, 0]
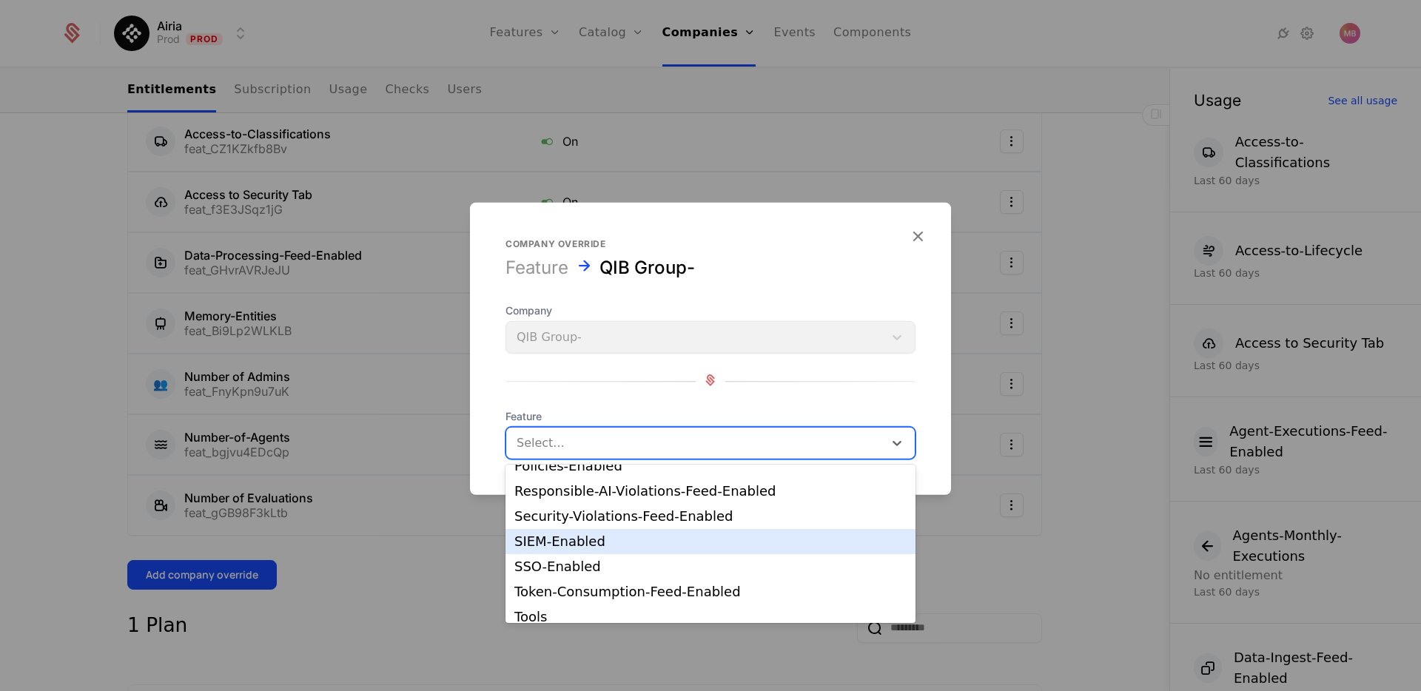
click at [641, 537] on div "SIEM-Enabled" at bounding box center [710, 541] width 392 height 13
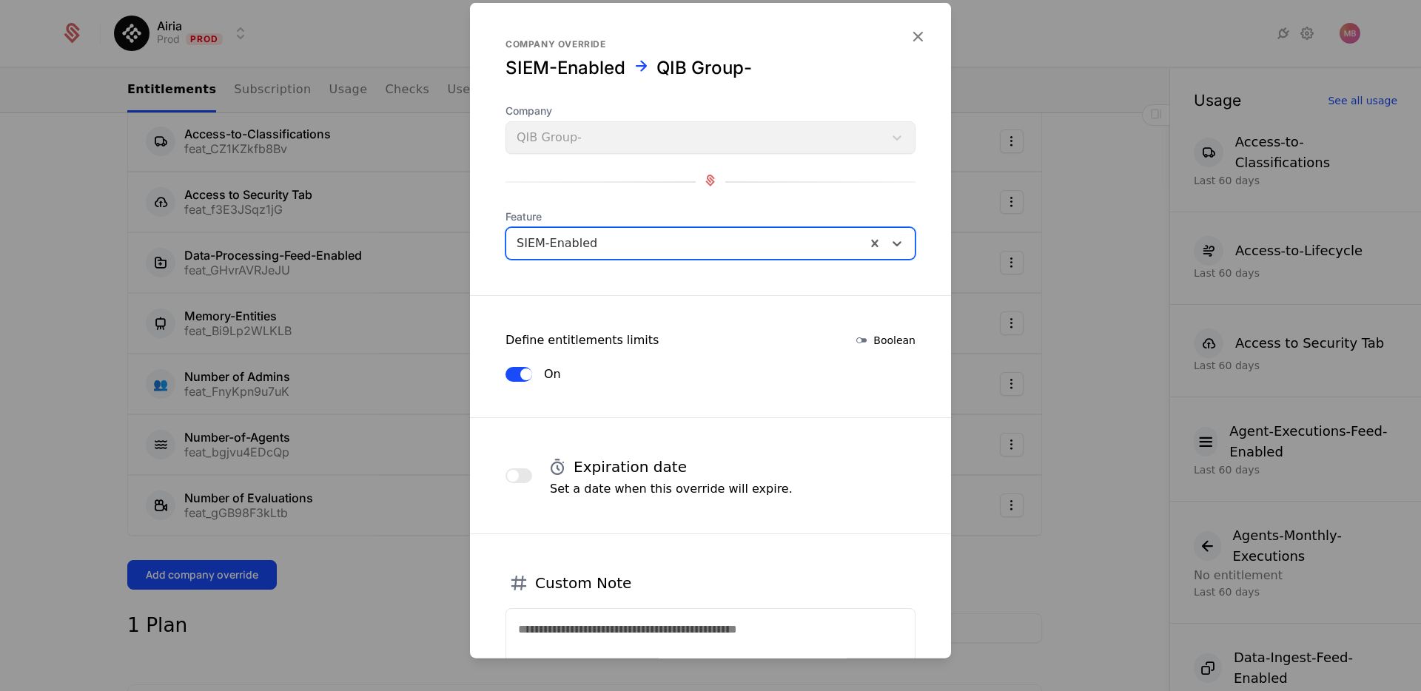
scroll to position [131, 0]
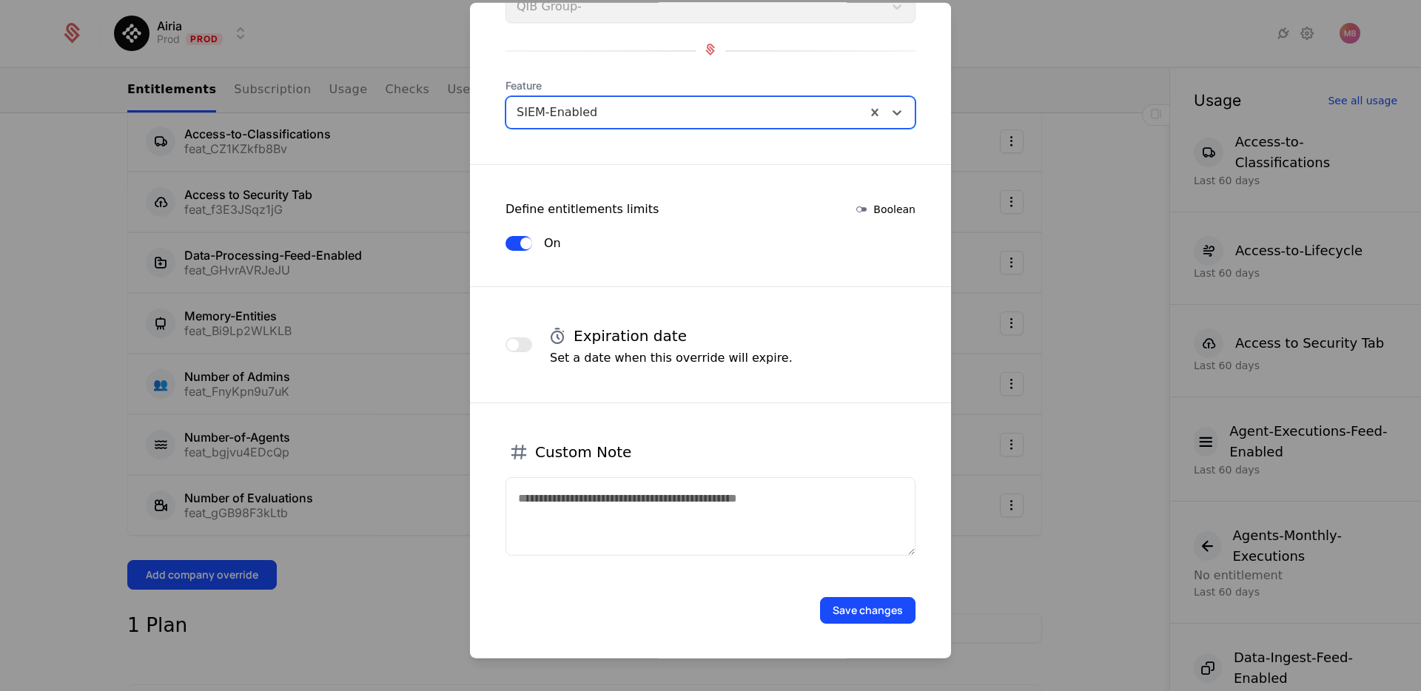
click at [856, 611] on button "Save changes" at bounding box center [867, 610] width 95 height 27
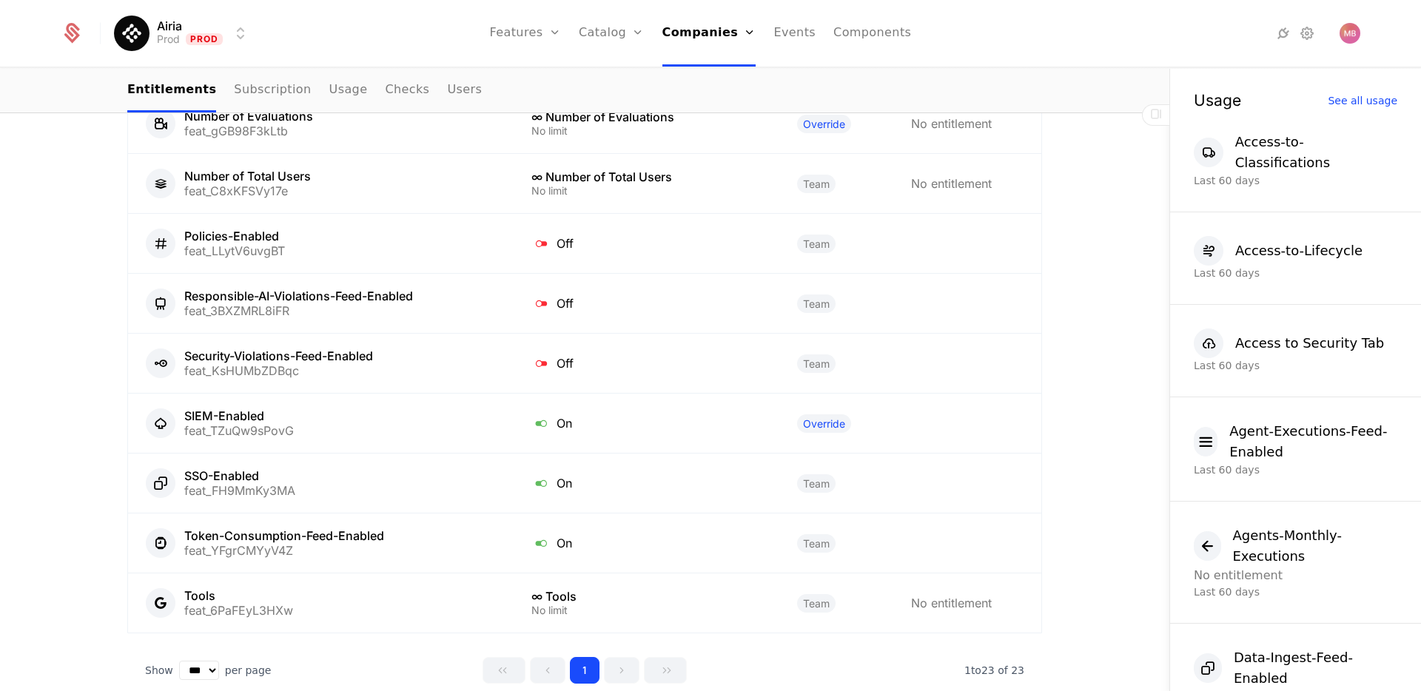
scroll to position [2205, 0]
